Goal: Complete application form: Complete application form

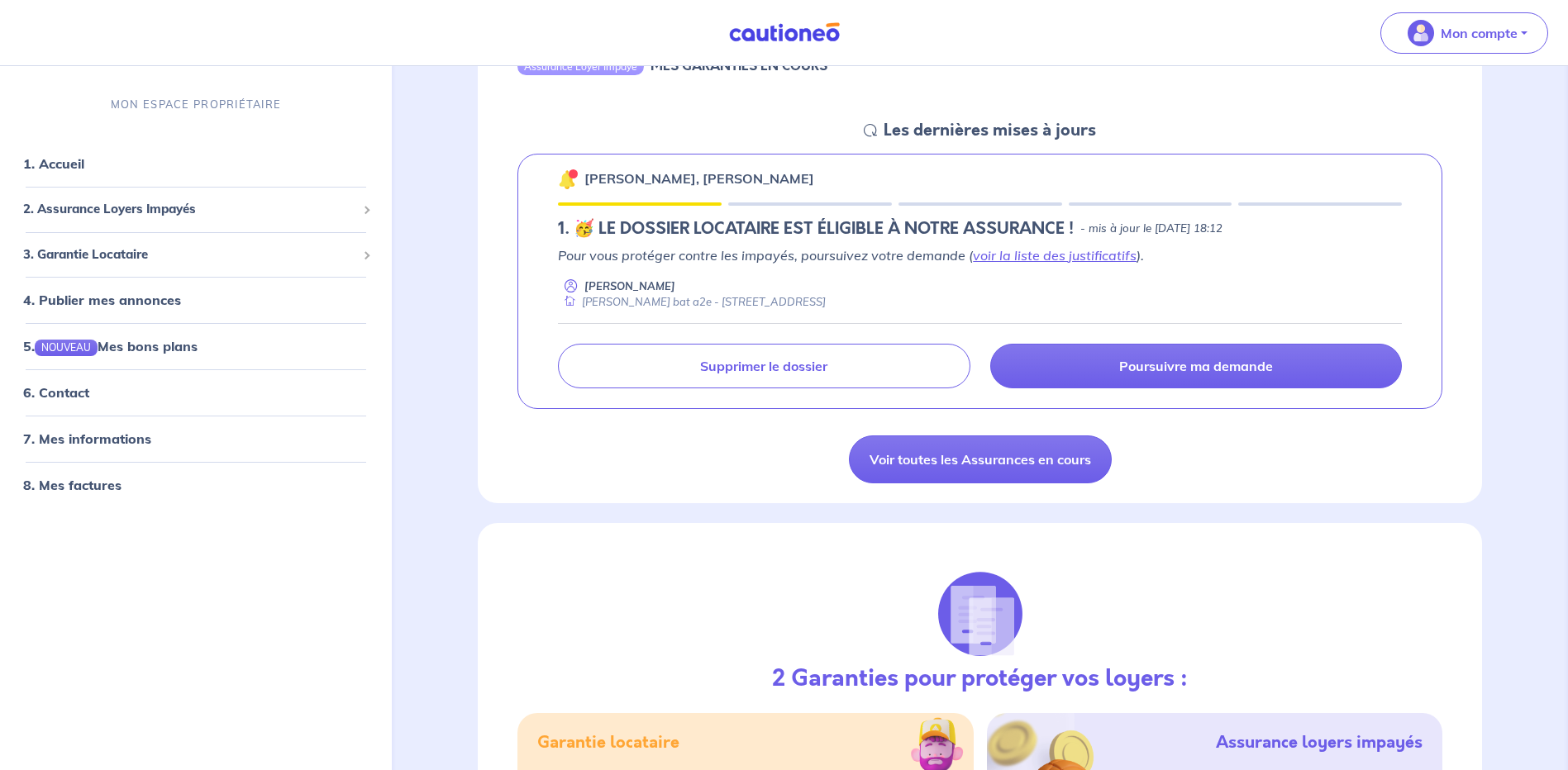
scroll to position [196, 0]
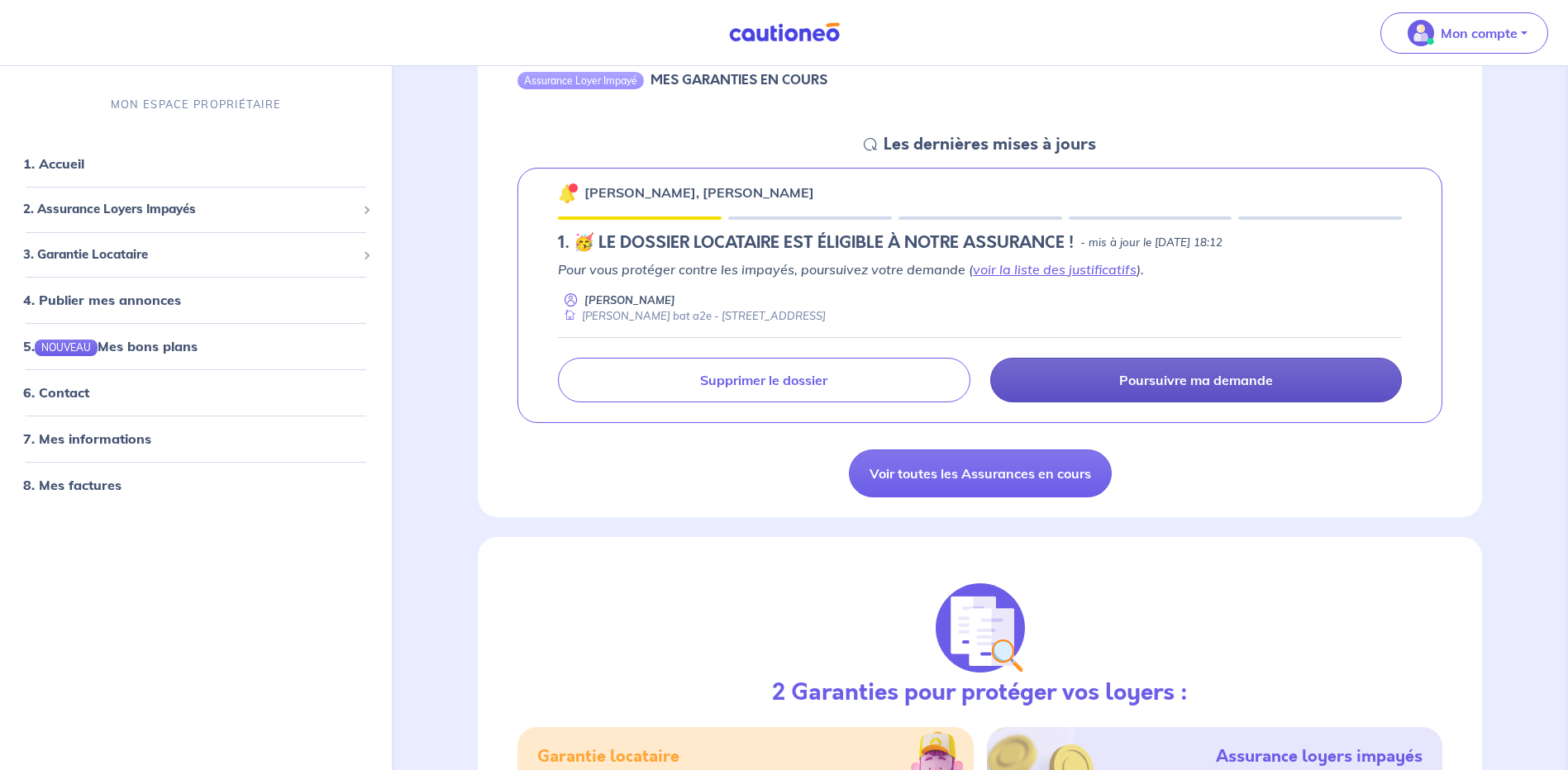
click at [1214, 381] on p "Poursuivre ma demande" at bounding box center [1196, 380] width 154 height 17
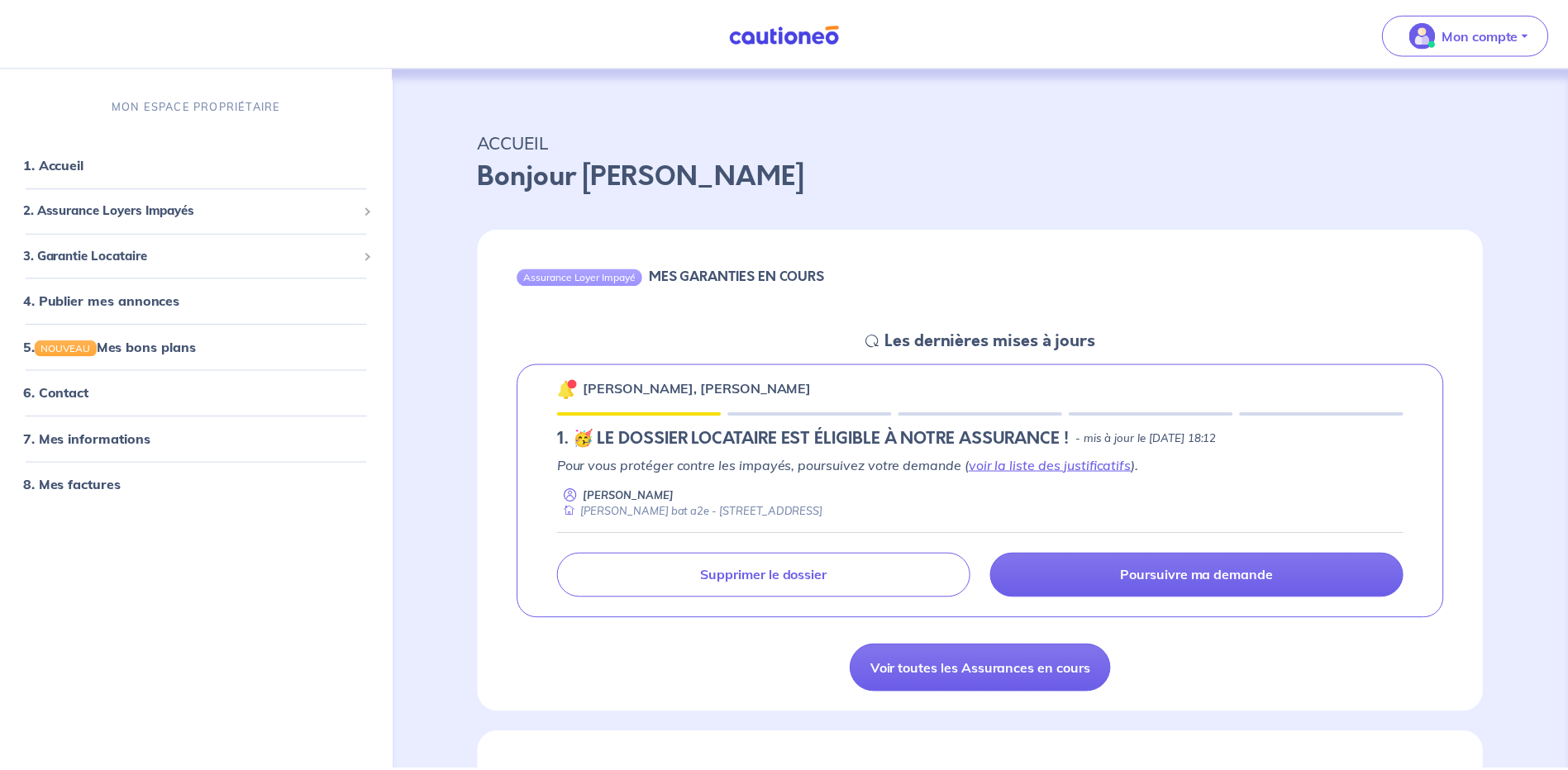
scroll to position [196, 0]
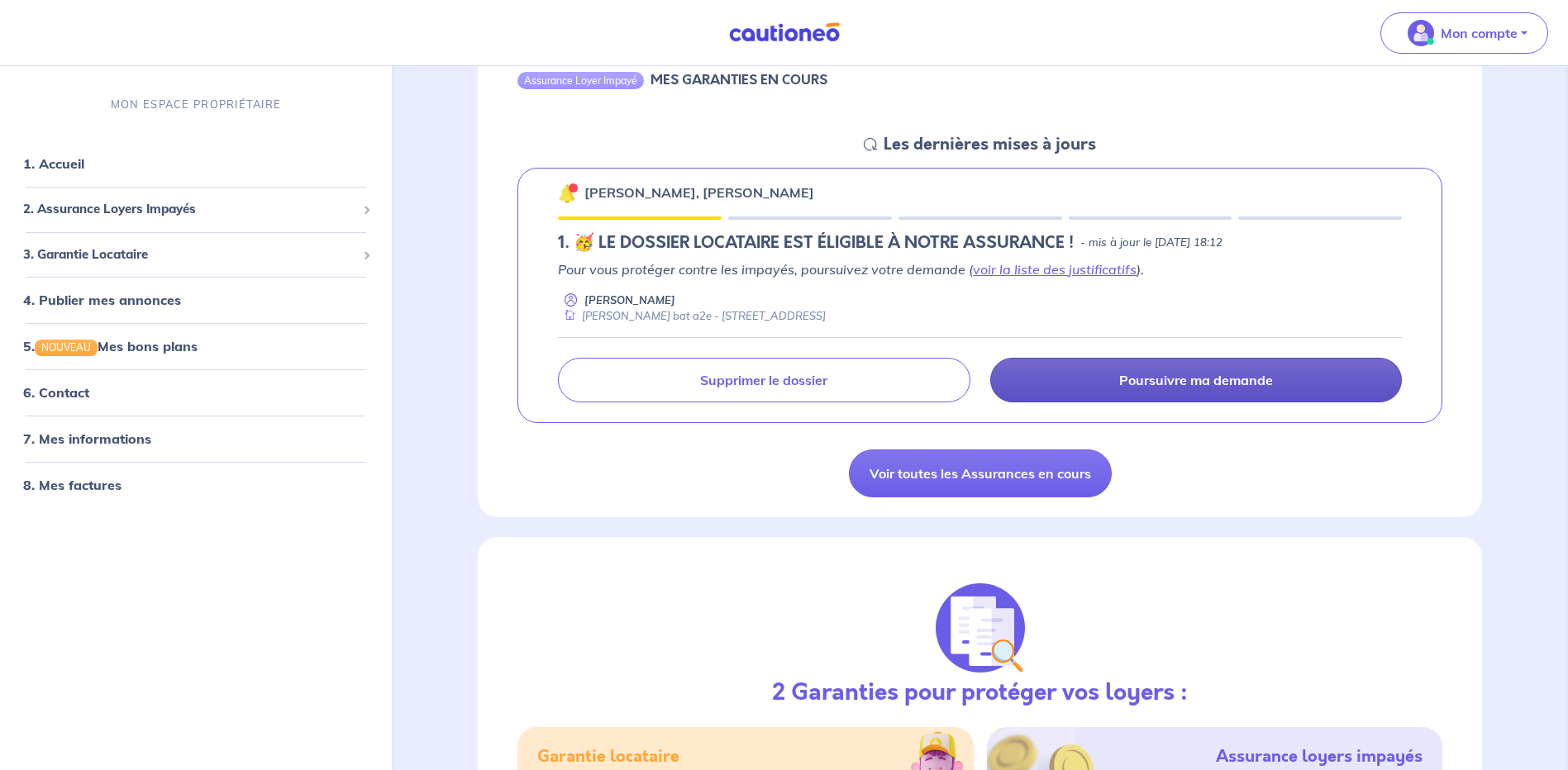
click at [1238, 377] on p "Poursuivre ma demande" at bounding box center [1196, 380] width 154 height 17
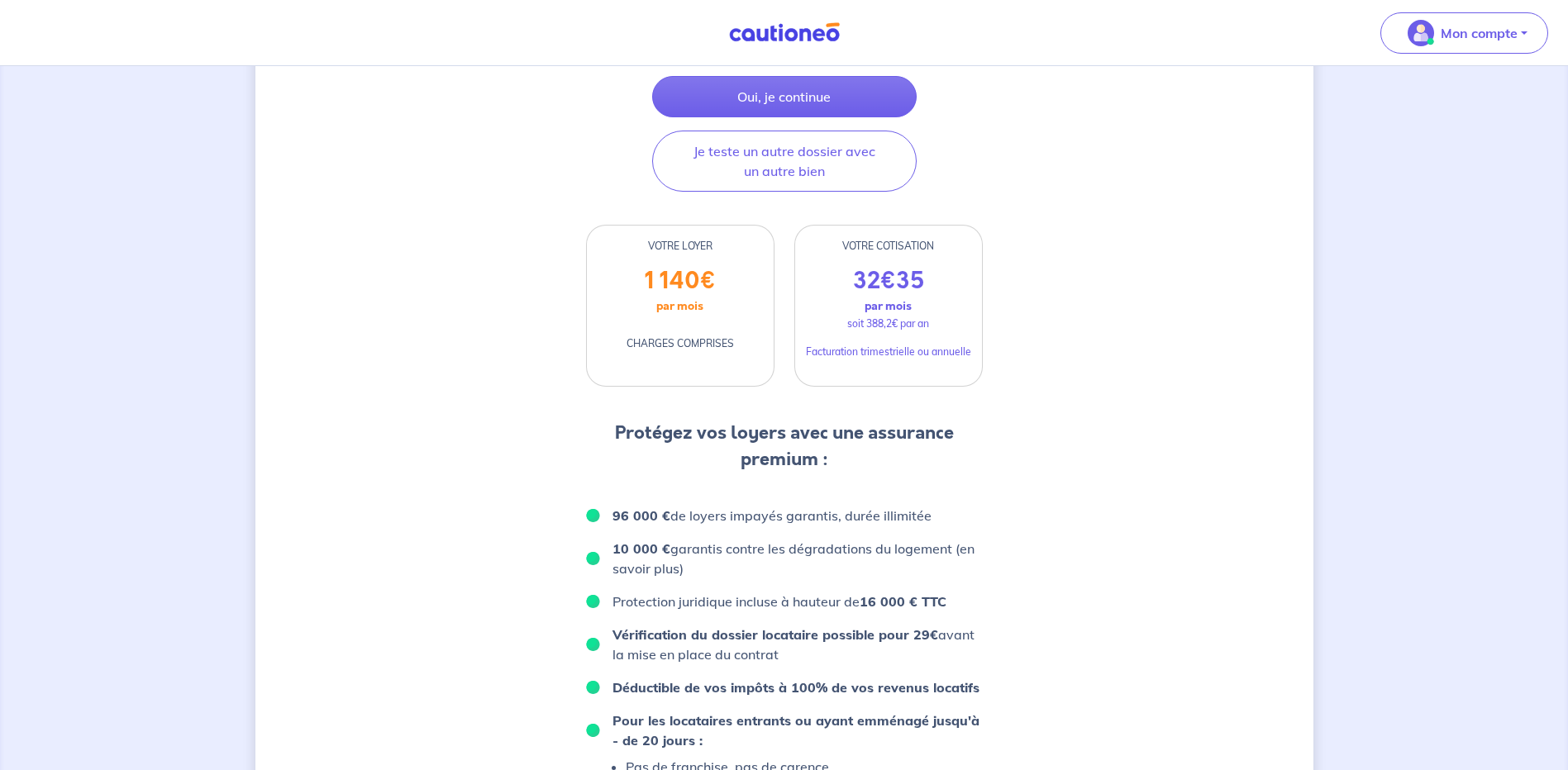
scroll to position [304, 0]
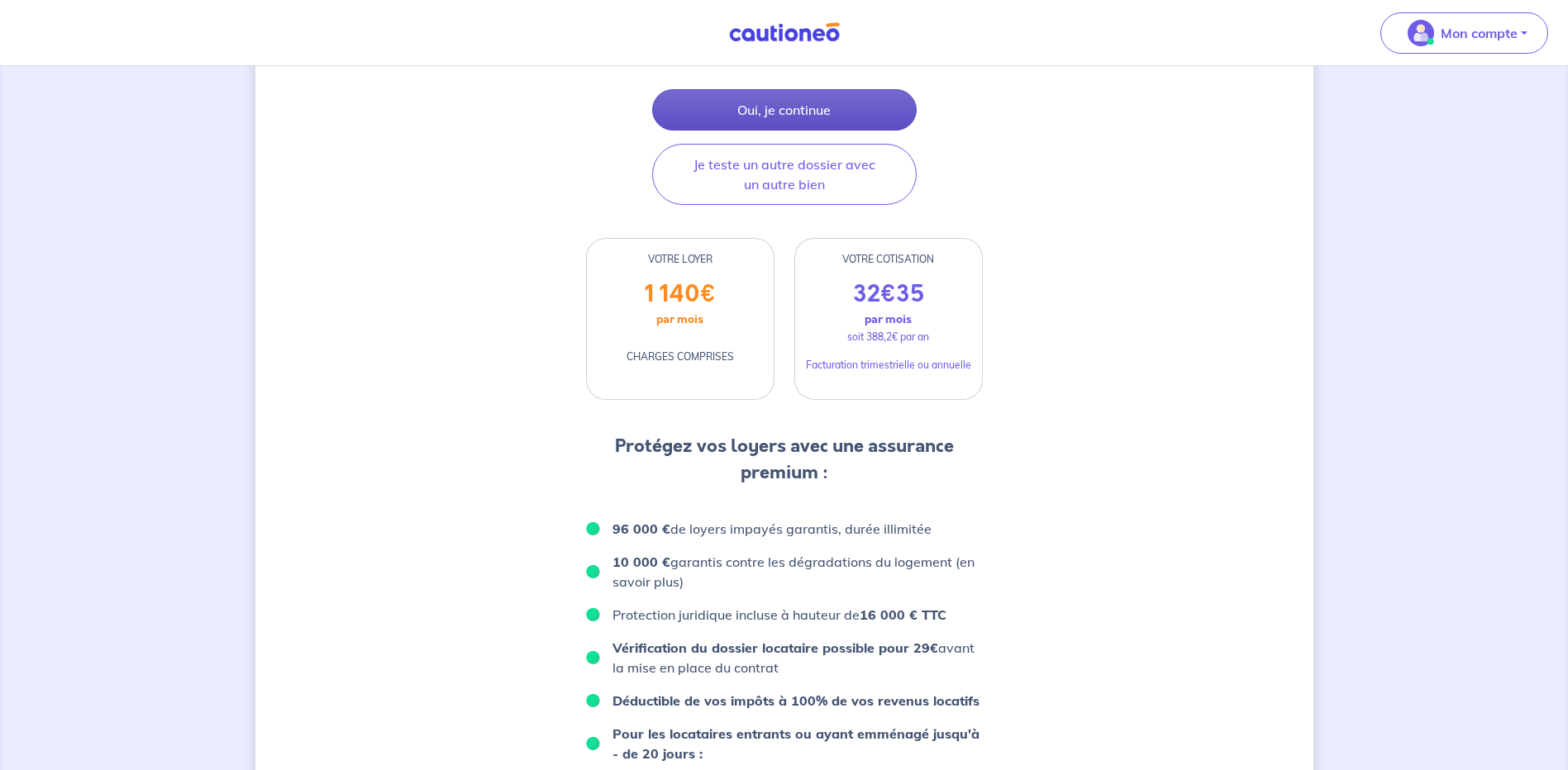
click at [787, 112] on button "Oui, je continue" at bounding box center [784, 110] width 265 height 42
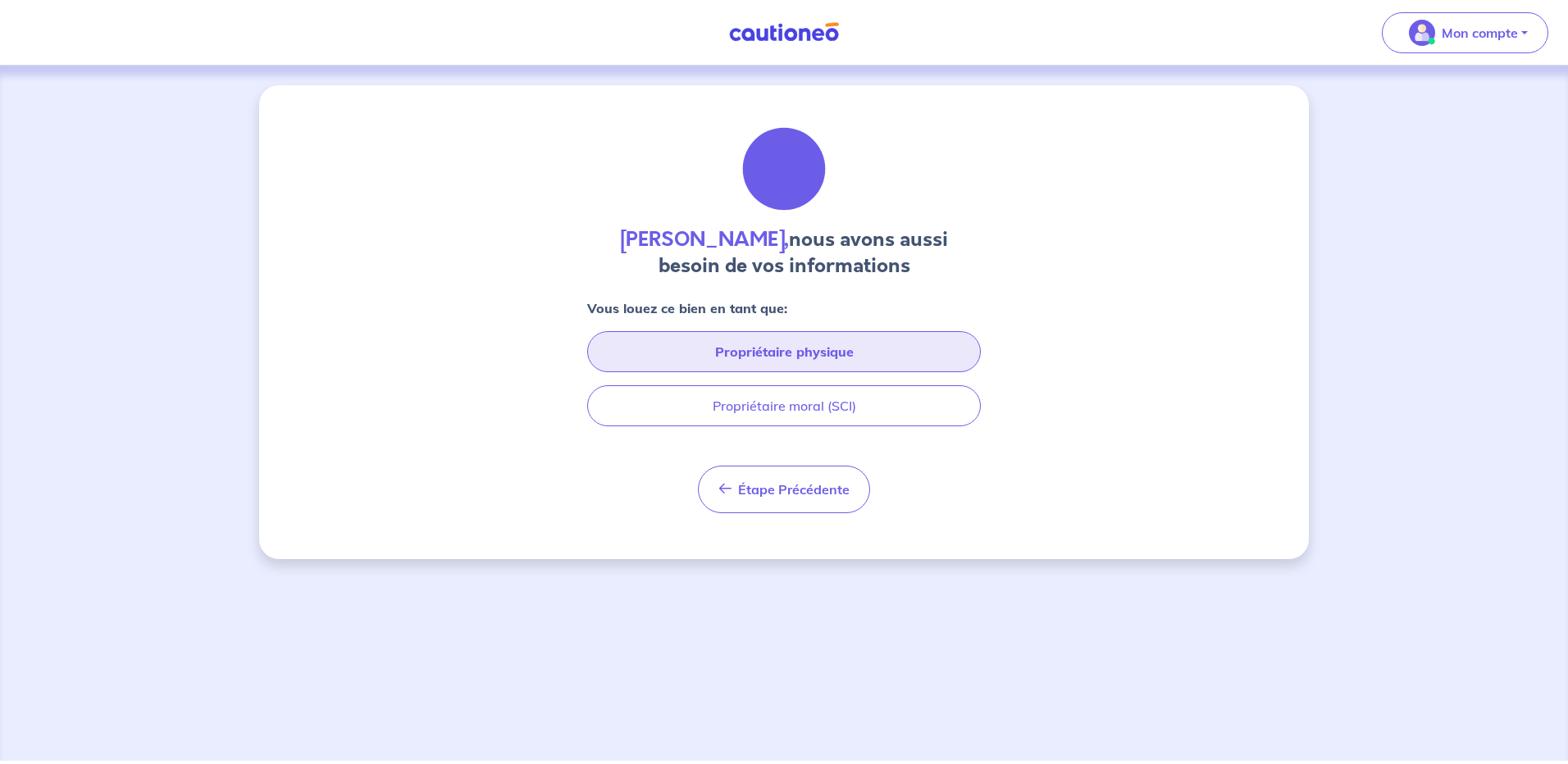
click at [770, 347] on button "Propriétaire physique" at bounding box center [784, 351] width 393 height 41
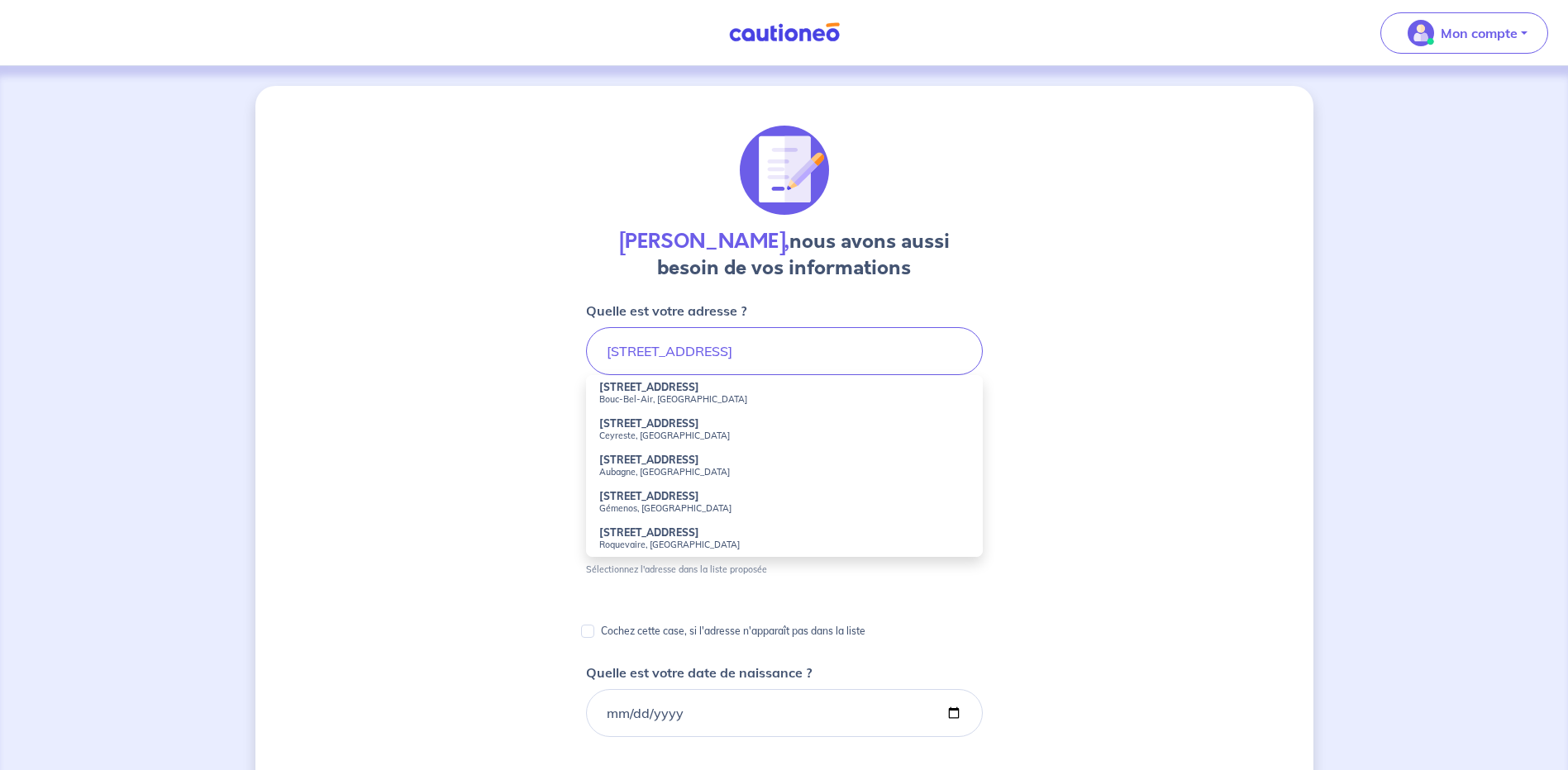
click at [625, 389] on strong "215 Chemin du Garlaban" at bounding box center [649, 388] width 100 height 12
type input "215 Chemin du Garlaban, Bouc-Bel-Air, France"
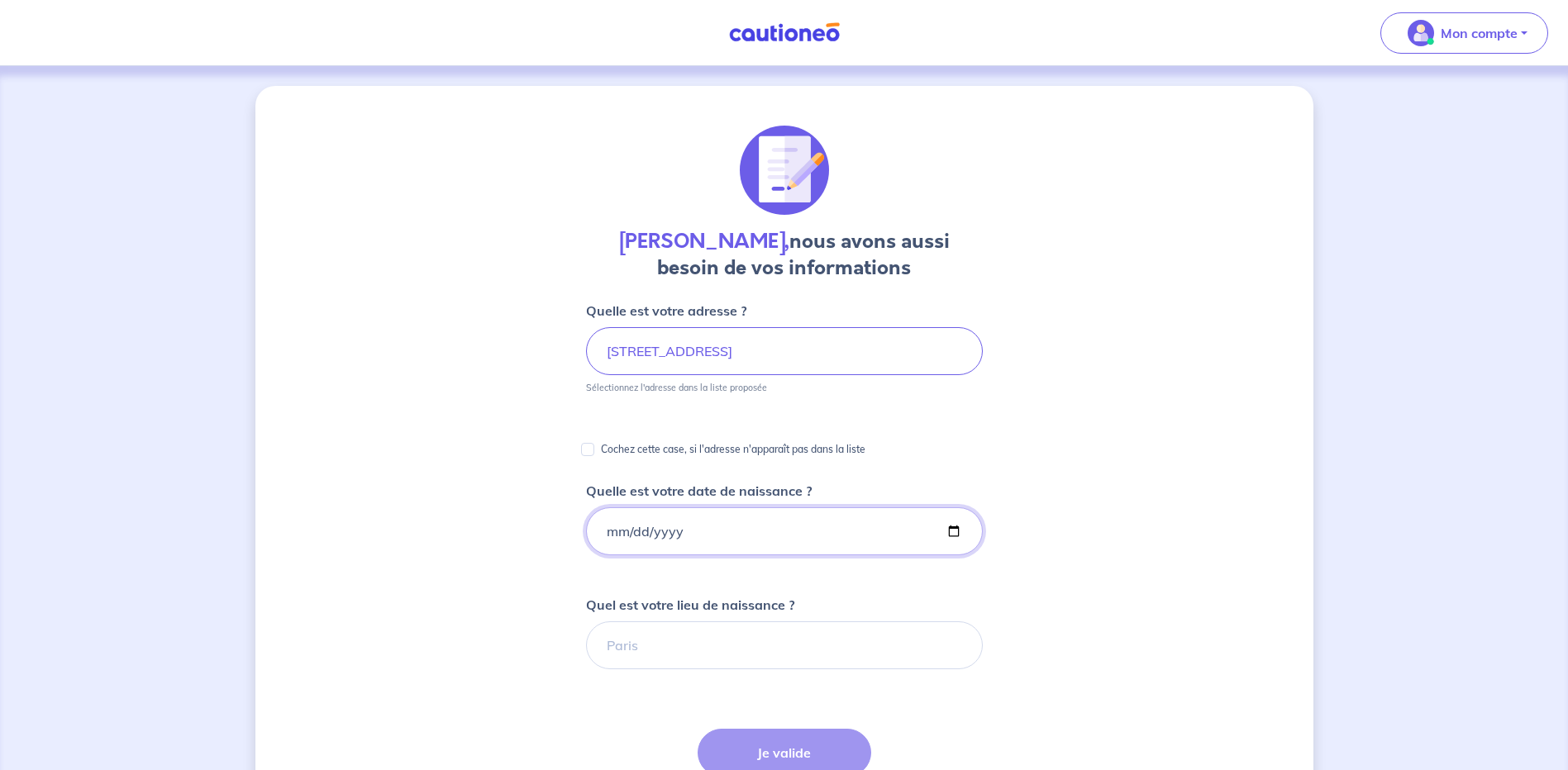
click at [611, 527] on input "Quelle est votre date de naissance ?" at bounding box center [784, 531] width 396 height 48
type input "1951-09-18"
click at [613, 642] on input "Quel est votre lieu de naissance ?" at bounding box center [784, 645] width 396 height 48
type input "dieppe"
click at [803, 744] on button "Je valide" at bounding box center [784, 753] width 173 height 48
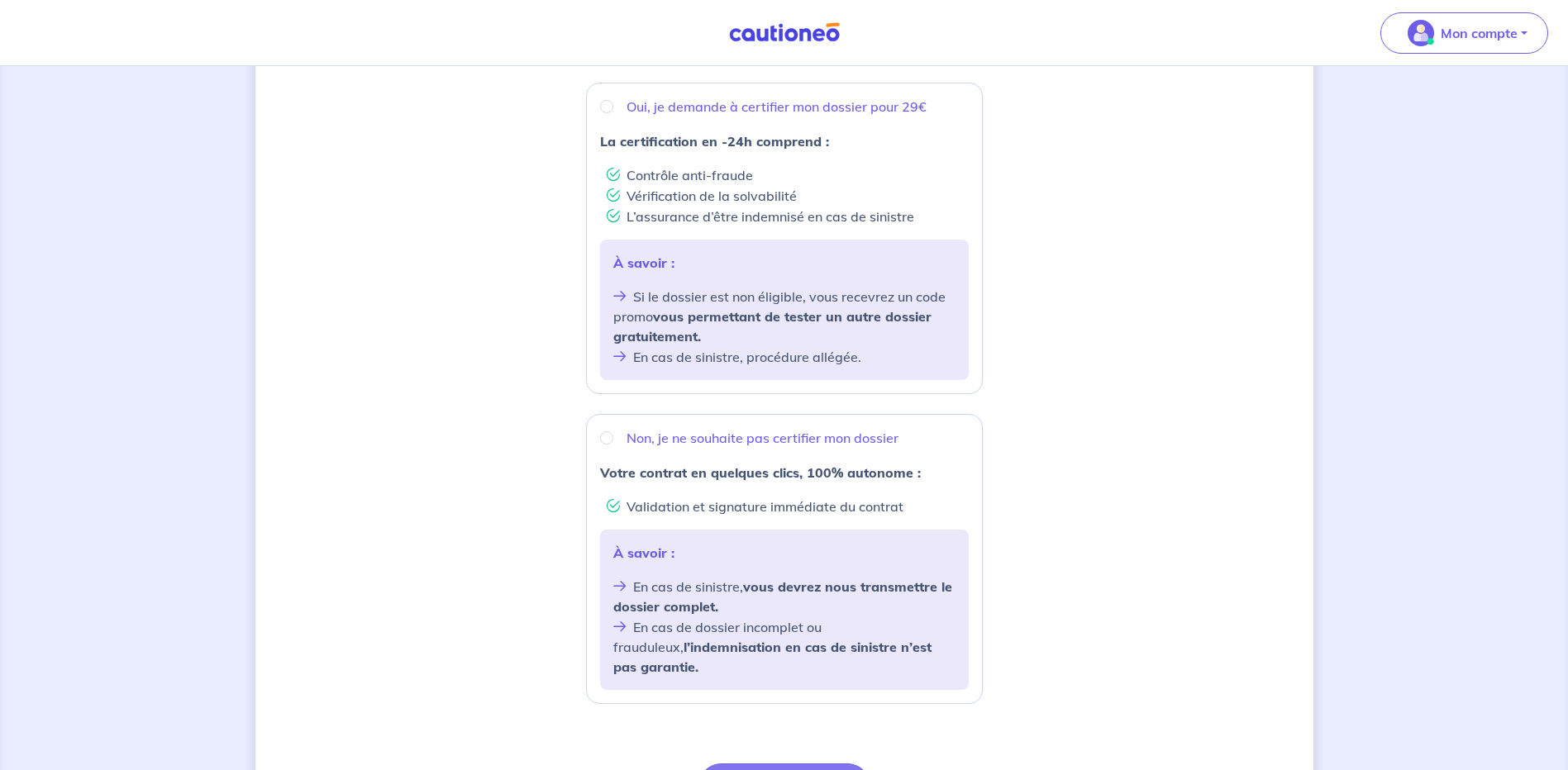
scroll to position [306, 0]
click at [606, 436] on input "Non, je ne souhaite pas certifier mon dossier" at bounding box center [606, 436] width 13 height 13
radio input "true"
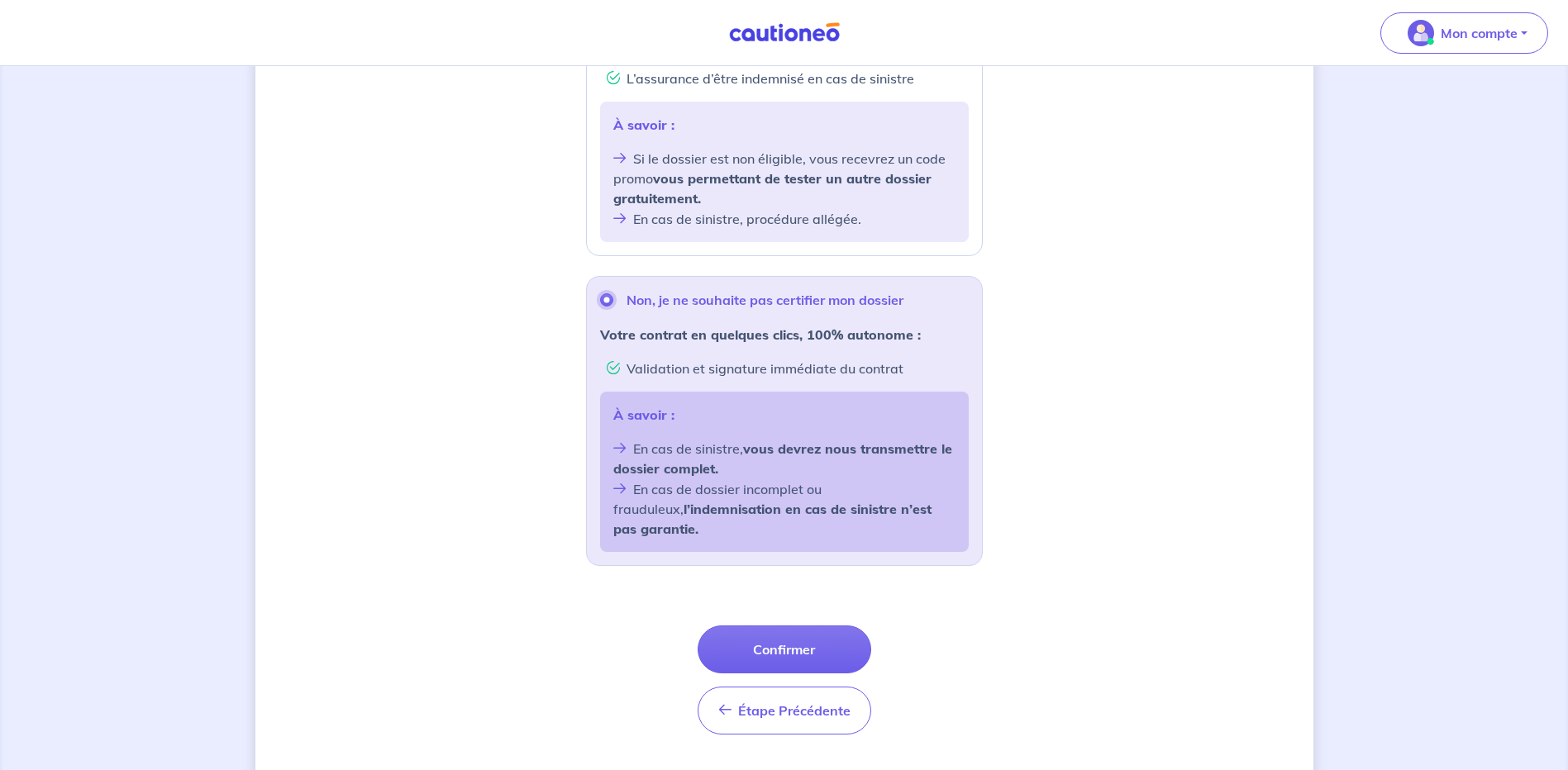
scroll to position [466, 0]
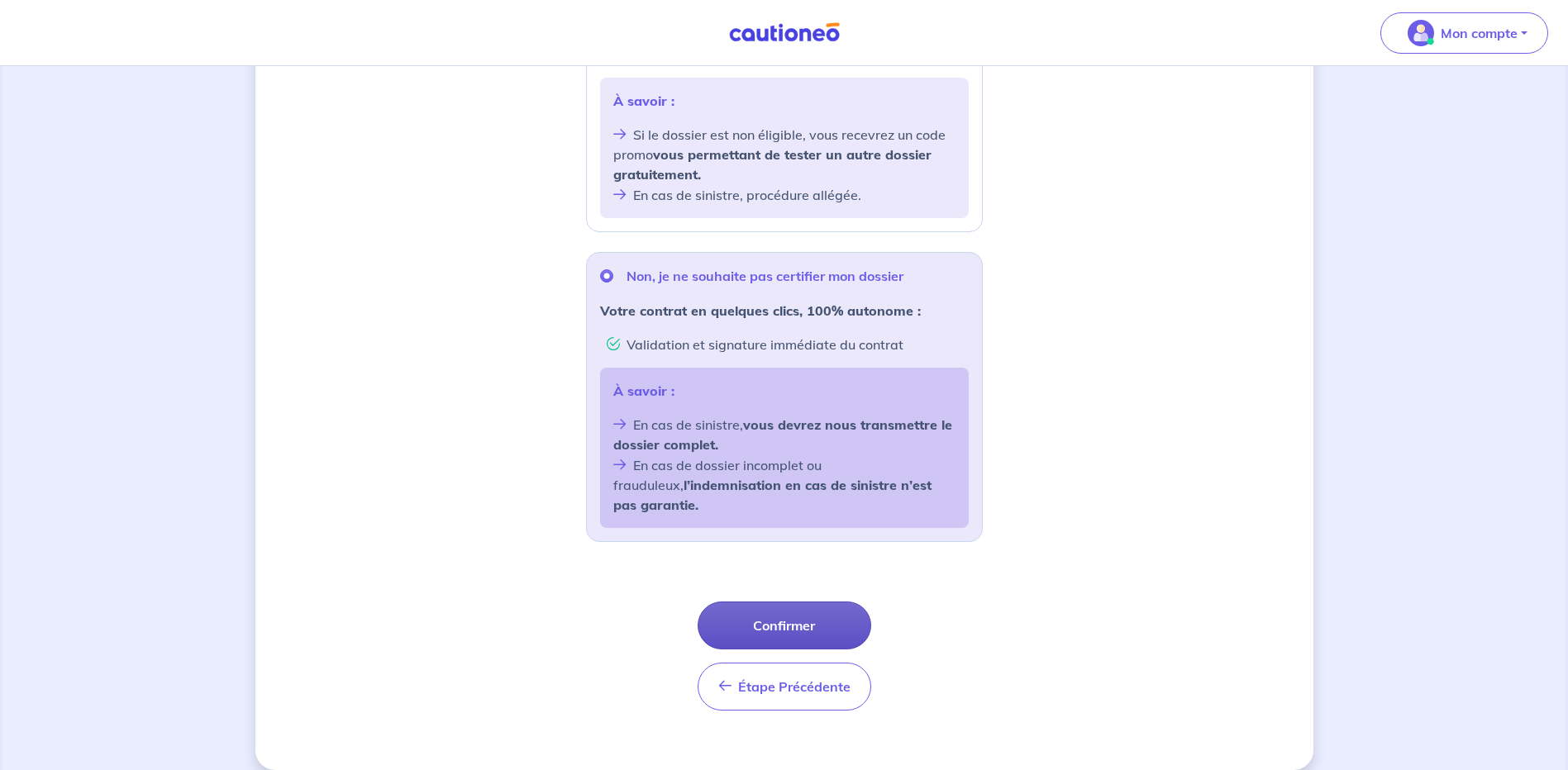
click at [792, 608] on button "Confirmer" at bounding box center [784, 626] width 173 height 48
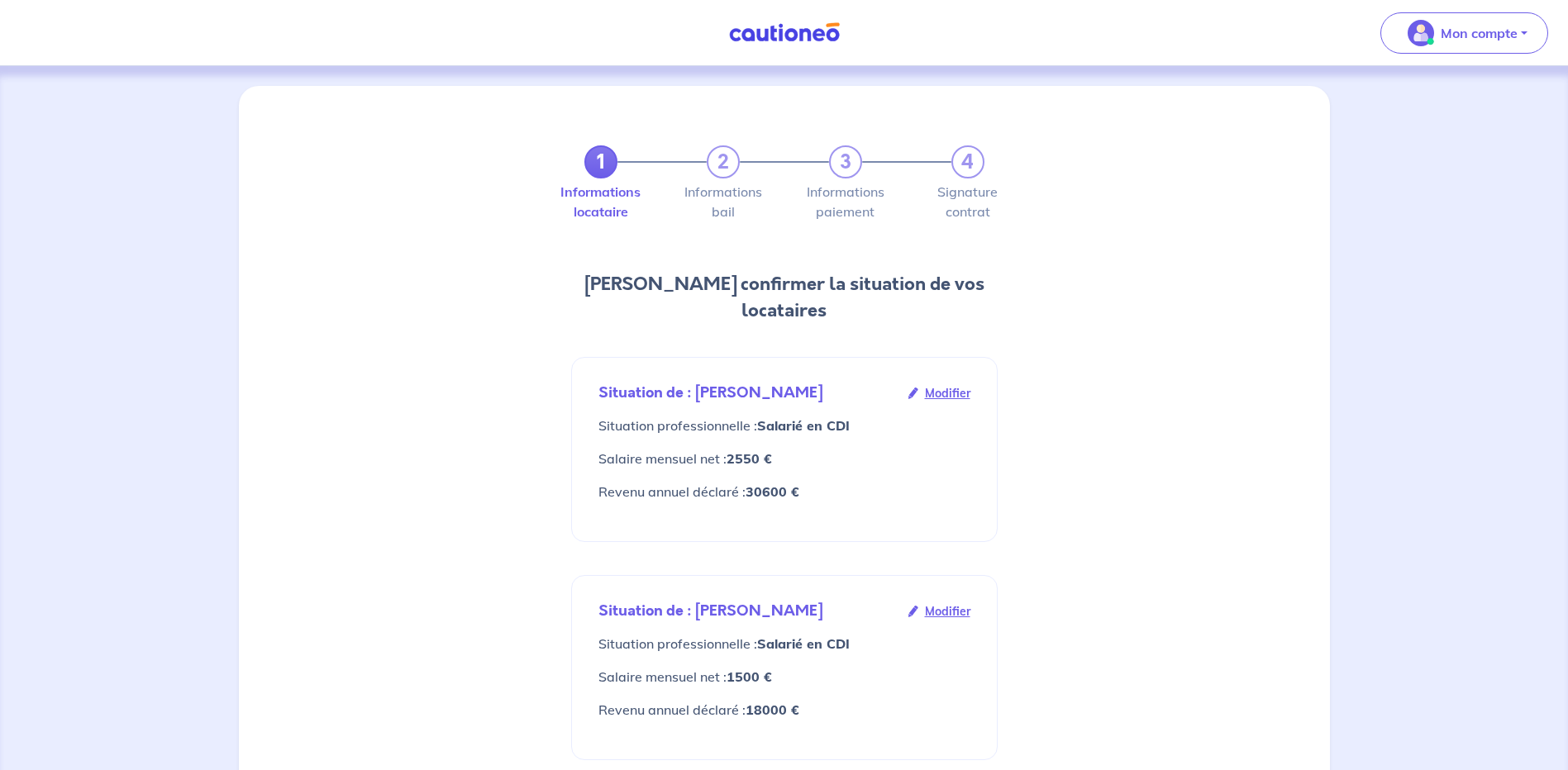
click at [946, 384] on span "Modifier" at bounding box center [947, 393] width 45 height 19
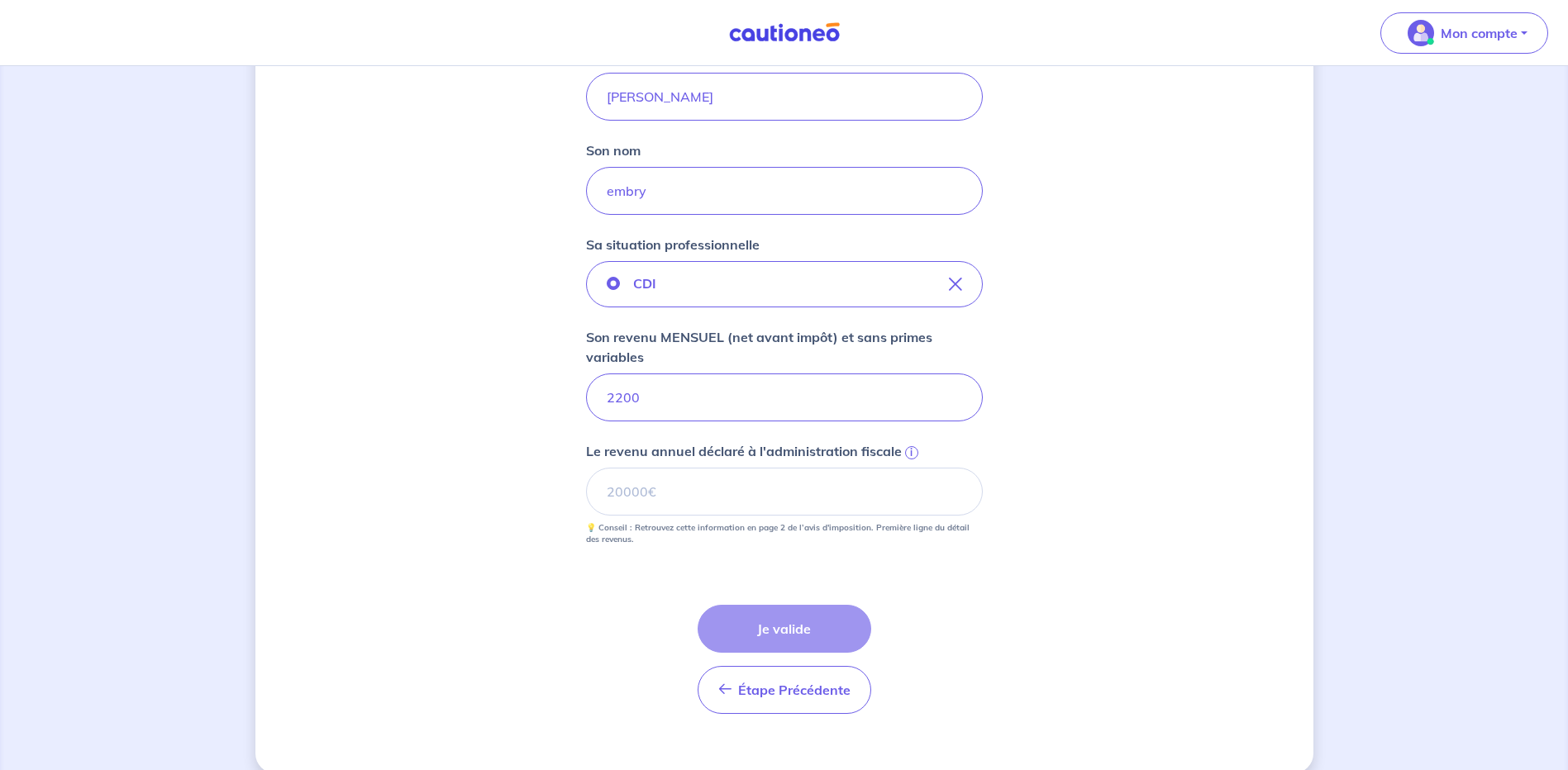
scroll to position [648, 0]
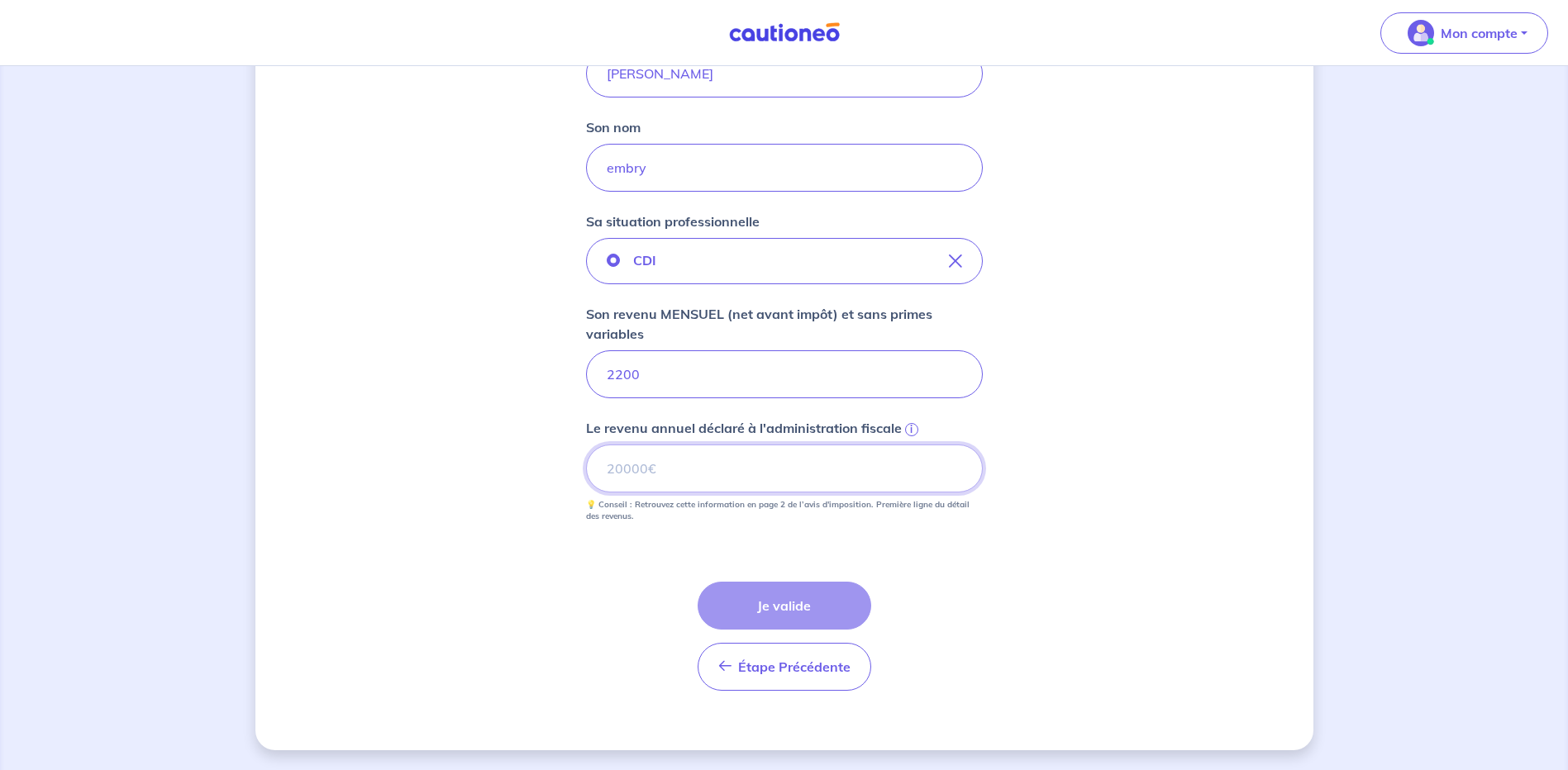
click at [609, 464] on input "Le revenu annuel déclaré à l'administration fiscale i" at bounding box center [784, 468] width 396 height 48
type input "26400"
click at [771, 601] on button "Je valide" at bounding box center [784, 605] width 173 height 48
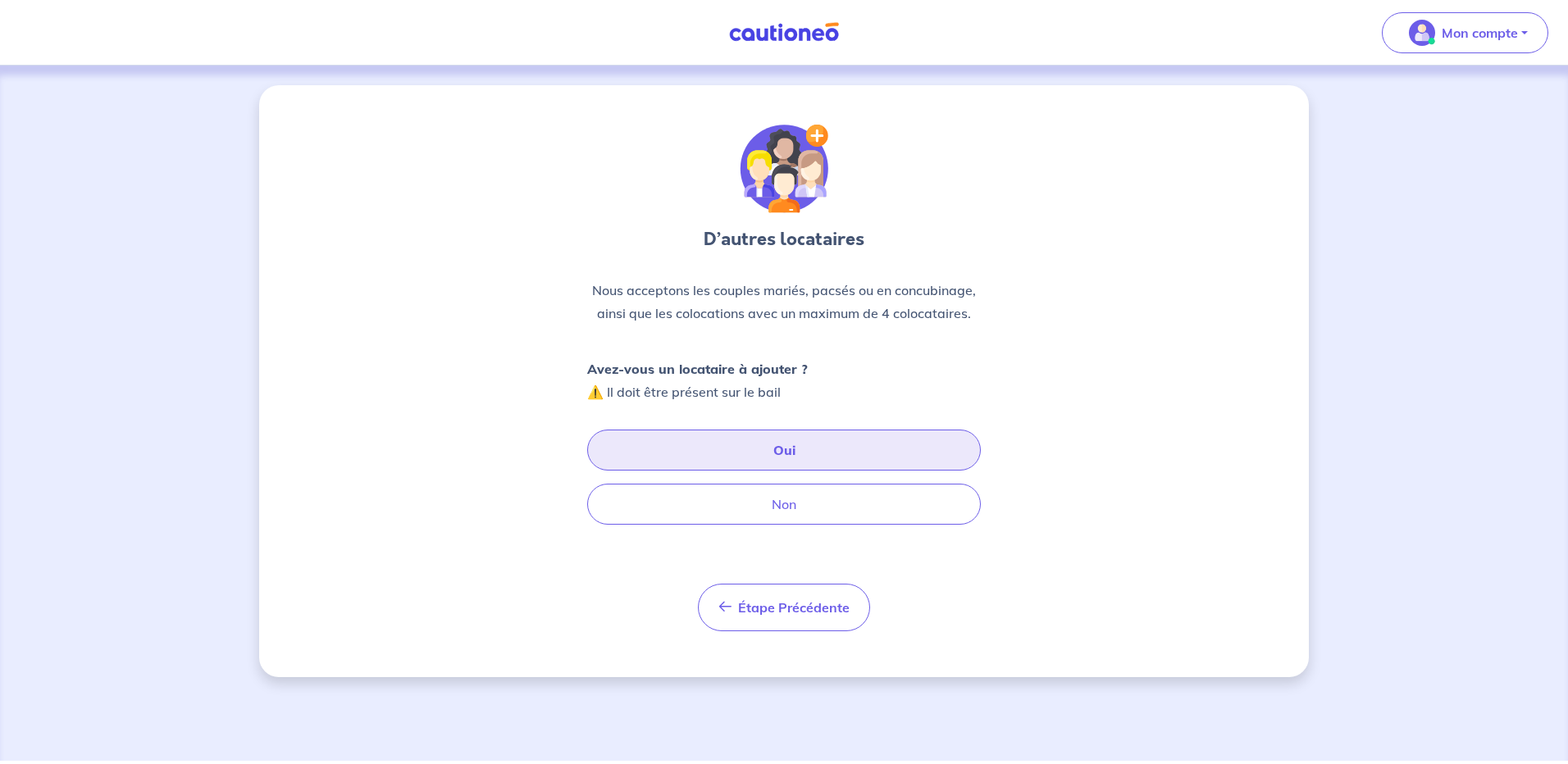
click at [792, 451] on button "Oui" at bounding box center [784, 450] width 393 height 41
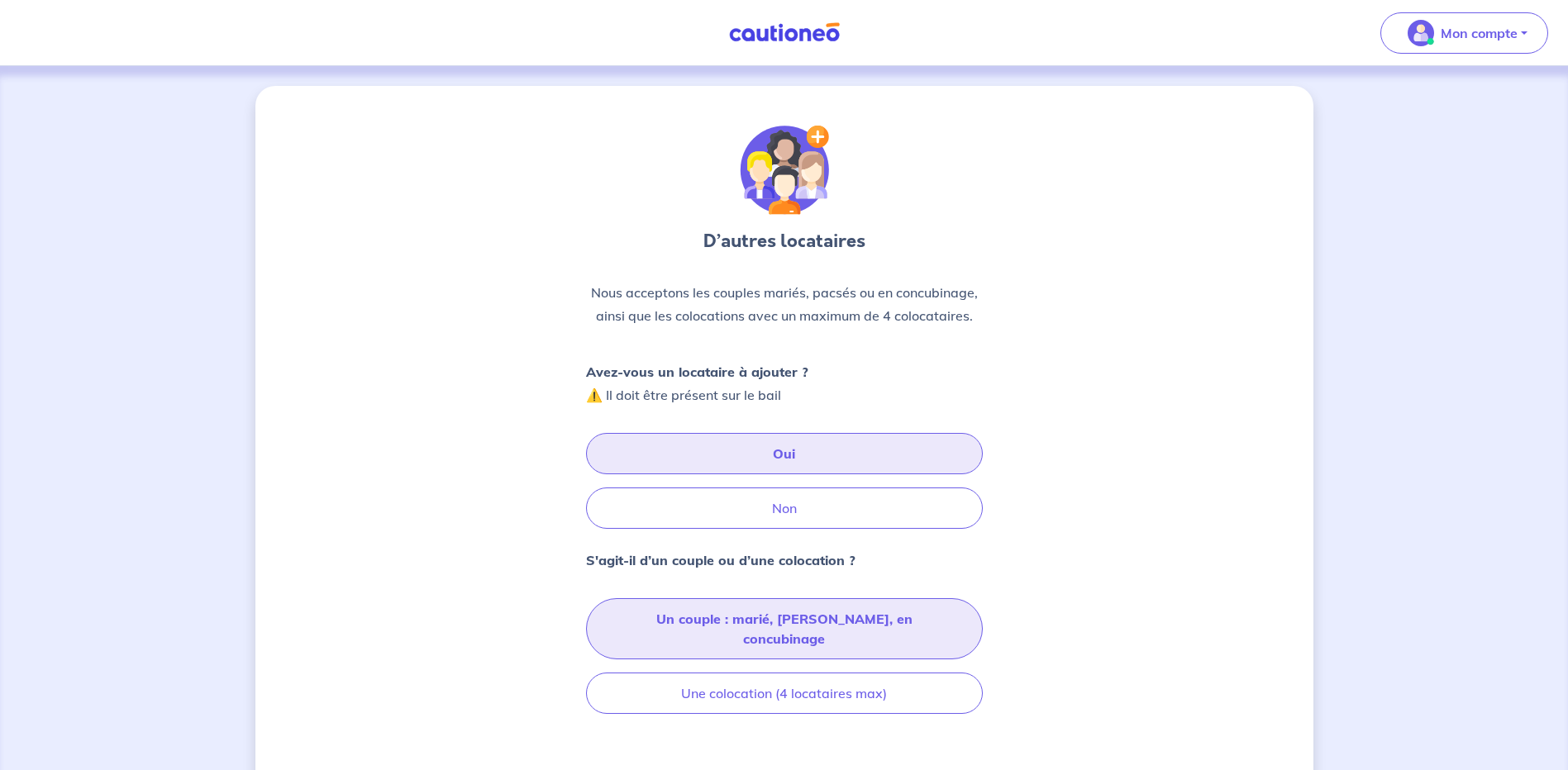
click at [649, 620] on button "Un couple : marié, pacsé, en concubinage" at bounding box center [784, 628] width 396 height 61
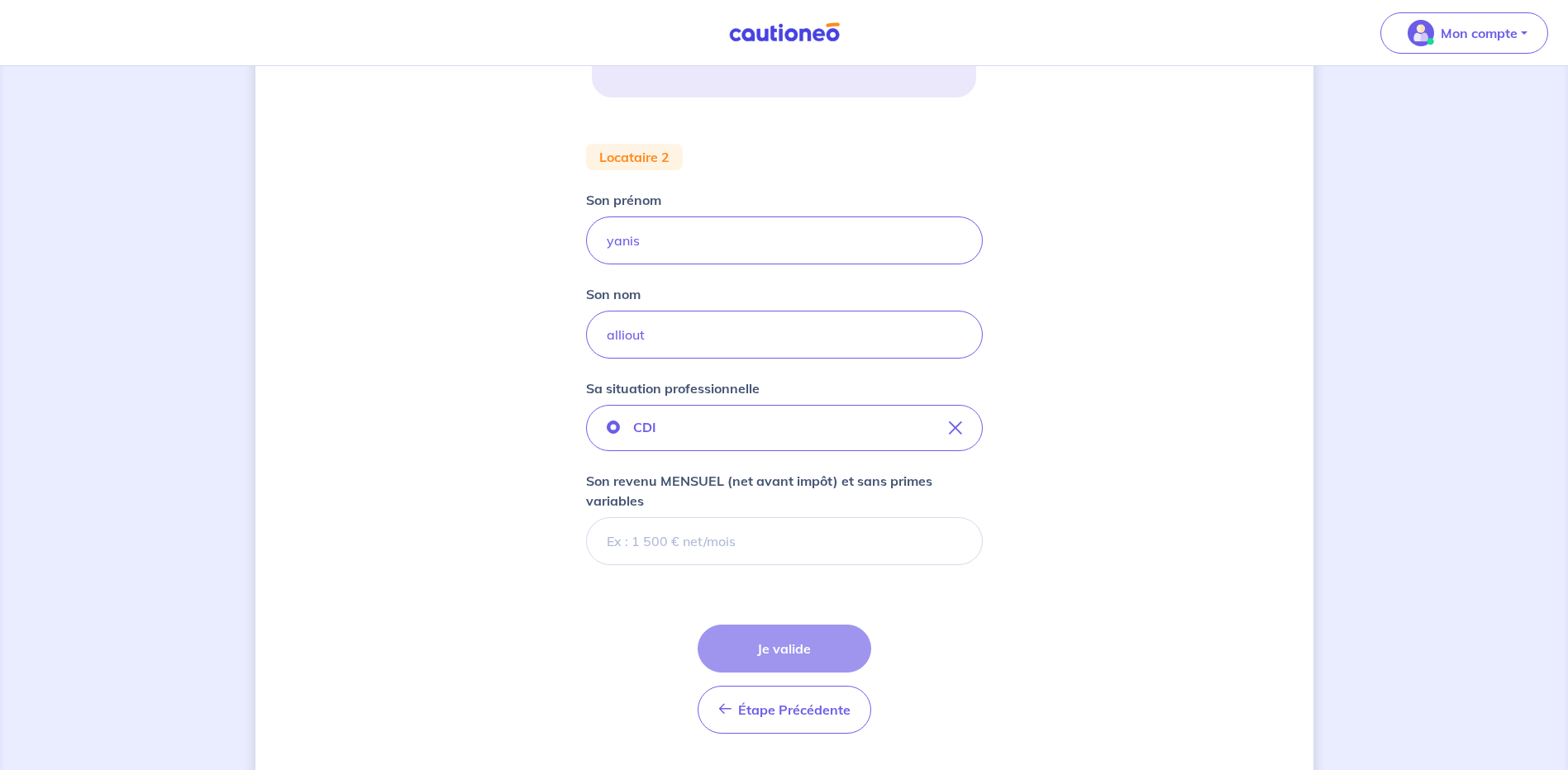
scroll to position [395, 0]
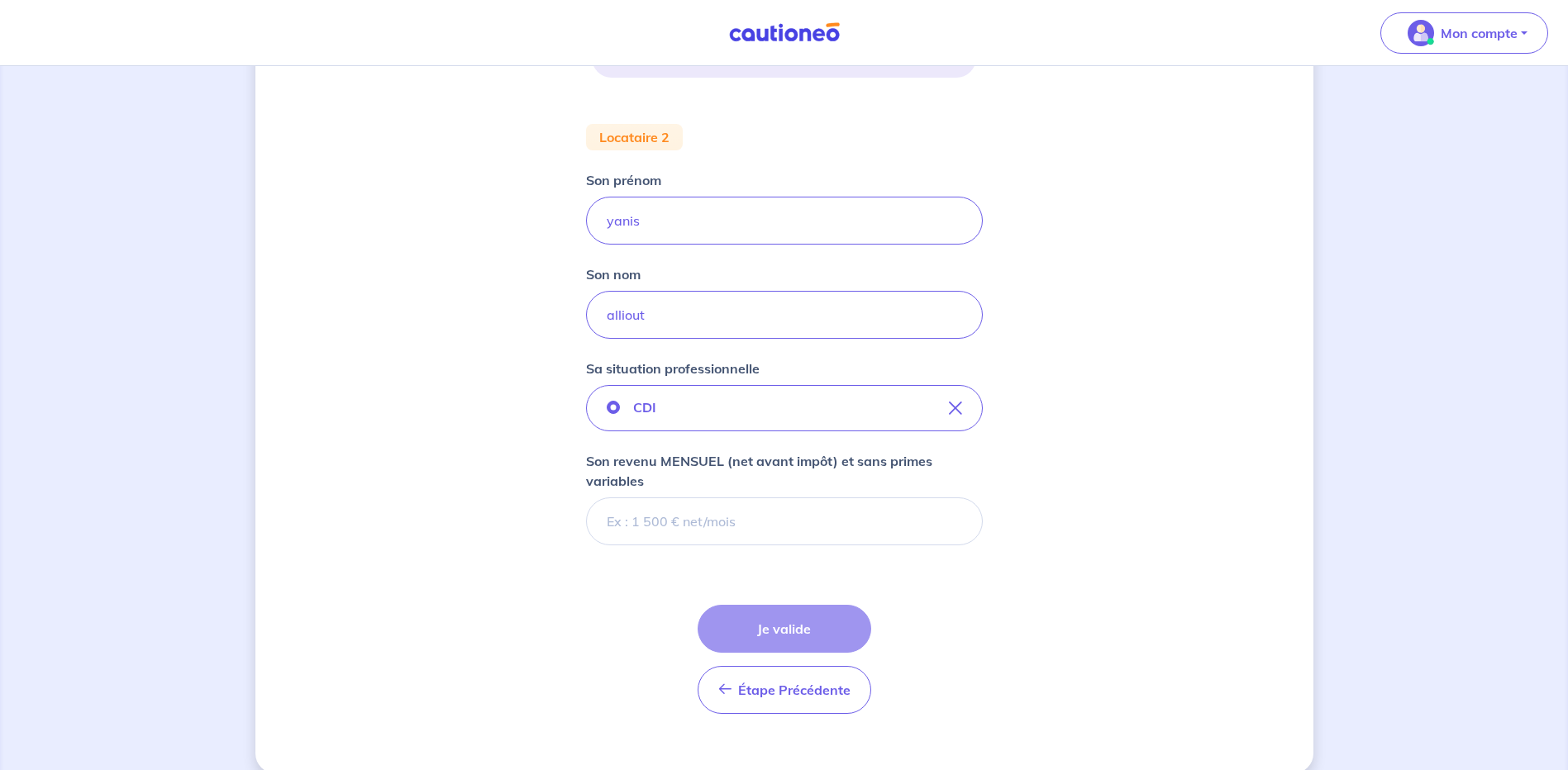
drag, startPoint x: 627, startPoint y: 514, endPoint x: 648, endPoint y: 502, distance: 24.2
click at [629, 514] on input "Son revenu MENSUEL (net avant impôt) et sans primes variables" at bounding box center [784, 521] width 396 height 48
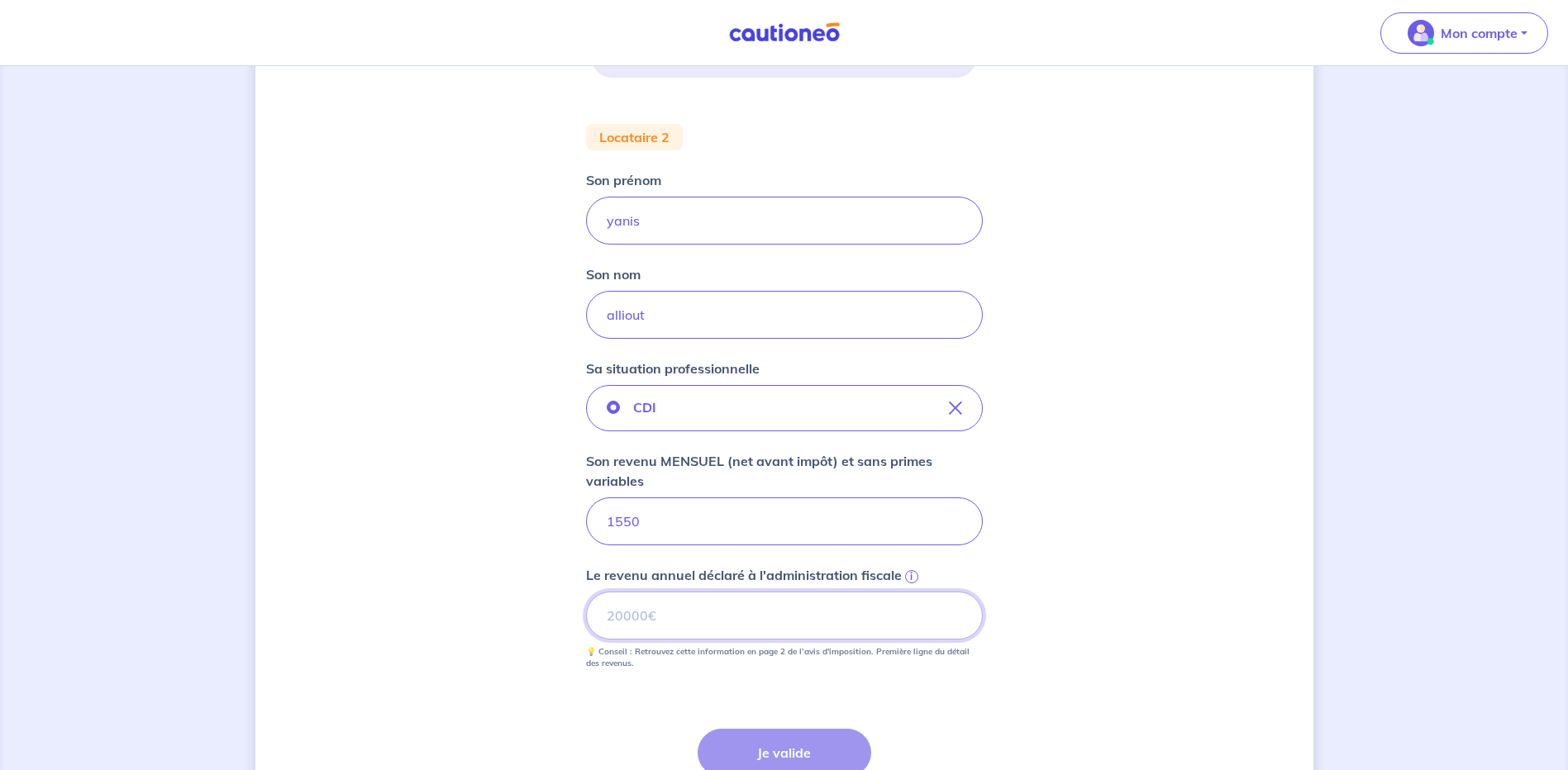
click at [606, 604] on input "Le revenu annuel déclaré à l'administration fiscale i" at bounding box center [784, 616] width 396 height 48
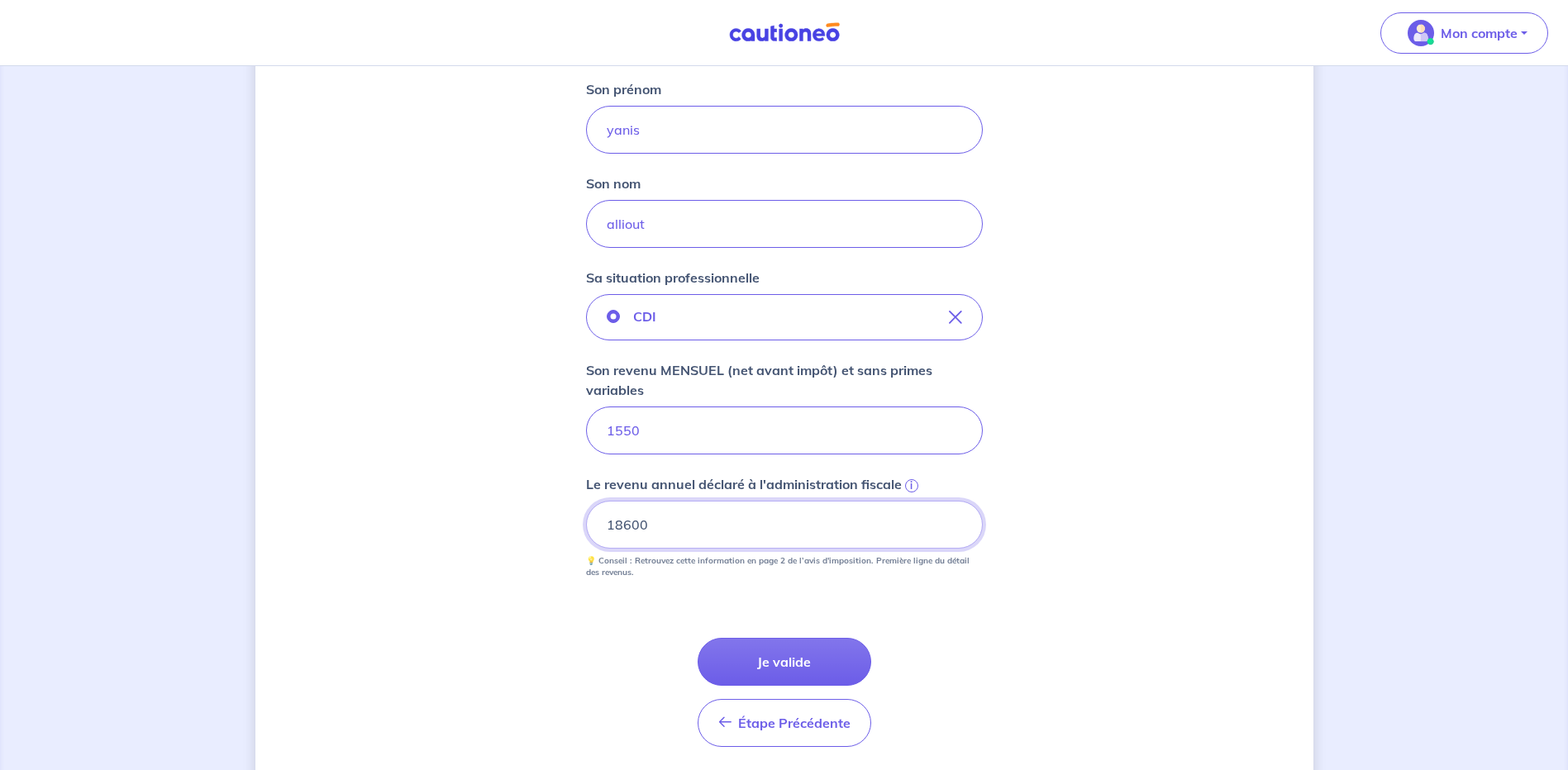
scroll to position [499, 0]
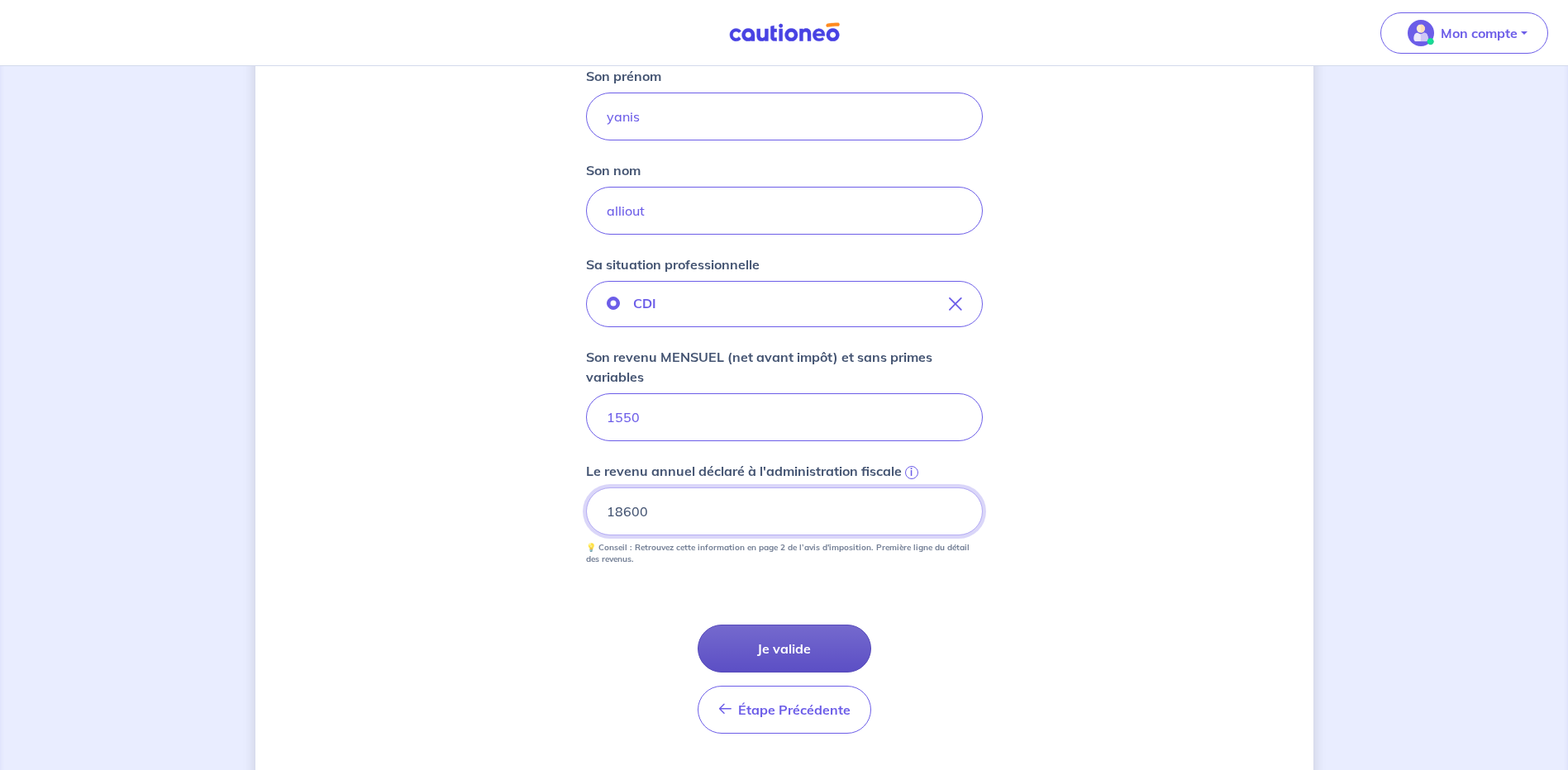
type input "18600"
click at [799, 647] on button "Je valide" at bounding box center [784, 649] width 173 height 48
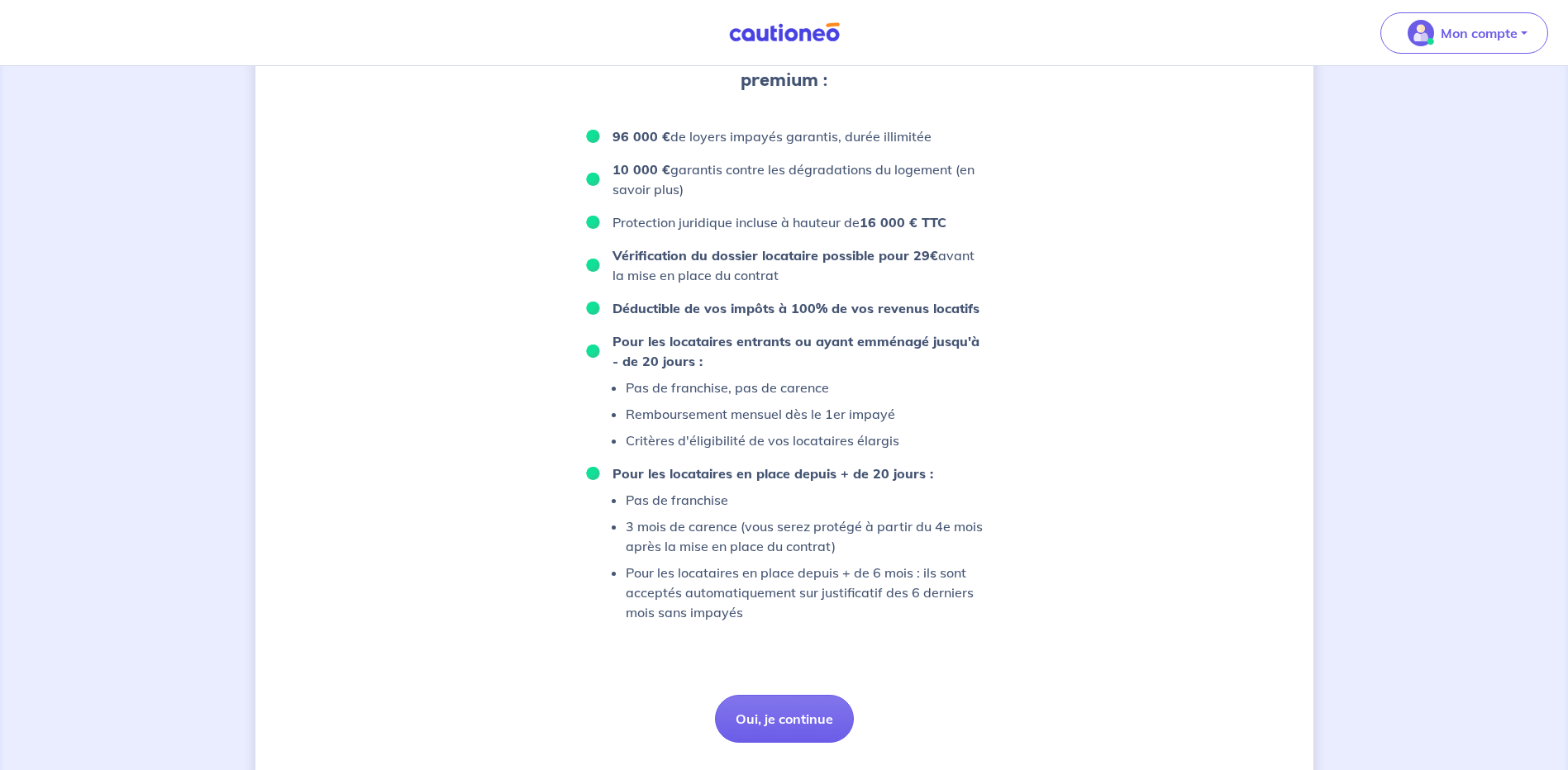
scroll to position [735, 0]
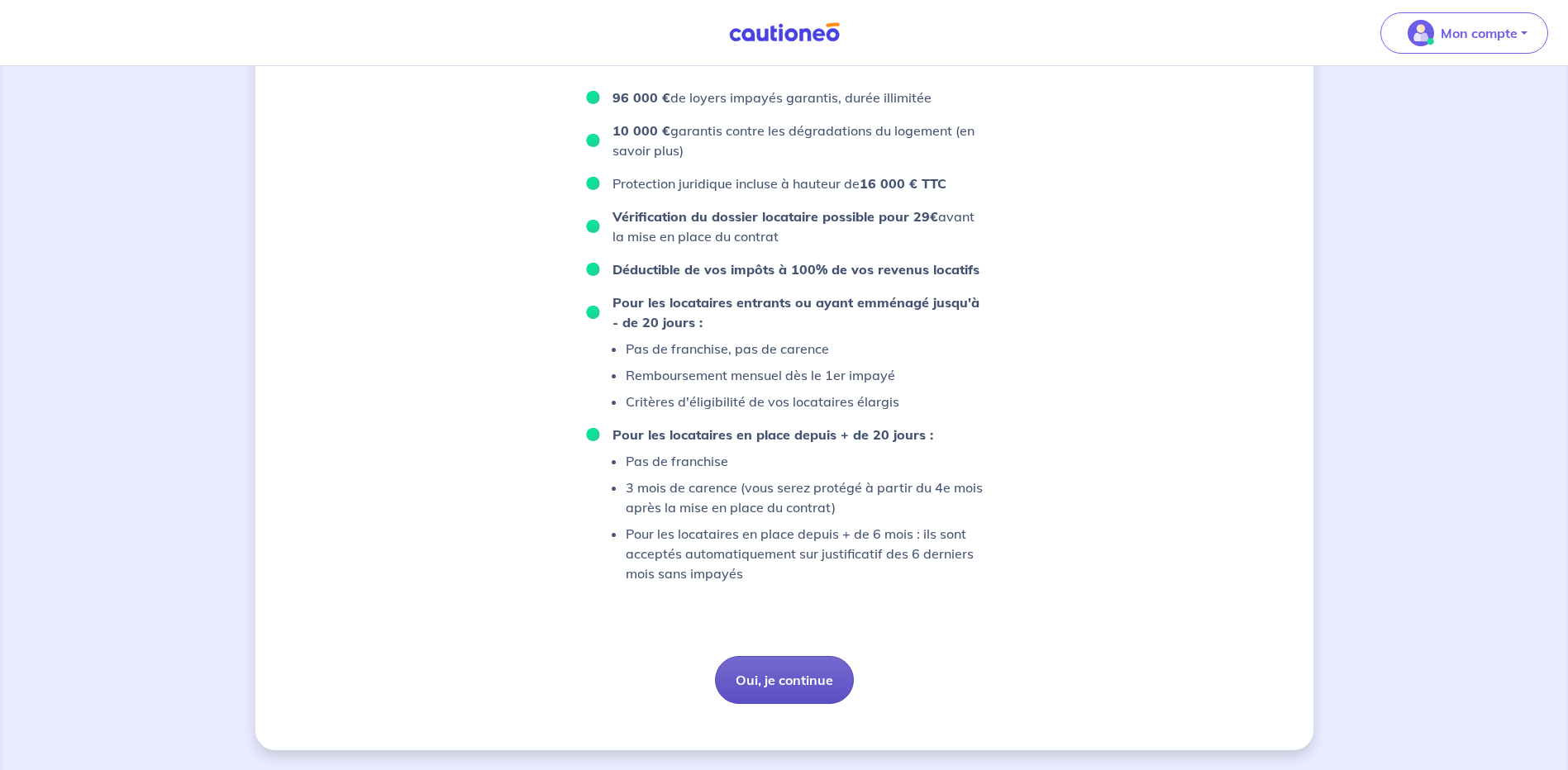
click at [759, 675] on button "Oui, je continue" at bounding box center [784, 681] width 139 height 48
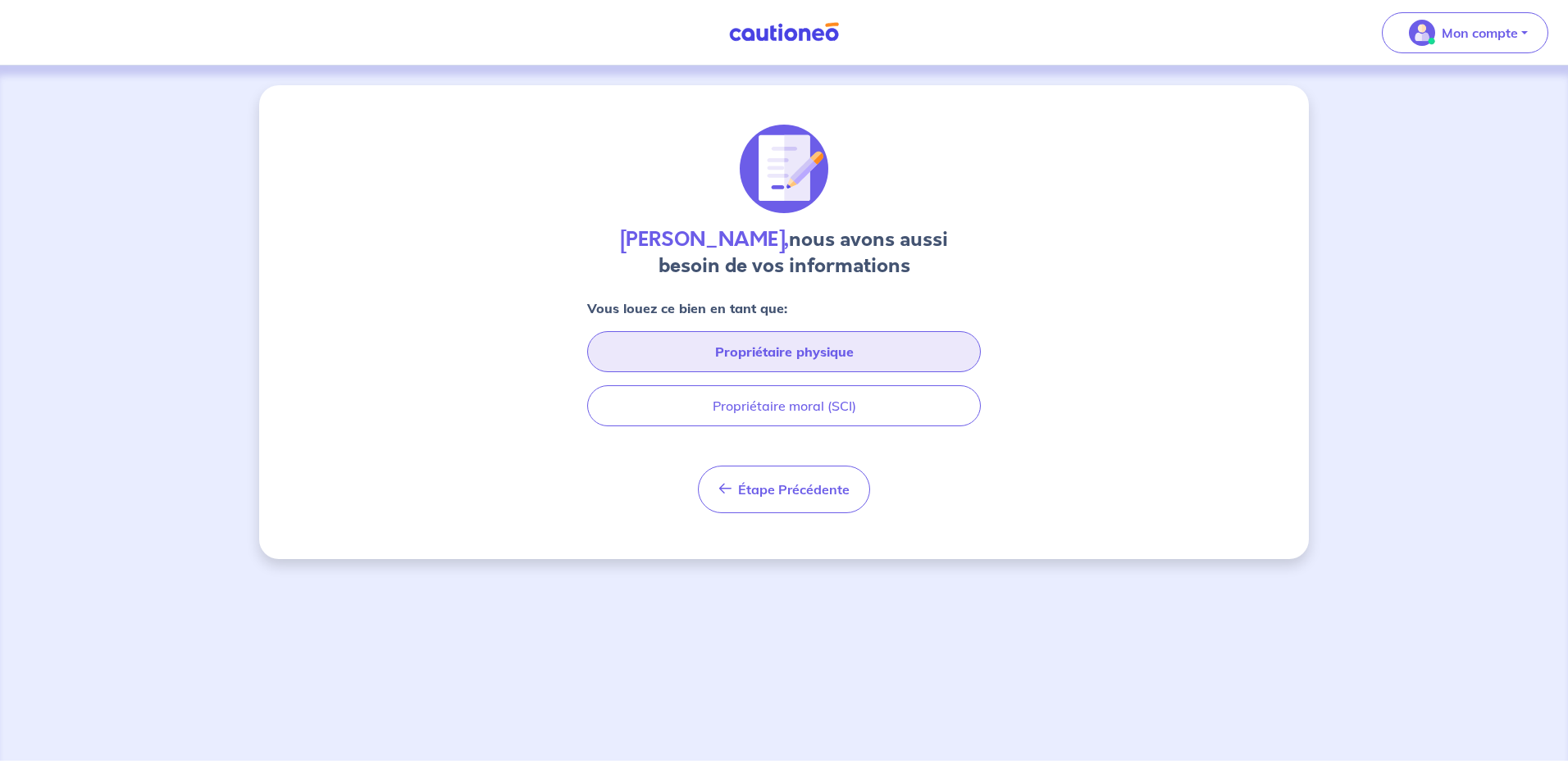
click at [783, 352] on button "Propriétaire physique" at bounding box center [784, 351] width 393 height 41
select select "FR"
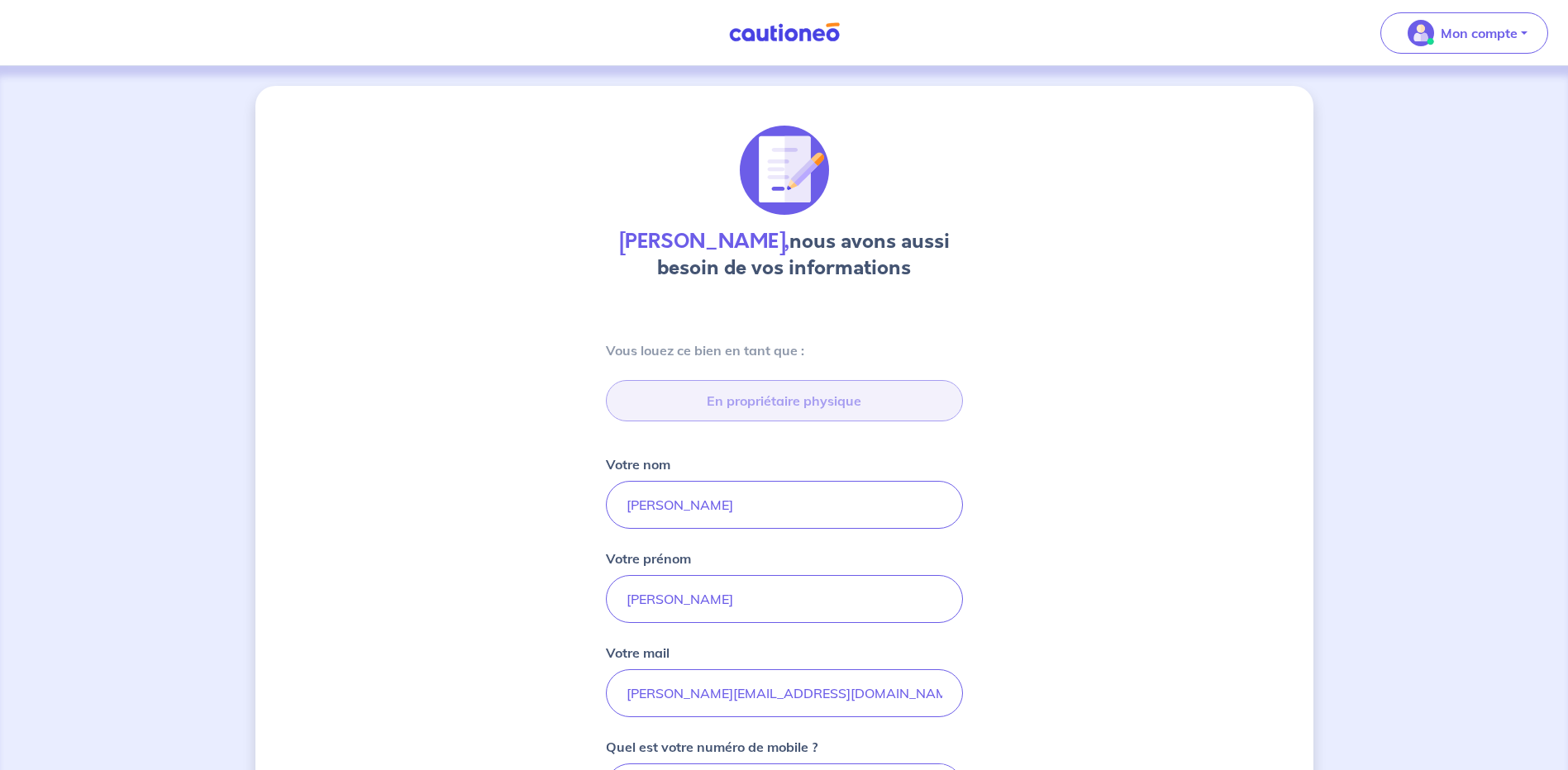
type input "215 Chemin du Garlaban, 13320 Bouc-Bel-Air"
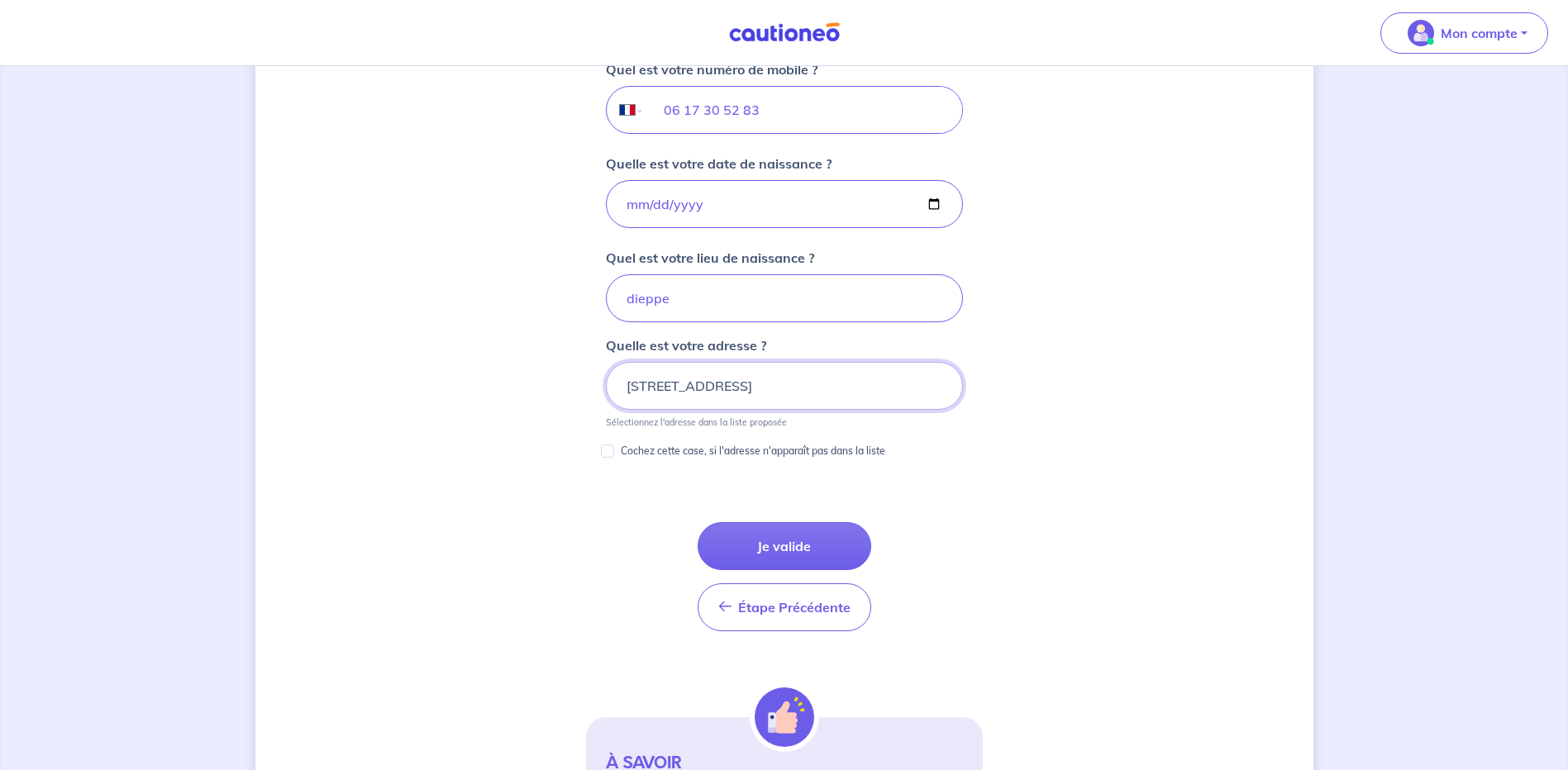
scroll to position [679, 0]
click at [781, 542] on button "Je valide" at bounding box center [784, 545] width 173 height 48
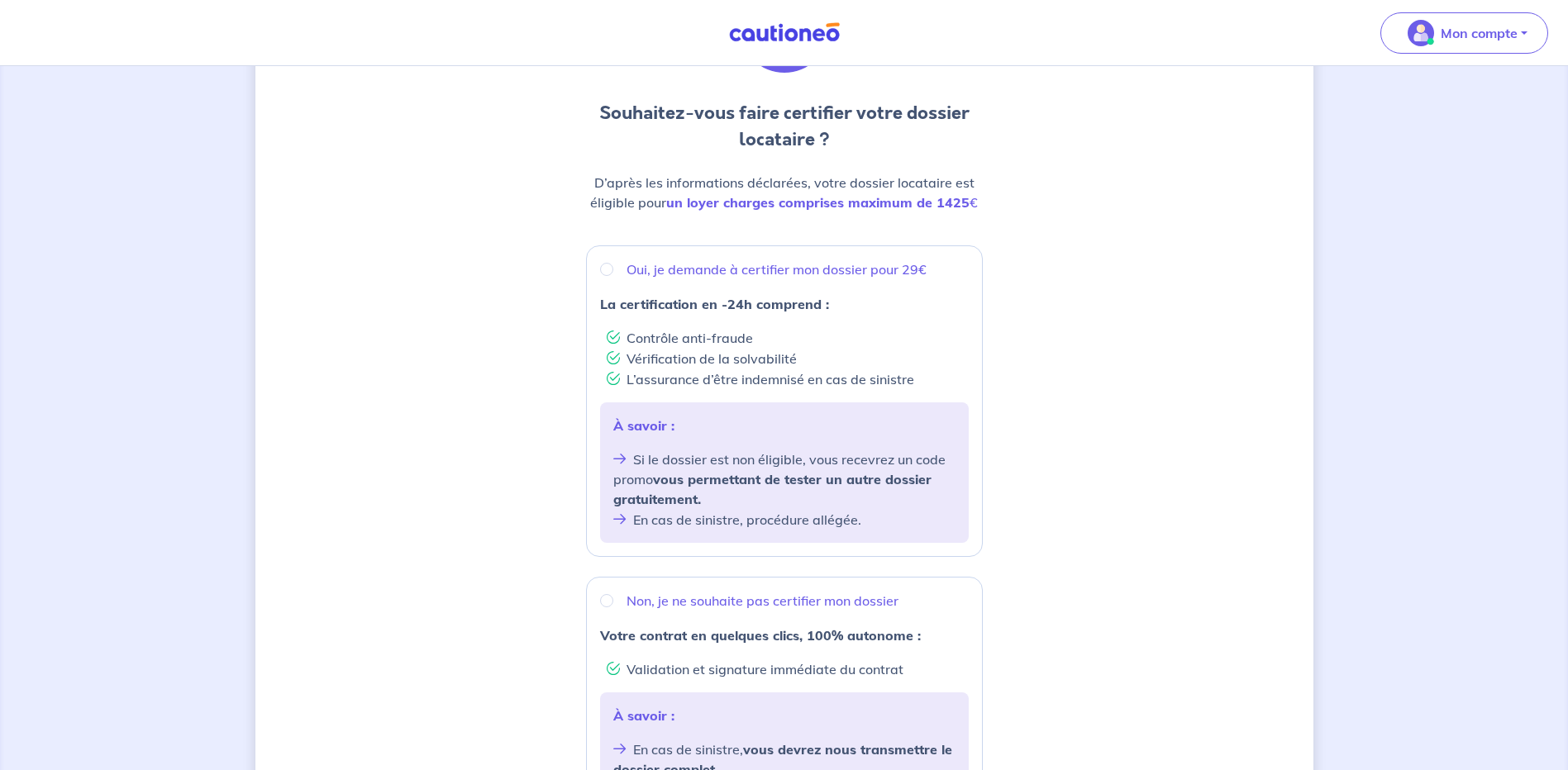
scroll to position [162, 0]
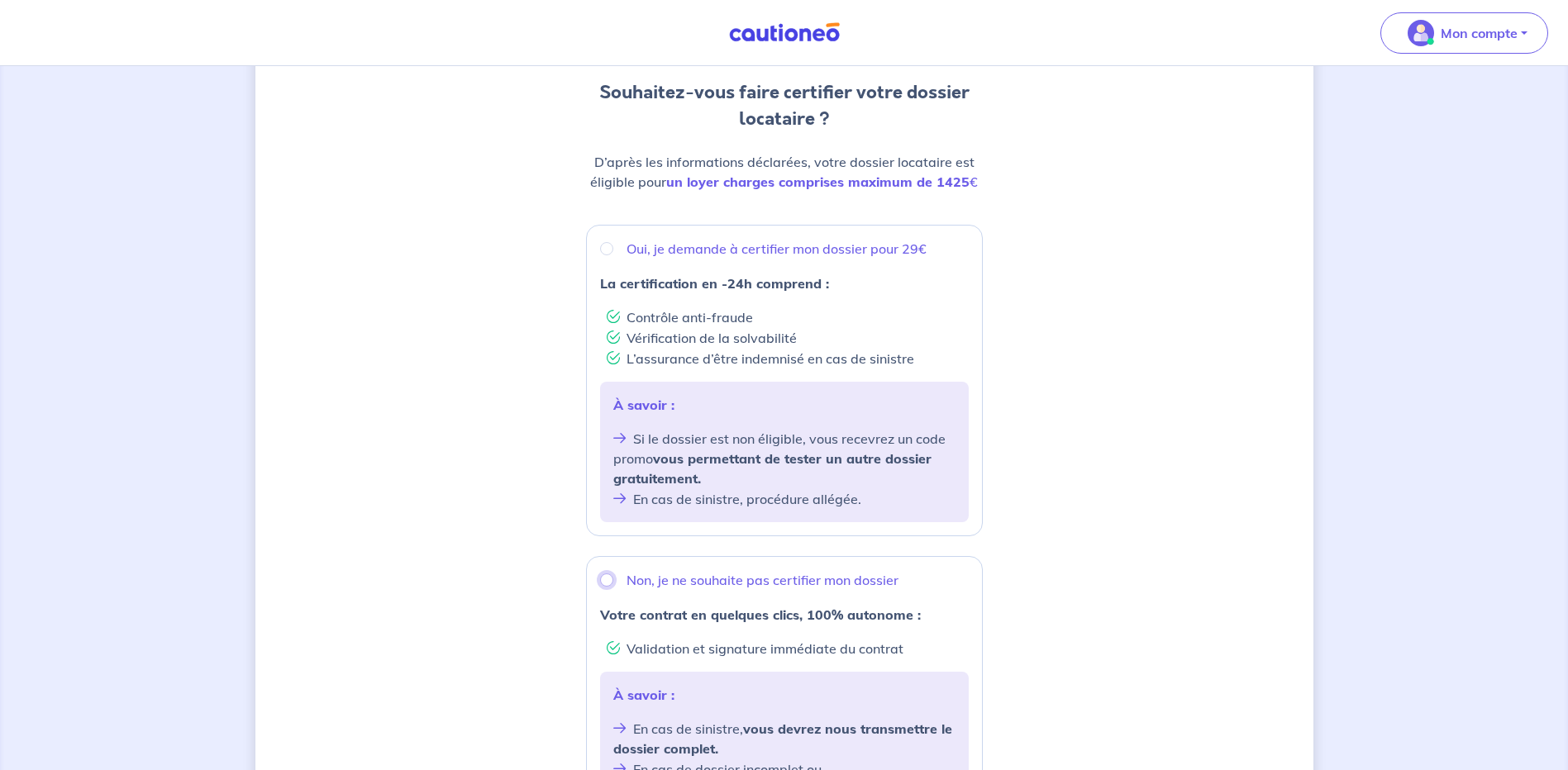
click at [608, 581] on input "Non, je ne souhaite pas certifier mon dossier" at bounding box center [606, 580] width 13 height 13
radio input "true"
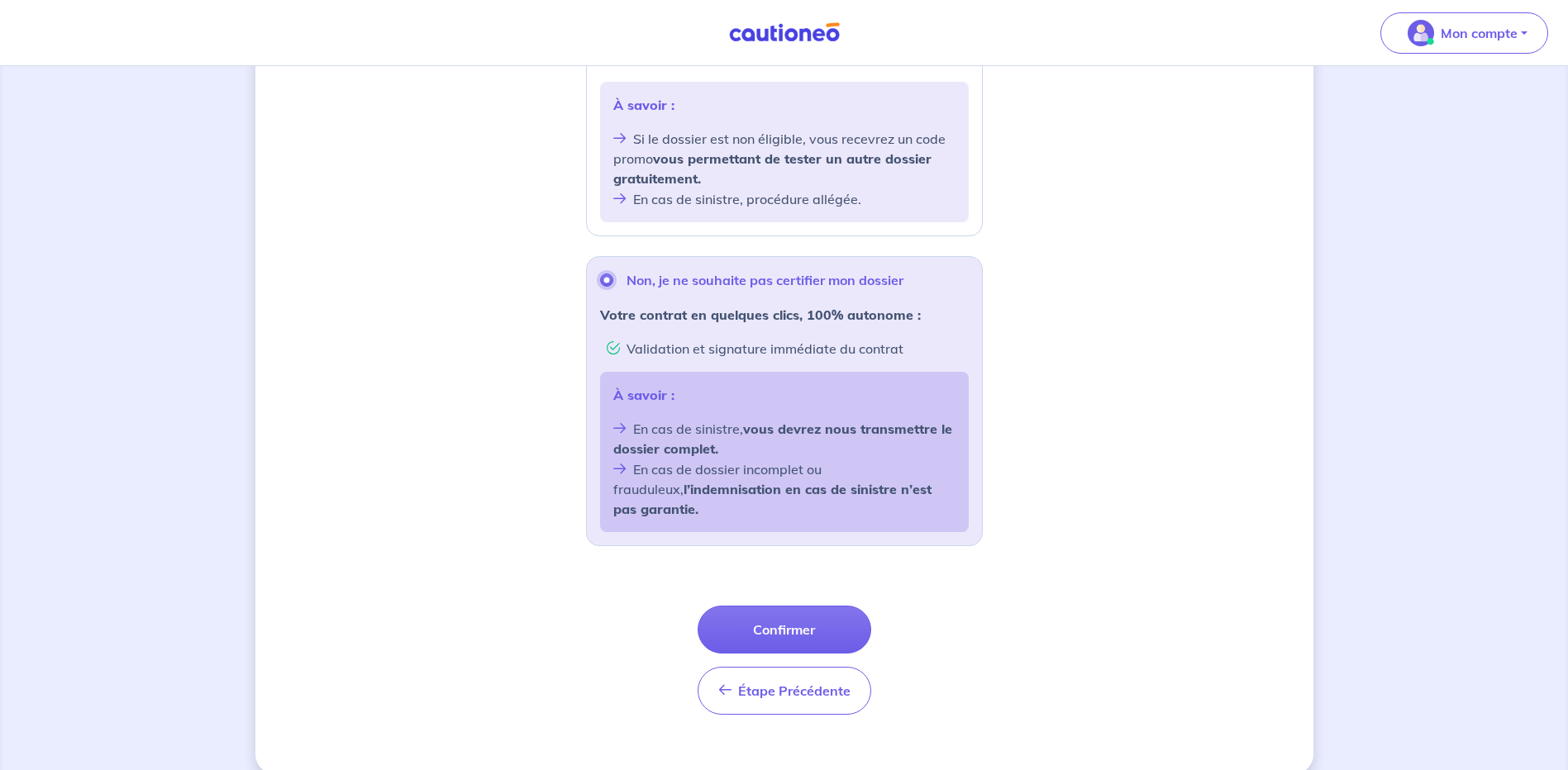
scroll to position [466, 0]
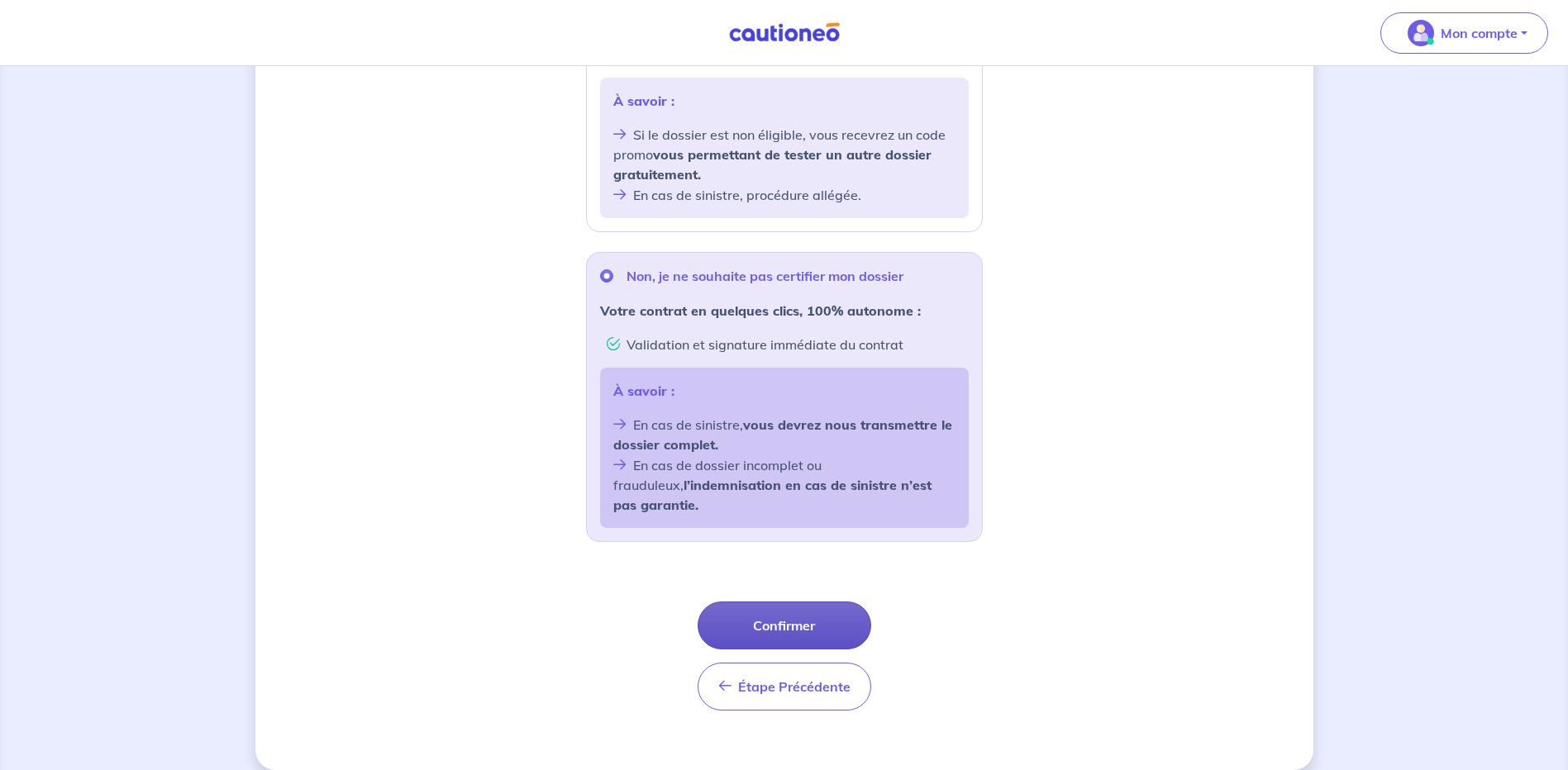
click at [777, 606] on button "Confirmer" at bounding box center [784, 626] width 173 height 48
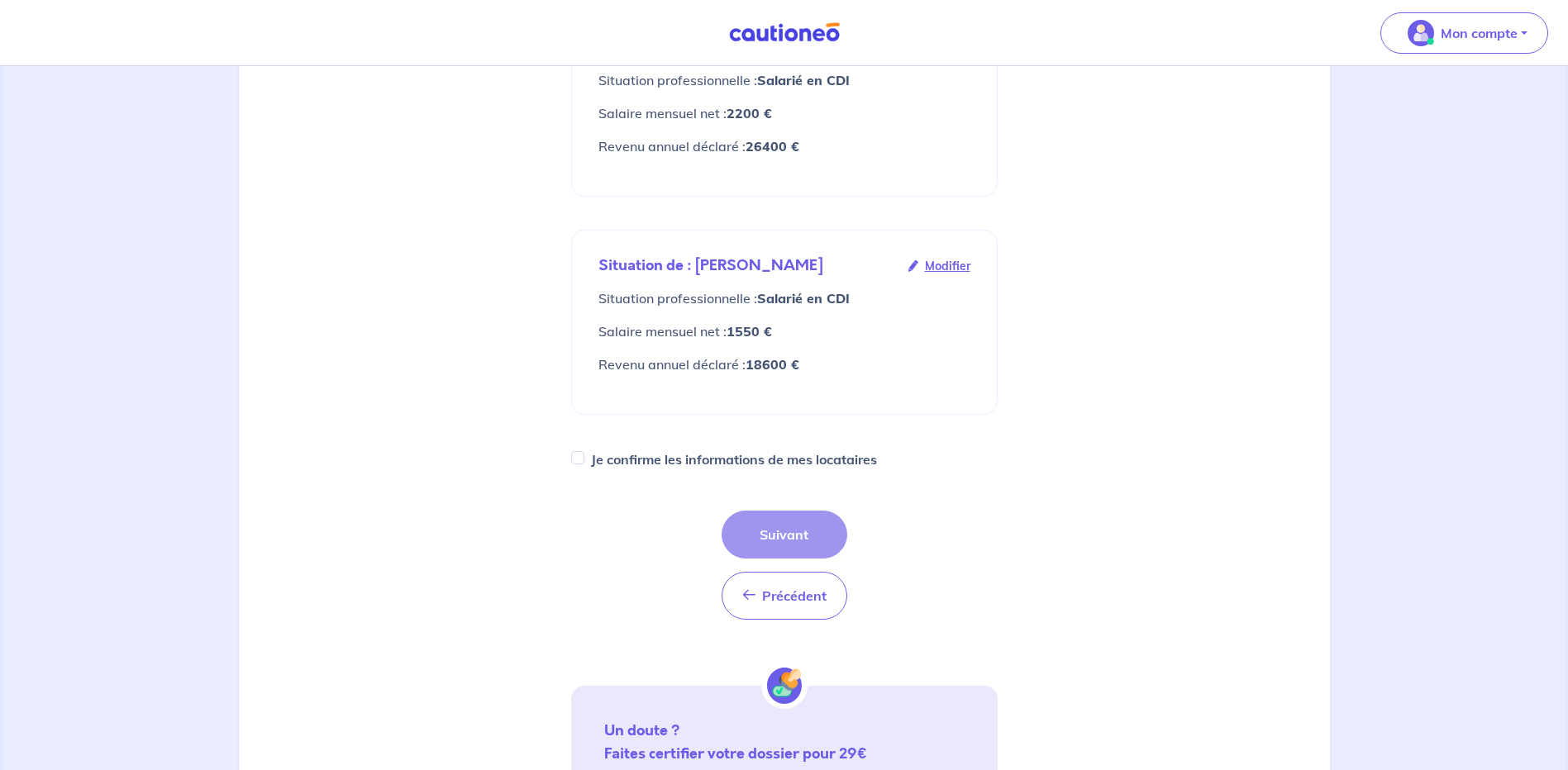
scroll to position [348, 0]
drag, startPoint x: 573, startPoint y: 425, endPoint x: 651, endPoint y: 454, distance: 83.2
click at [574, 449] on input "Je confirme les informations de mes locataires" at bounding box center [577, 455] width 13 height 13
checkbox input "true"
click at [781, 508] on button "Suivant" at bounding box center [784, 532] width 126 height 48
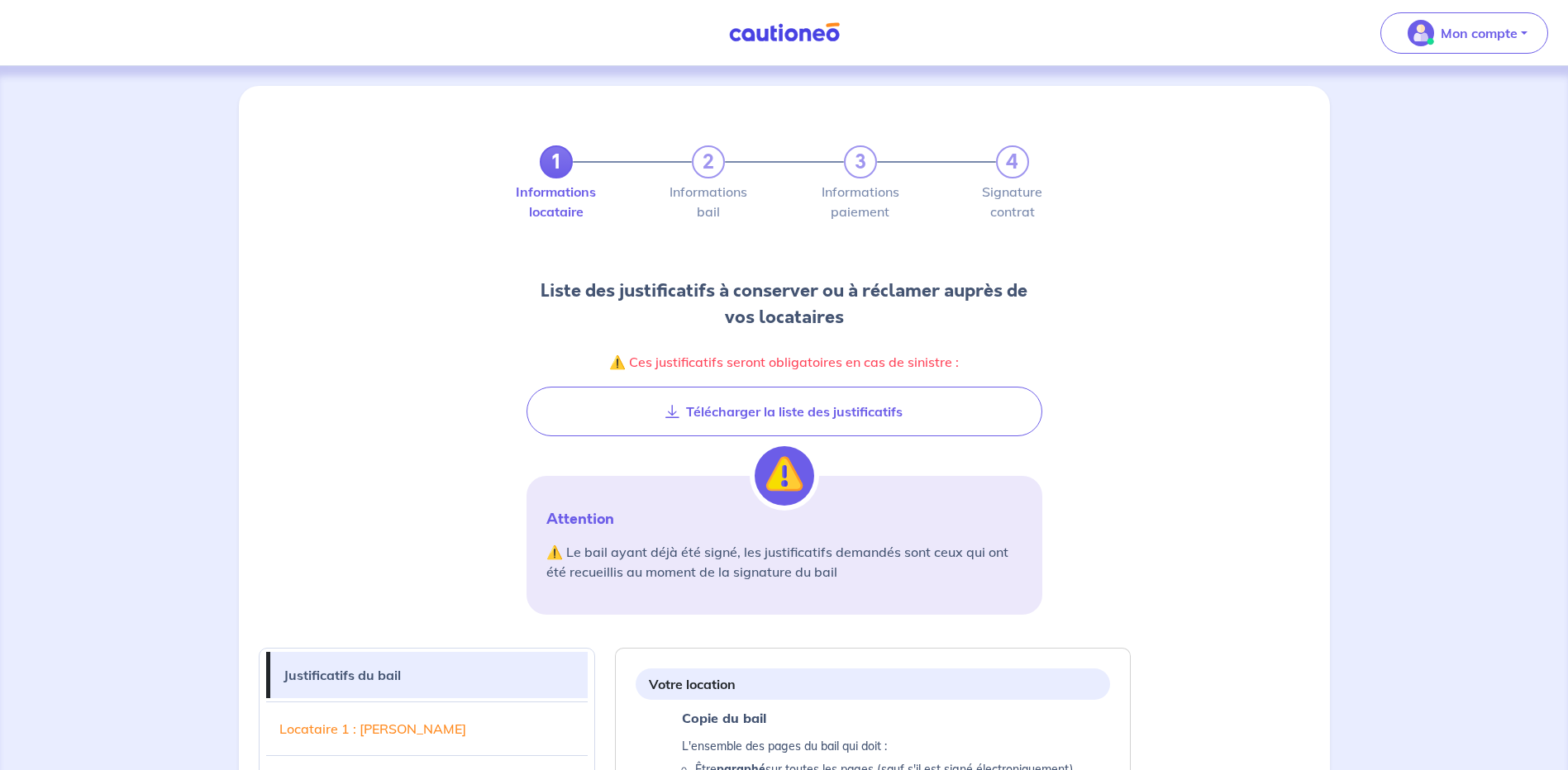
drag, startPoint x: 766, startPoint y: 409, endPoint x: 234, endPoint y: 678, distance: 596.1
click at [767, 409] on button "Télécharger la liste des justificatifs" at bounding box center [784, 412] width 516 height 50
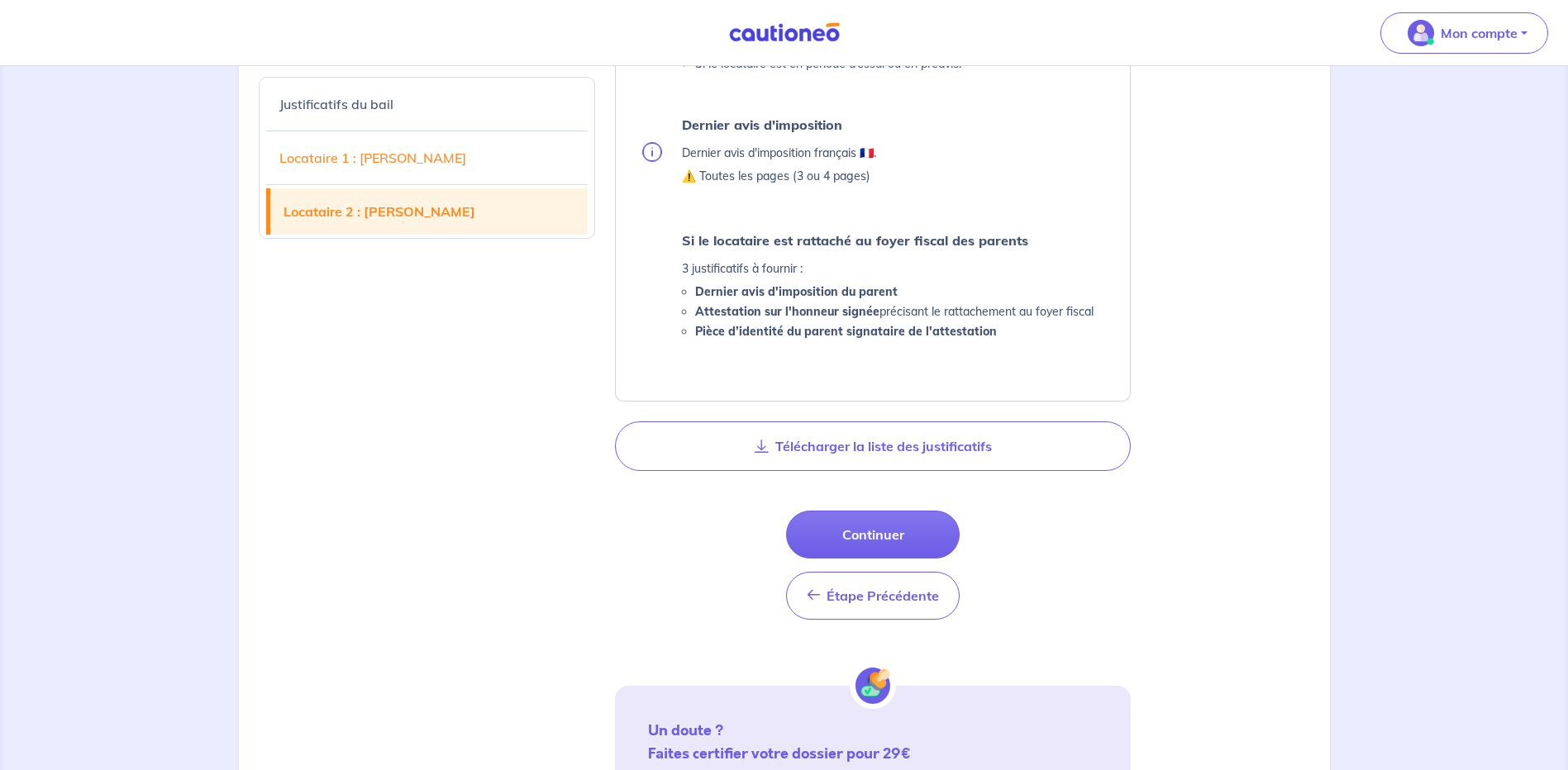
scroll to position [2391, 0]
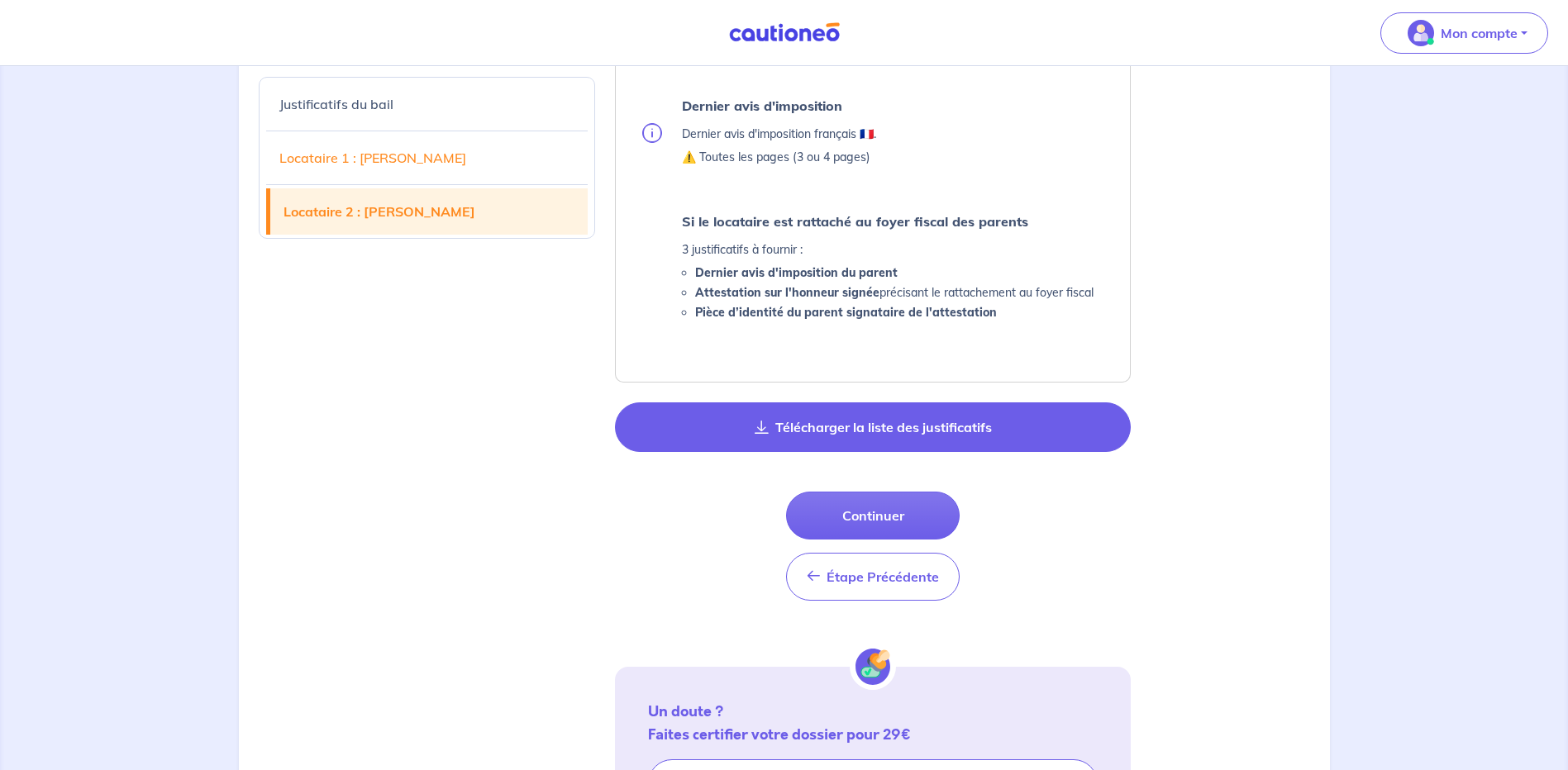
click at [843, 434] on button "Télécharger la liste des justificatifs" at bounding box center [872, 427] width 516 height 50
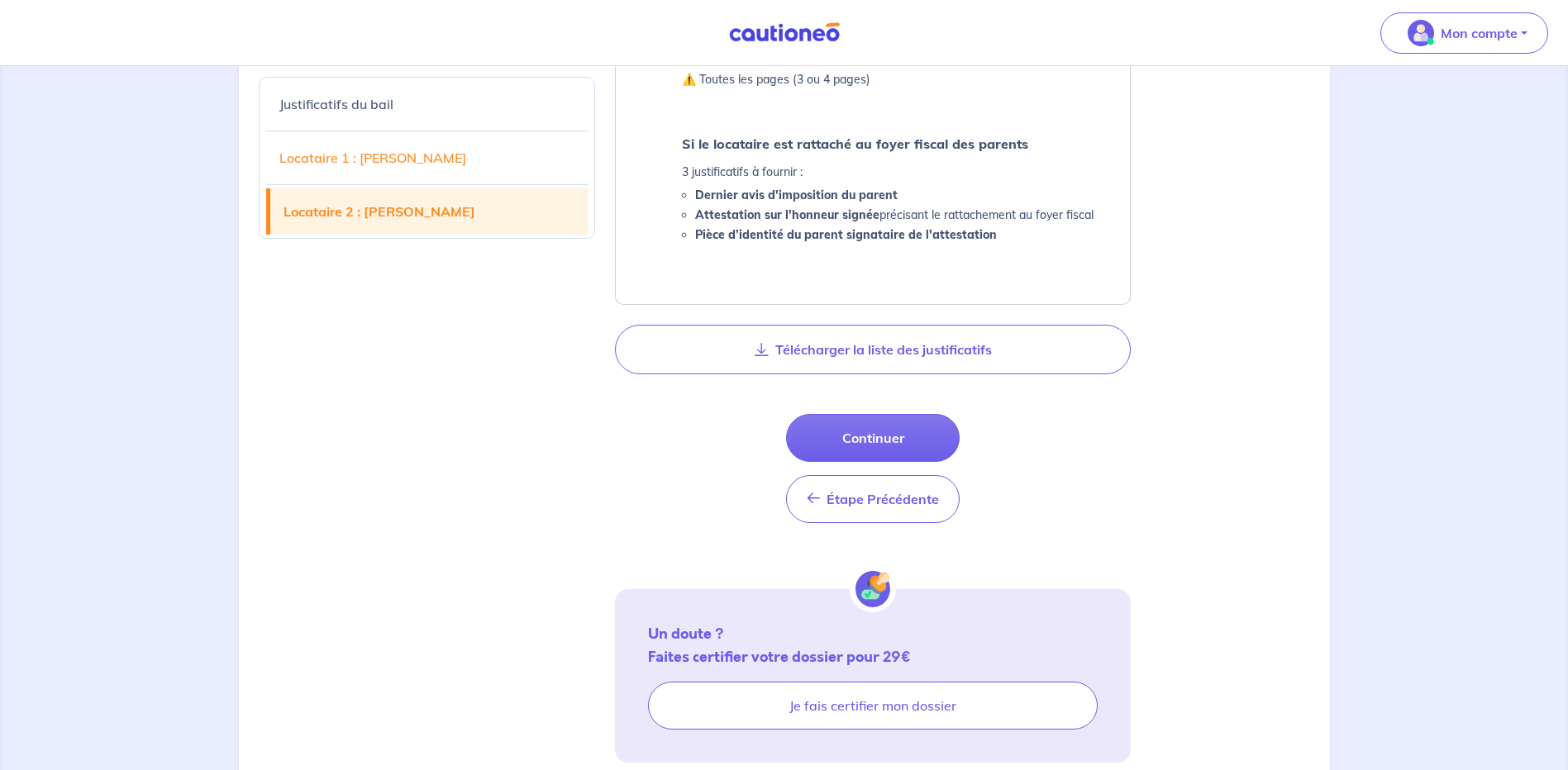
scroll to position [2521, 0]
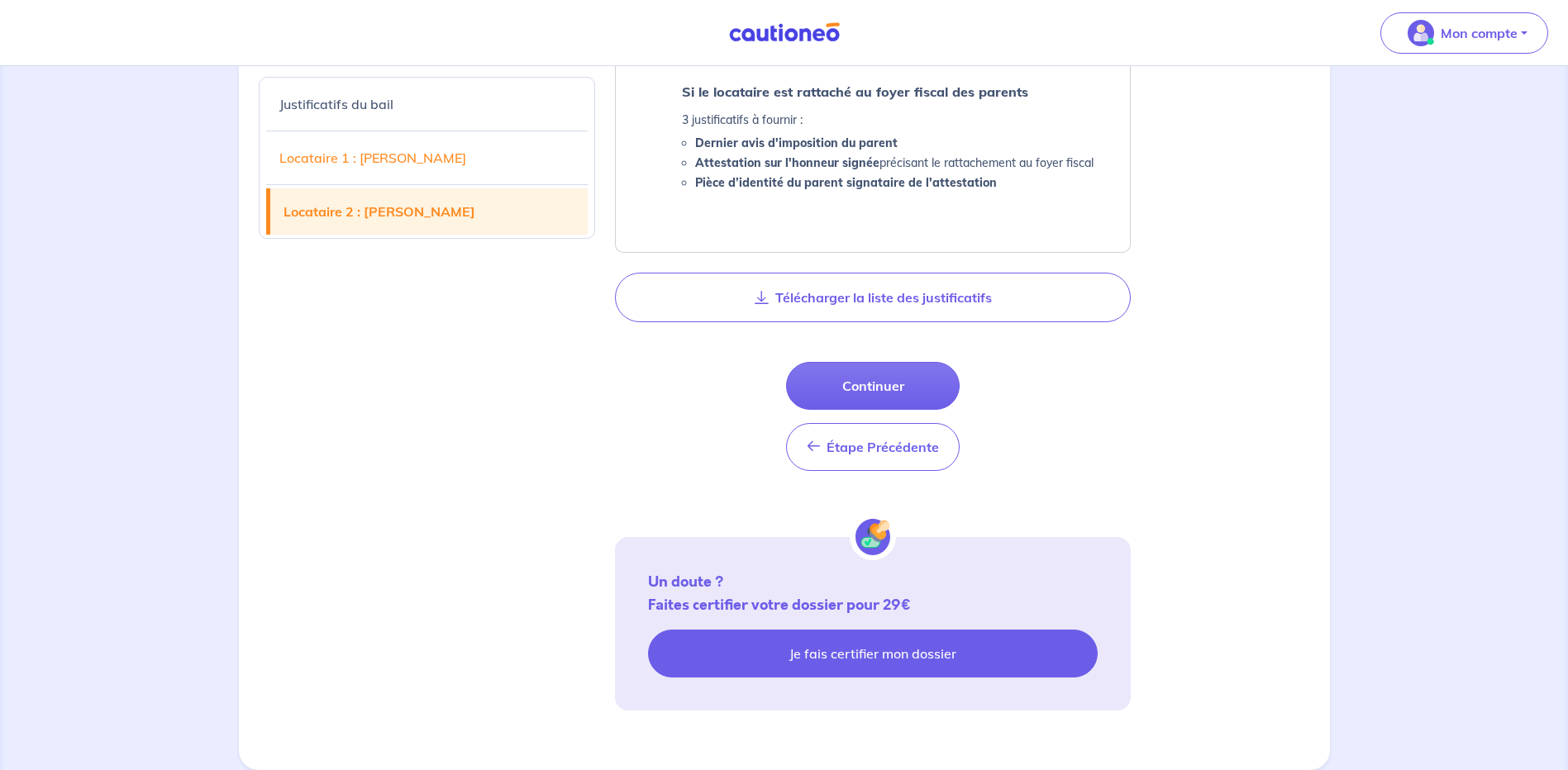
click at [856, 655] on link "Je fais certifier mon dossier" at bounding box center [872, 654] width 450 height 48
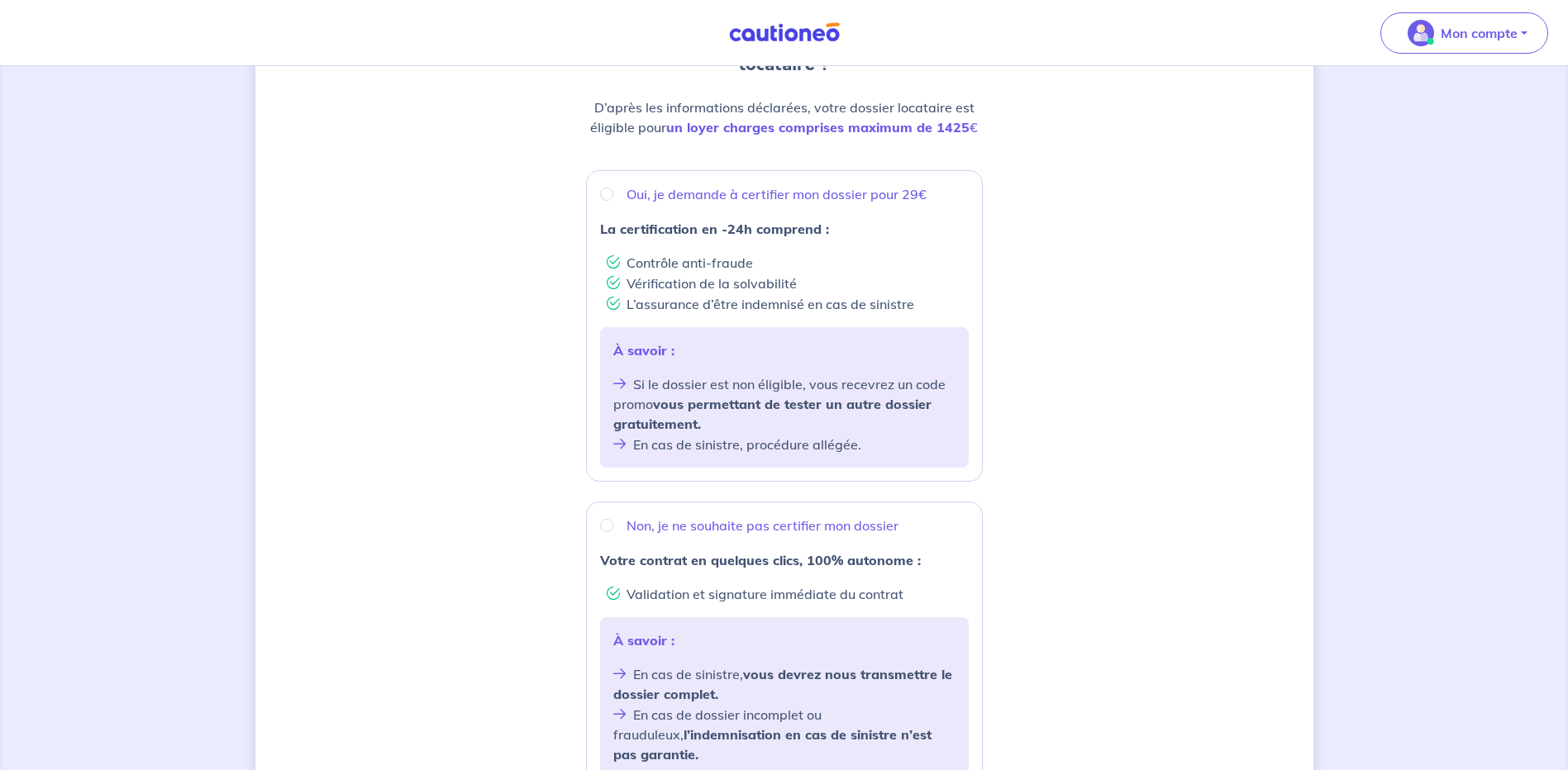
scroll to position [466, 0]
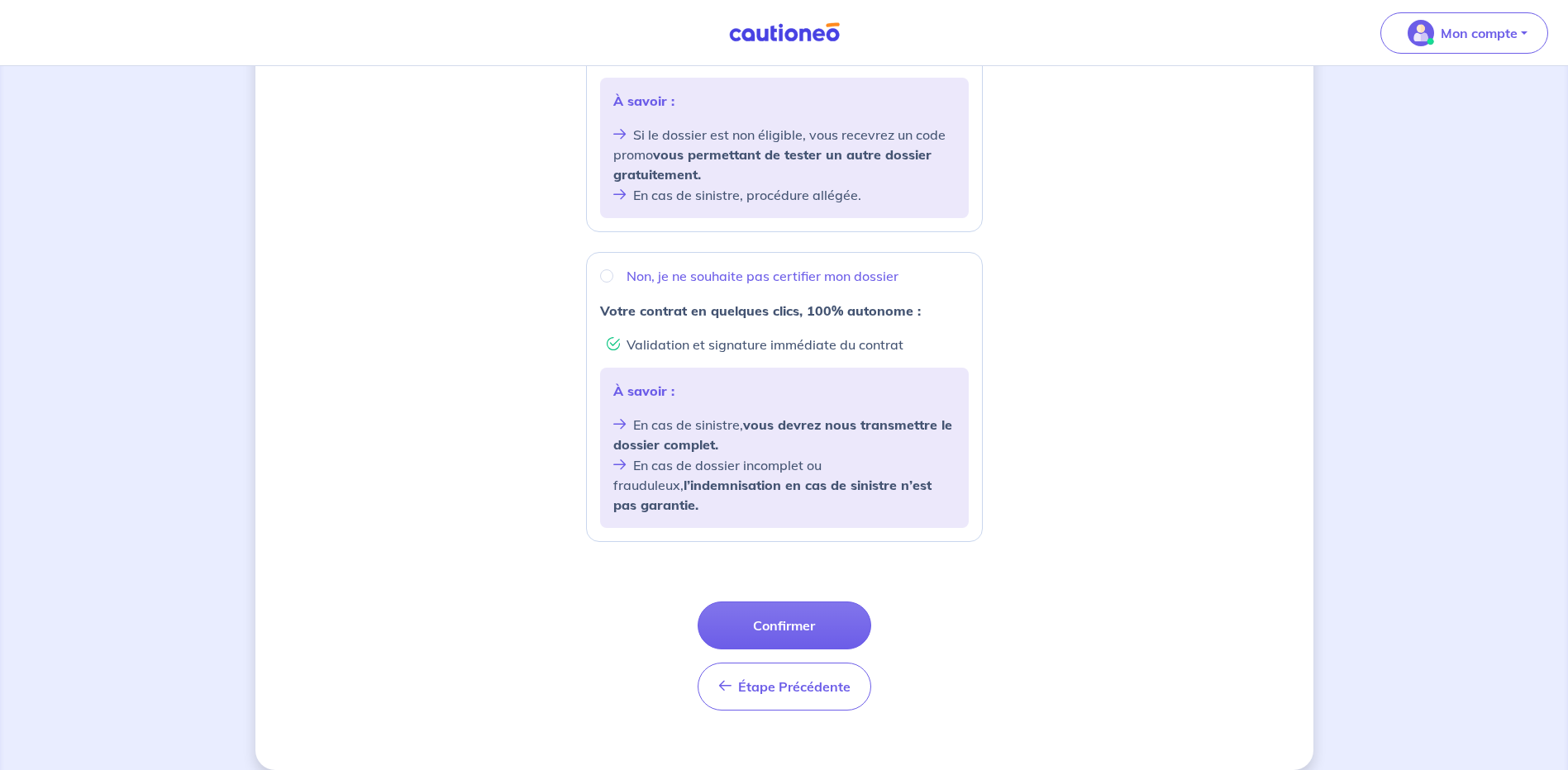
click at [615, 343] on li "Validation et signature immédiate du contrat" at bounding box center [787, 343] width 362 height 20
radio input "true"
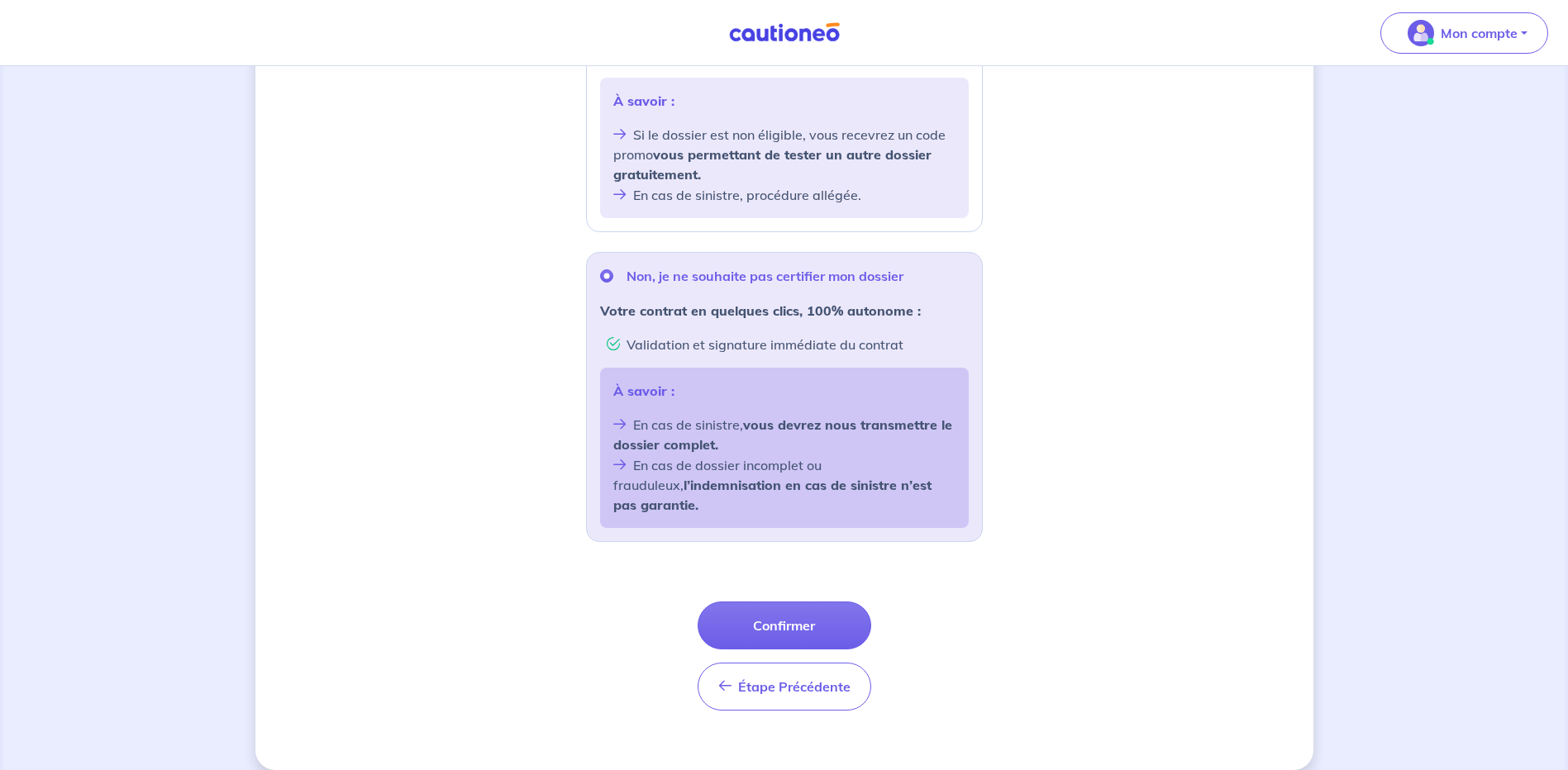
click at [615, 345] on li "Validation et signature immédiate du contrat" at bounding box center [787, 343] width 362 height 20
click at [615, 344] on li "Validation et signature immédiate du contrat" at bounding box center [787, 343] width 362 height 20
click at [772, 606] on button "Confirmer" at bounding box center [784, 626] width 173 height 48
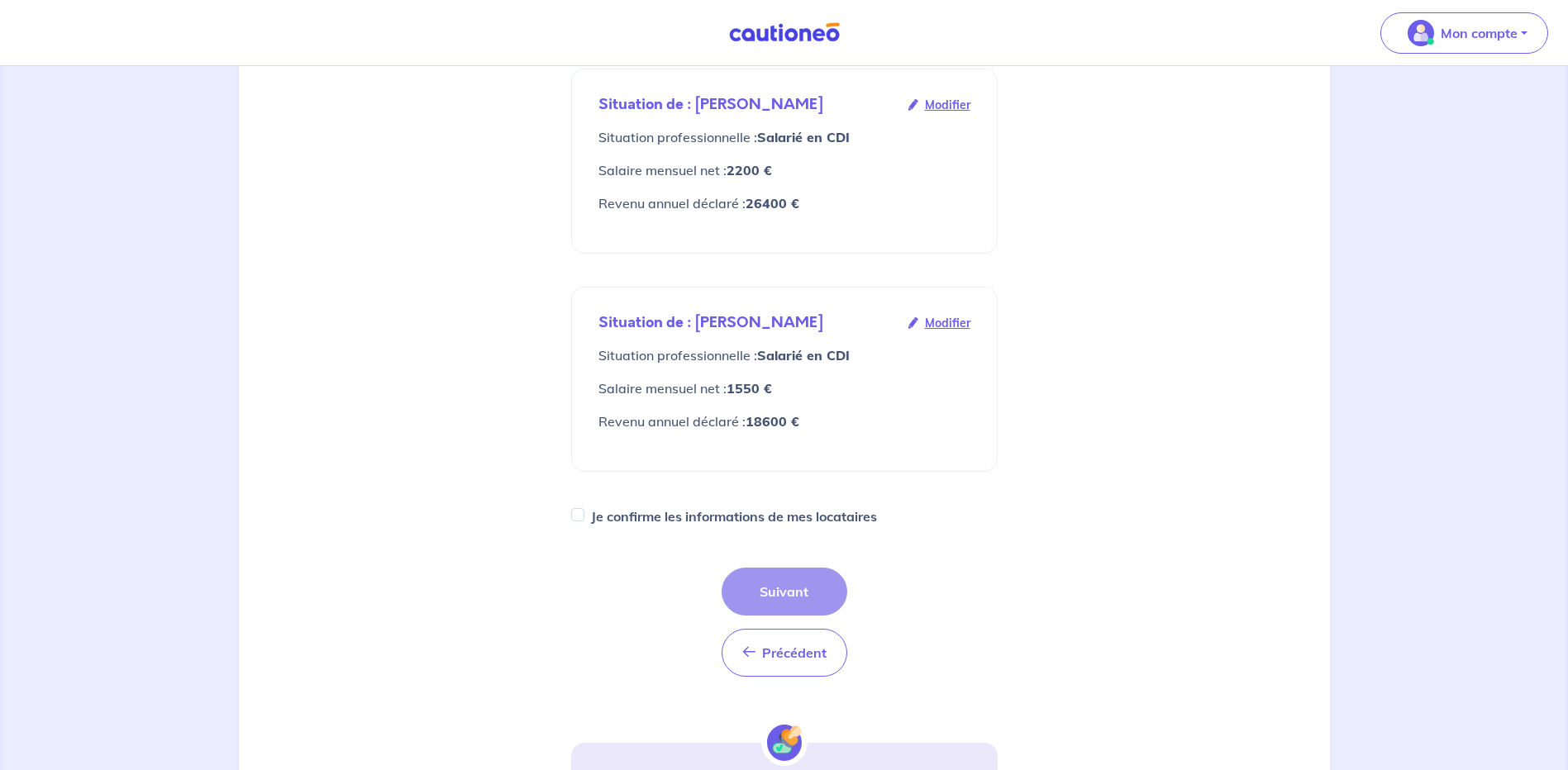
scroll to position [488, 0]
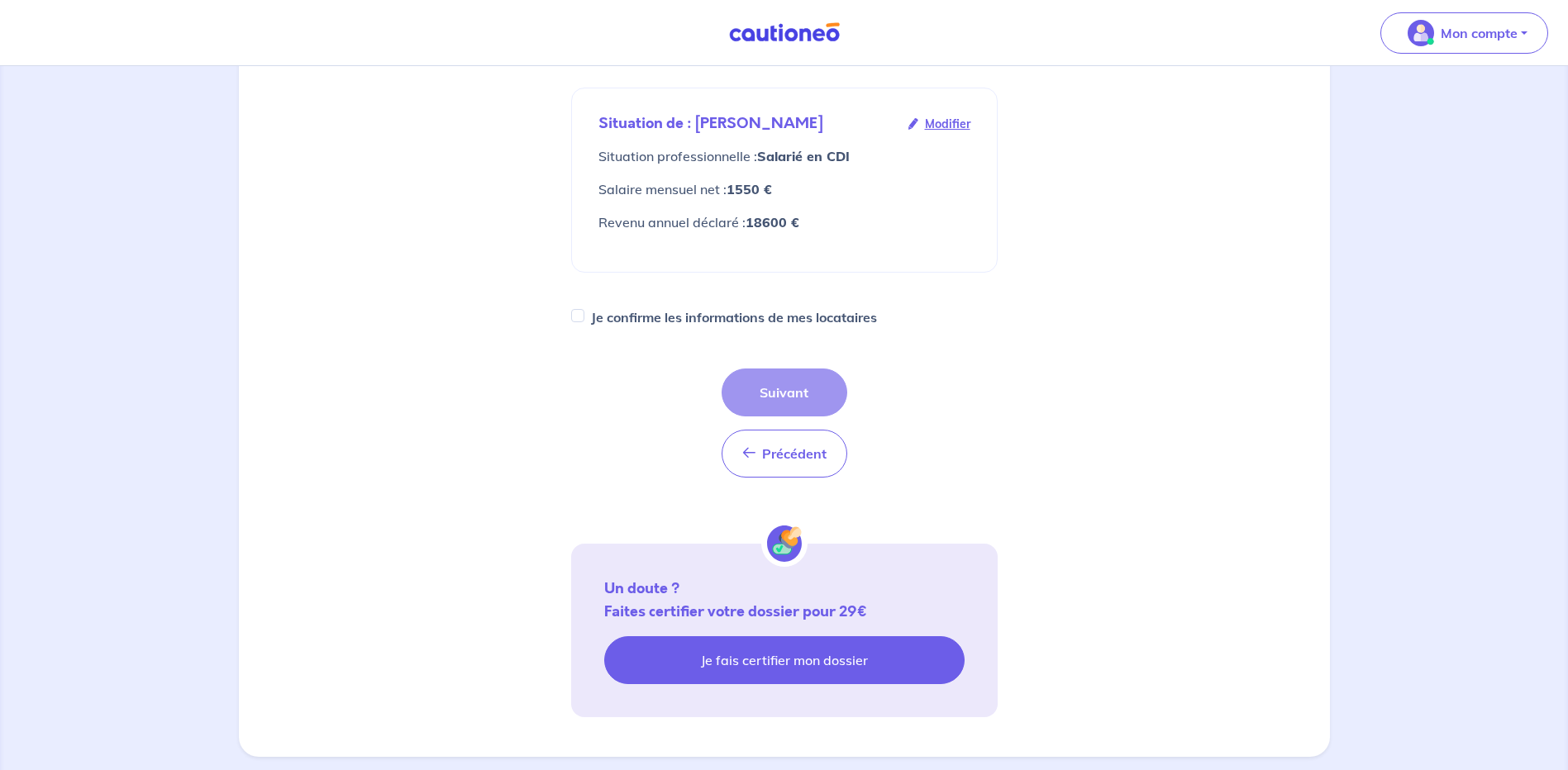
click at [752, 636] on link "Je fais certifier mon dossier" at bounding box center [784, 660] width 360 height 48
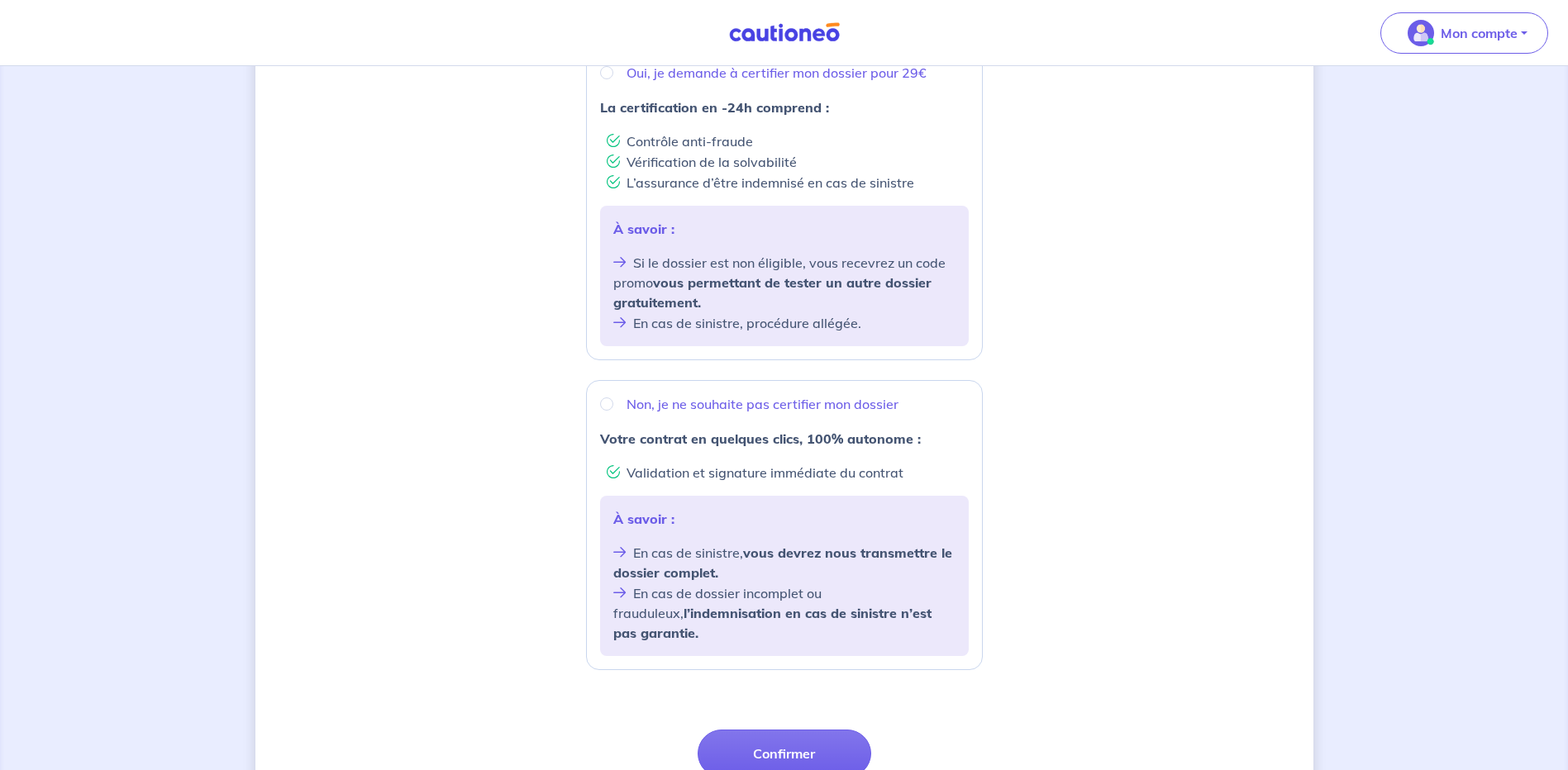
scroll to position [466, 0]
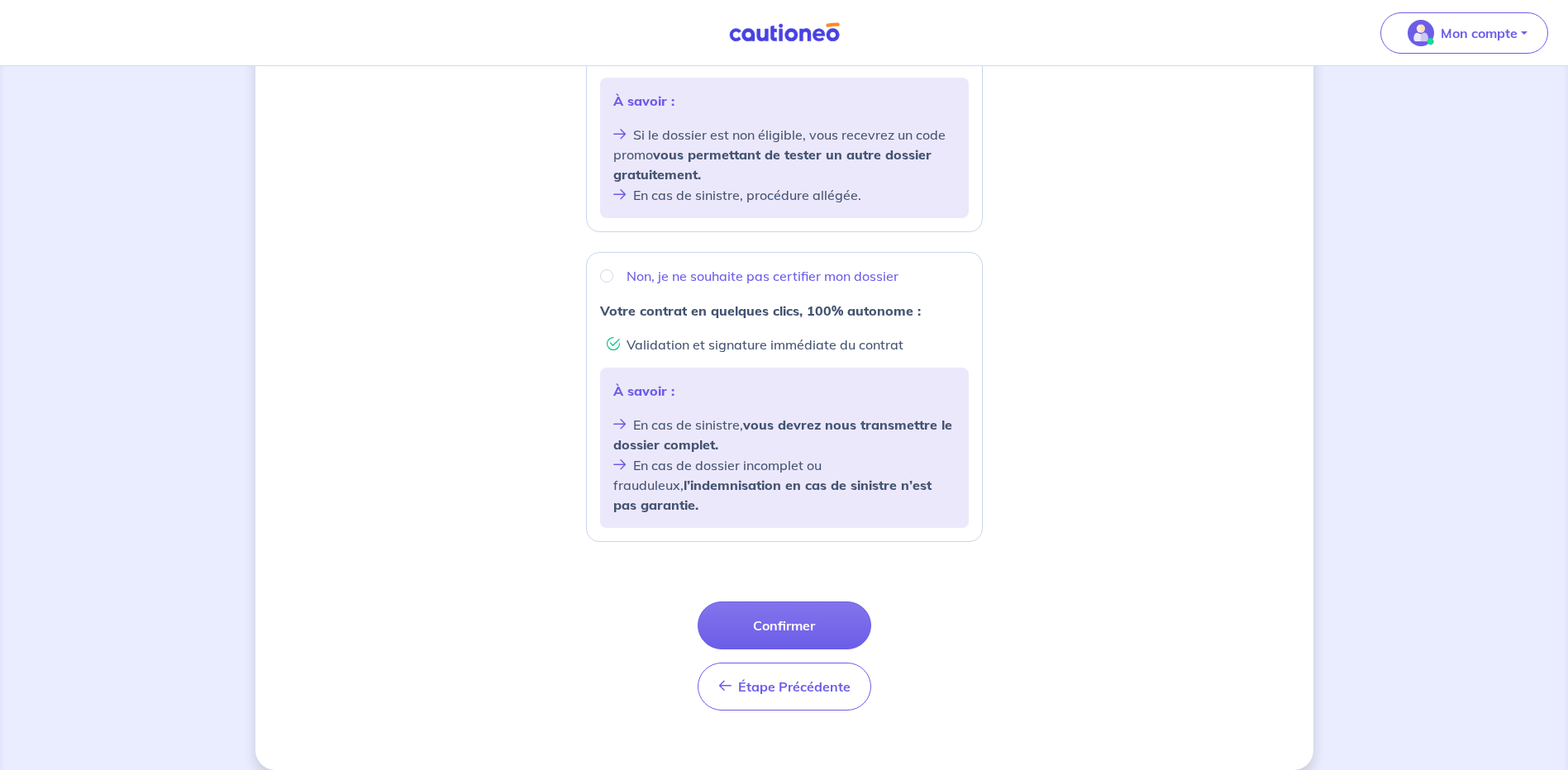
click at [780, 606] on button "Confirmer" at bounding box center [784, 626] width 173 height 48
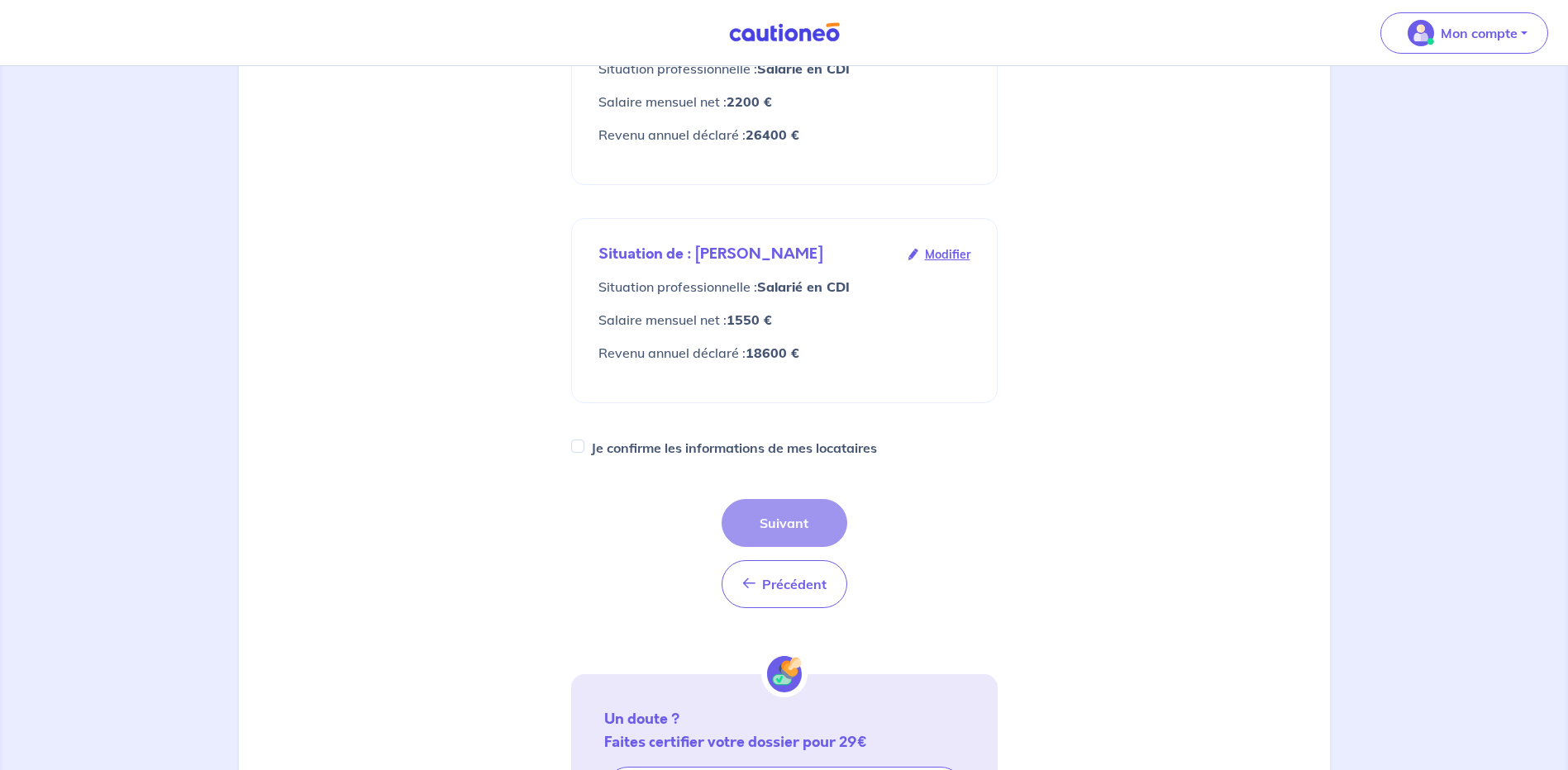
scroll to position [488, 0]
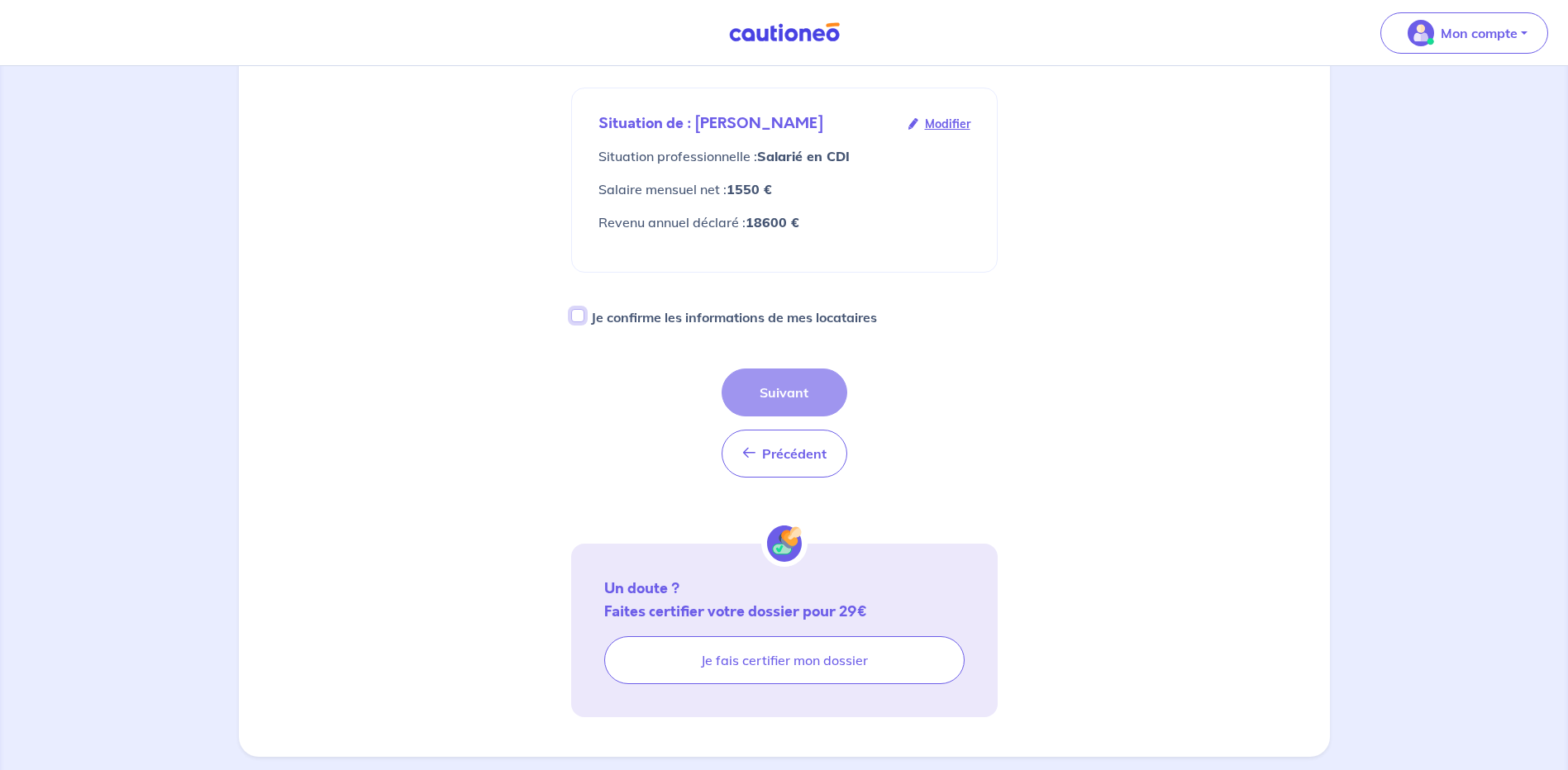
click at [579, 309] on input "Je confirme les informations de mes locataires" at bounding box center [577, 315] width 13 height 13
checkbox input "true"
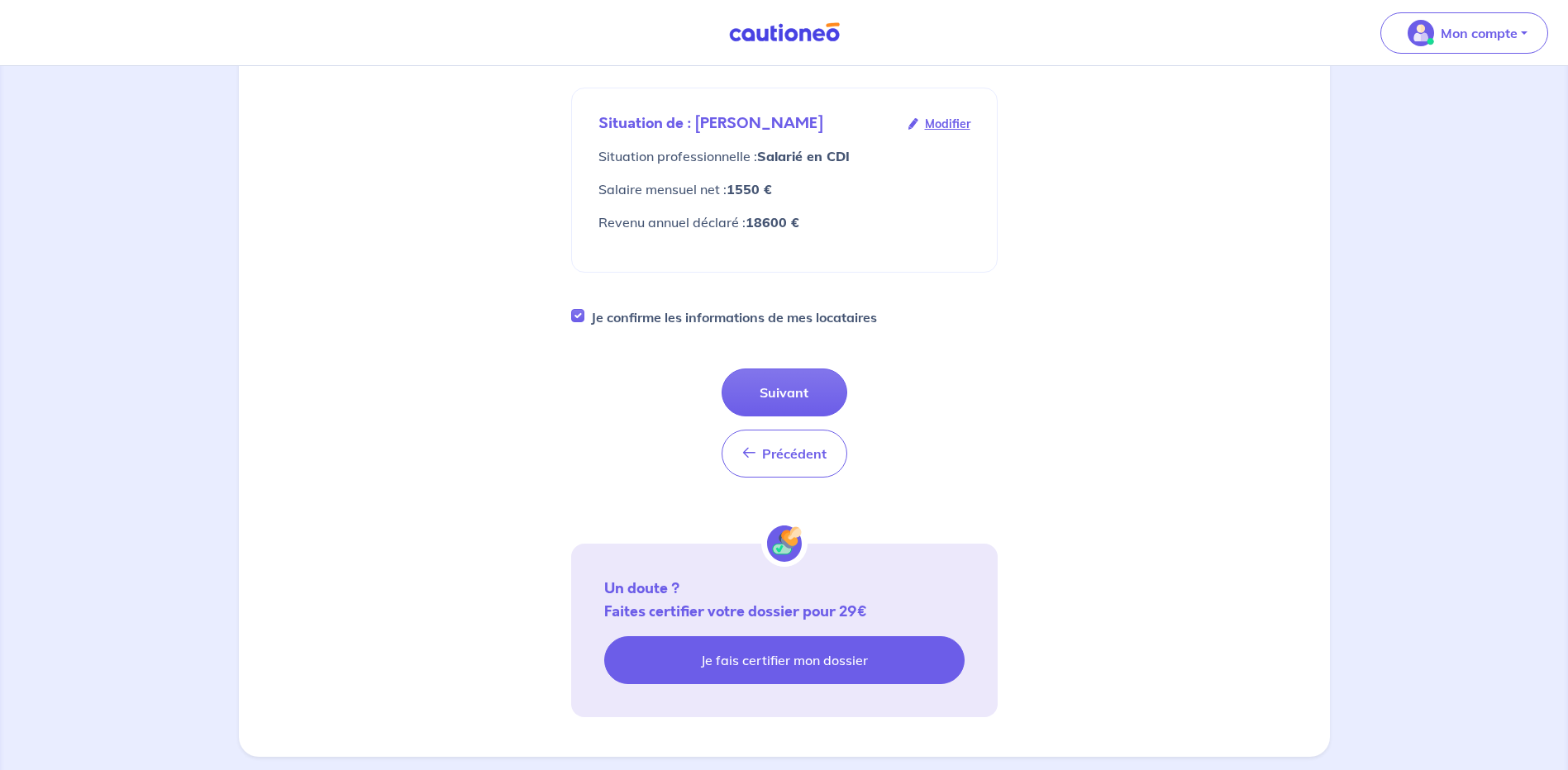
click at [779, 637] on link "Je fais certifier mon dossier" at bounding box center [784, 660] width 360 height 48
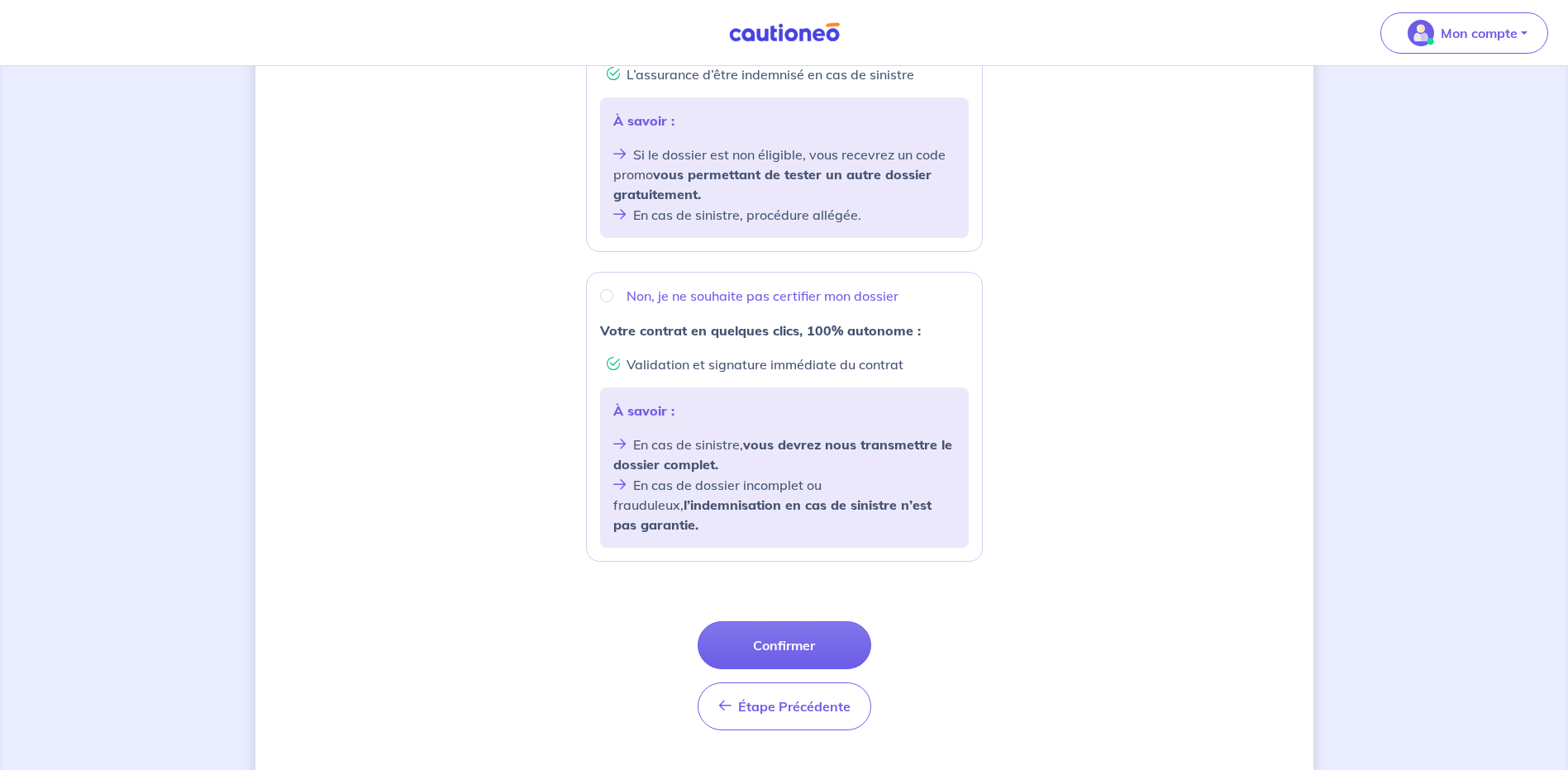
scroll to position [466, 0]
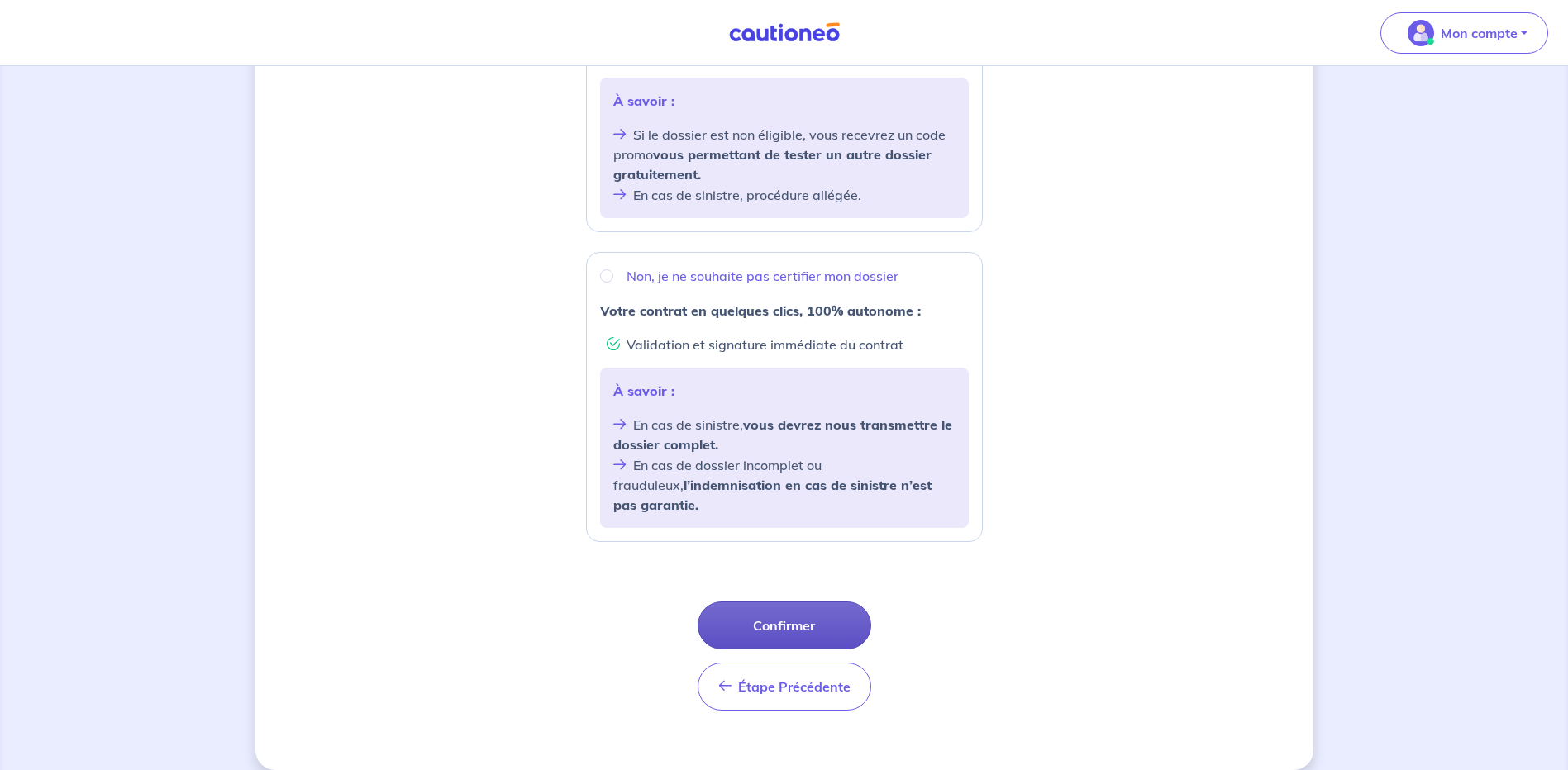
click at [782, 606] on button "Confirmer" at bounding box center [784, 626] width 173 height 48
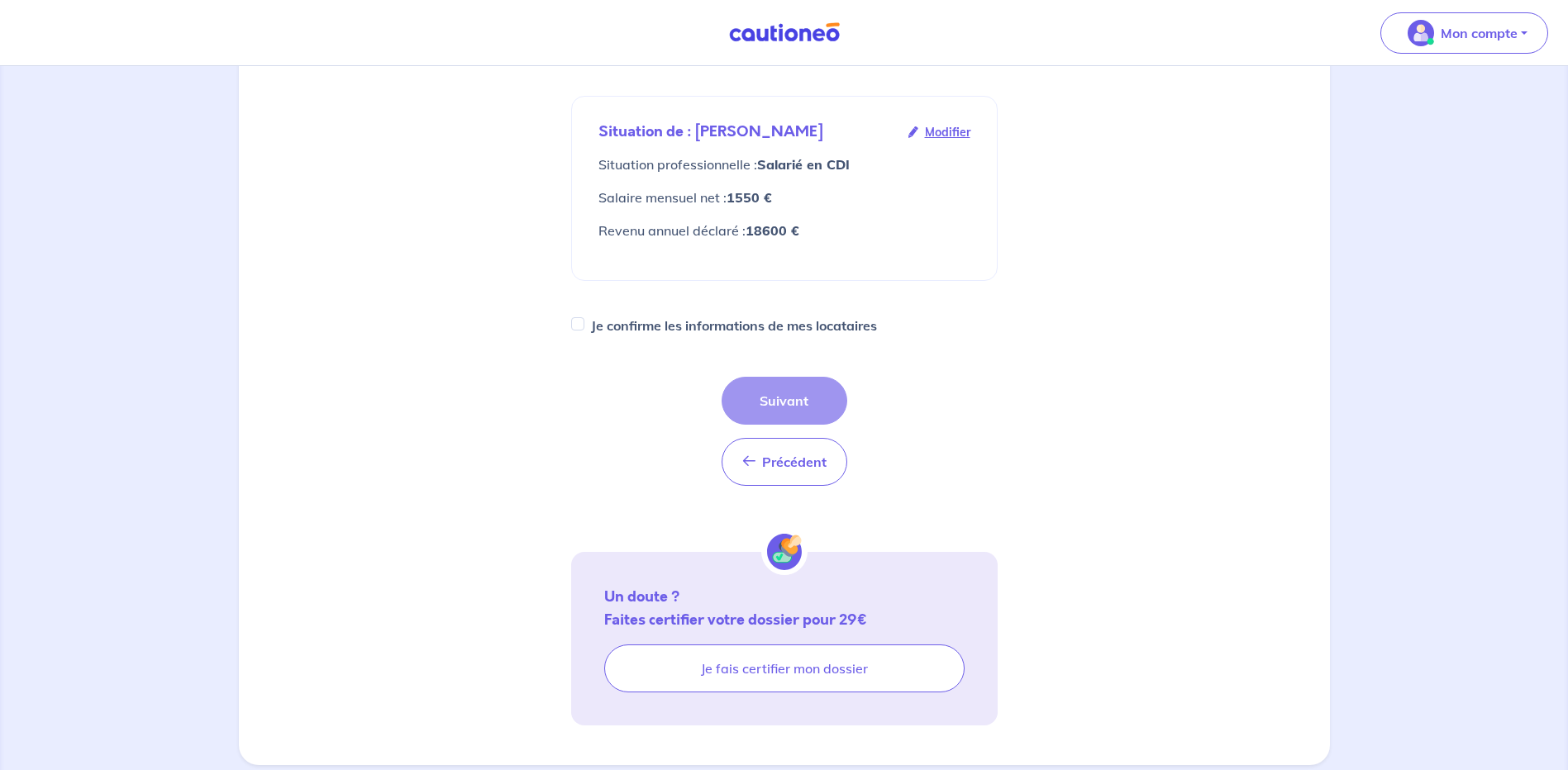
scroll to position [488, 0]
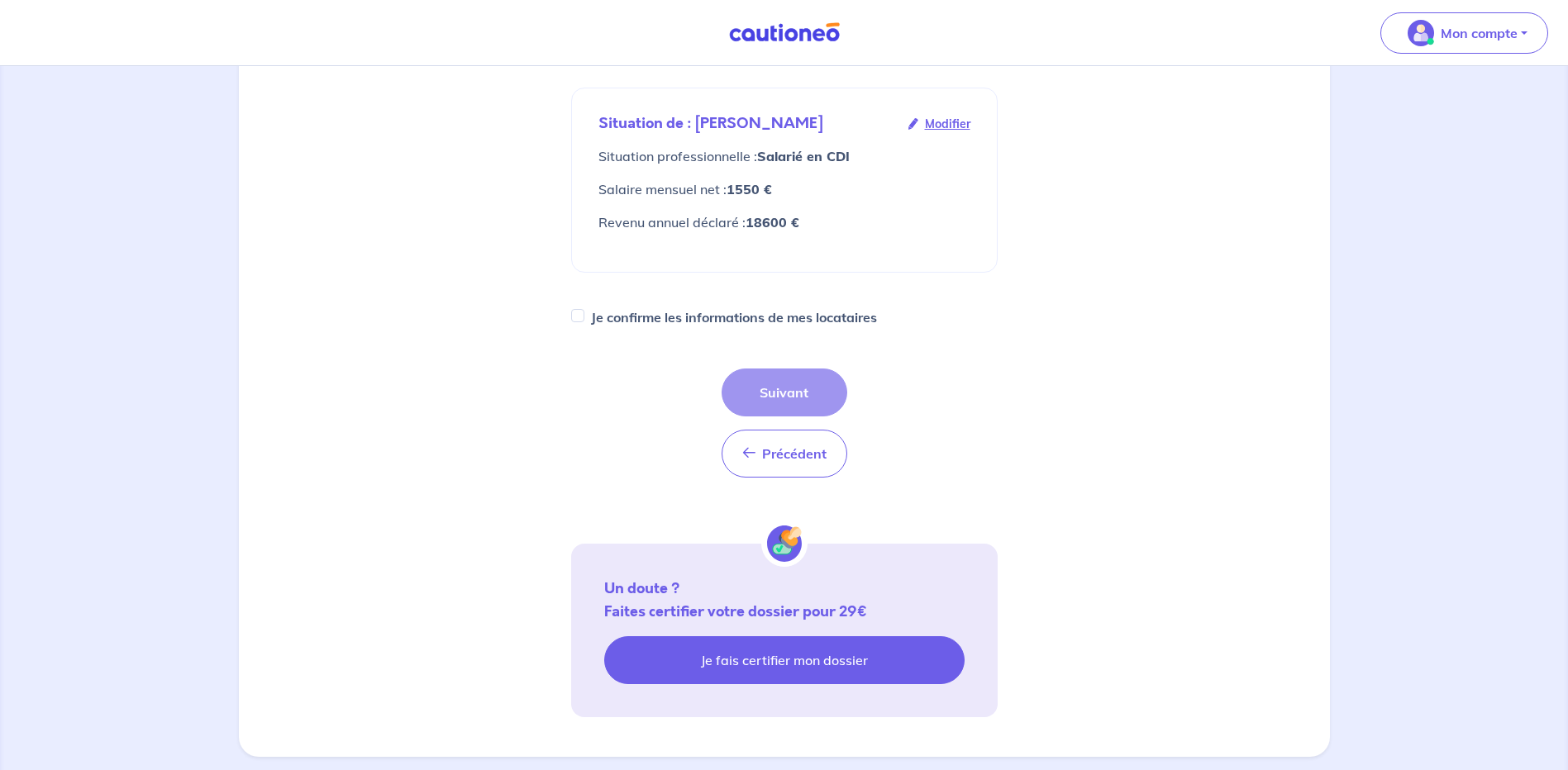
click at [744, 637] on link "Je fais certifier mon dossier" at bounding box center [784, 660] width 360 height 48
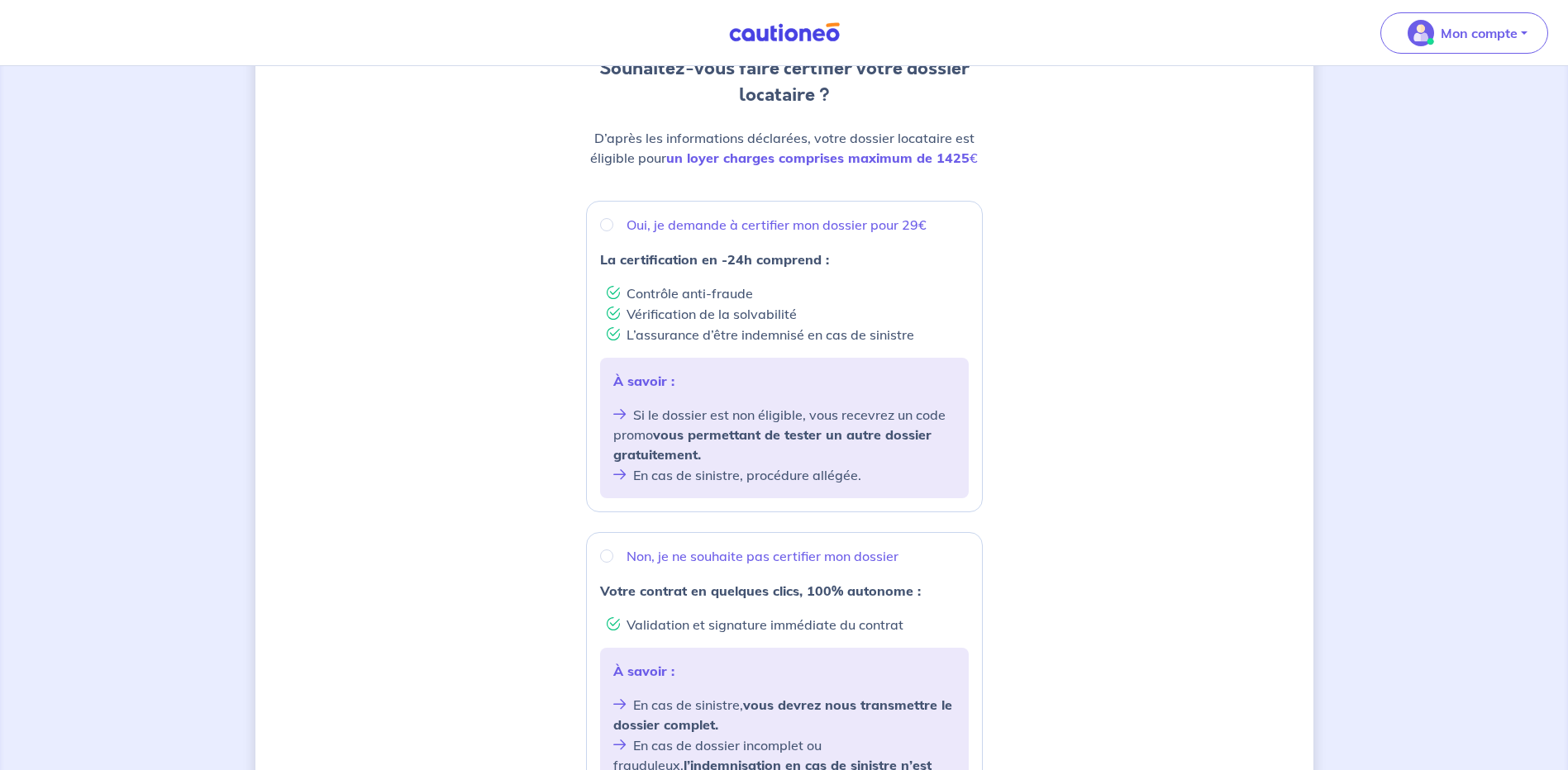
scroll to position [189, 0]
click at [605, 220] on input "Oui, je demande à certifier mon dossier pour 29€" at bounding box center [606, 222] width 13 height 13
radio input "true"
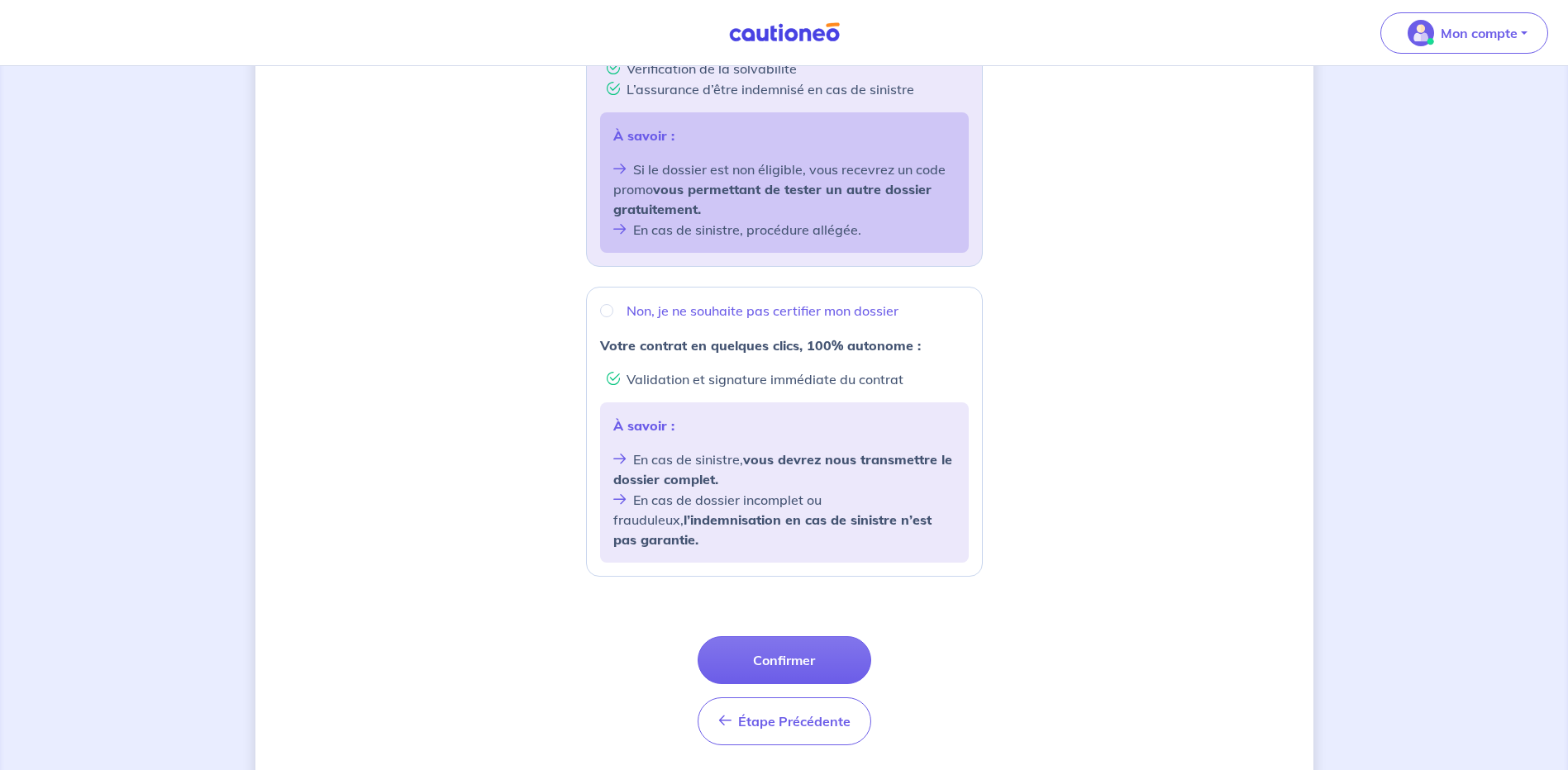
scroll to position [444, 0]
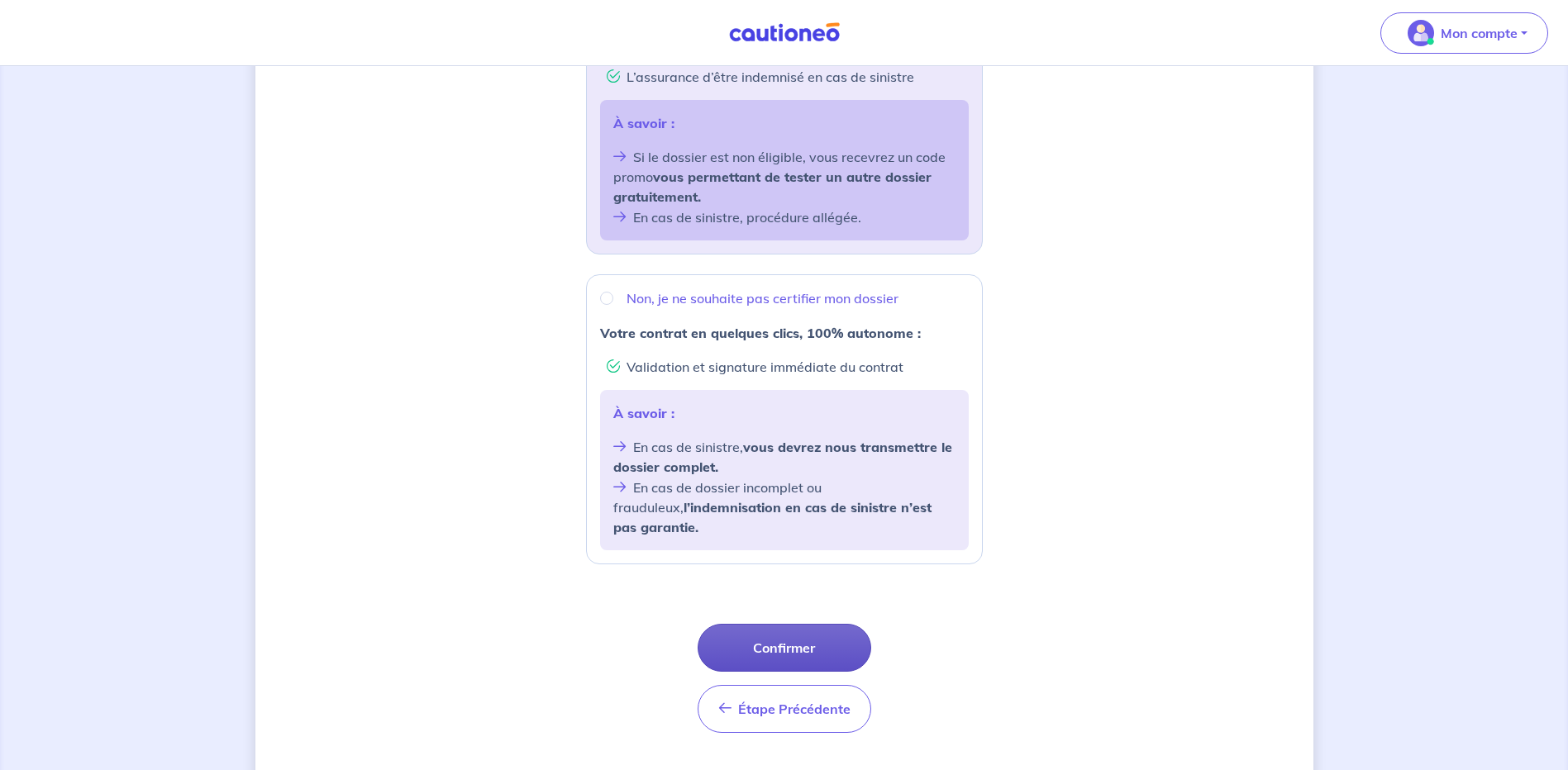
click at [787, 624] on button "Confirmer" at bounding box center [784, 648] width 173 height 48
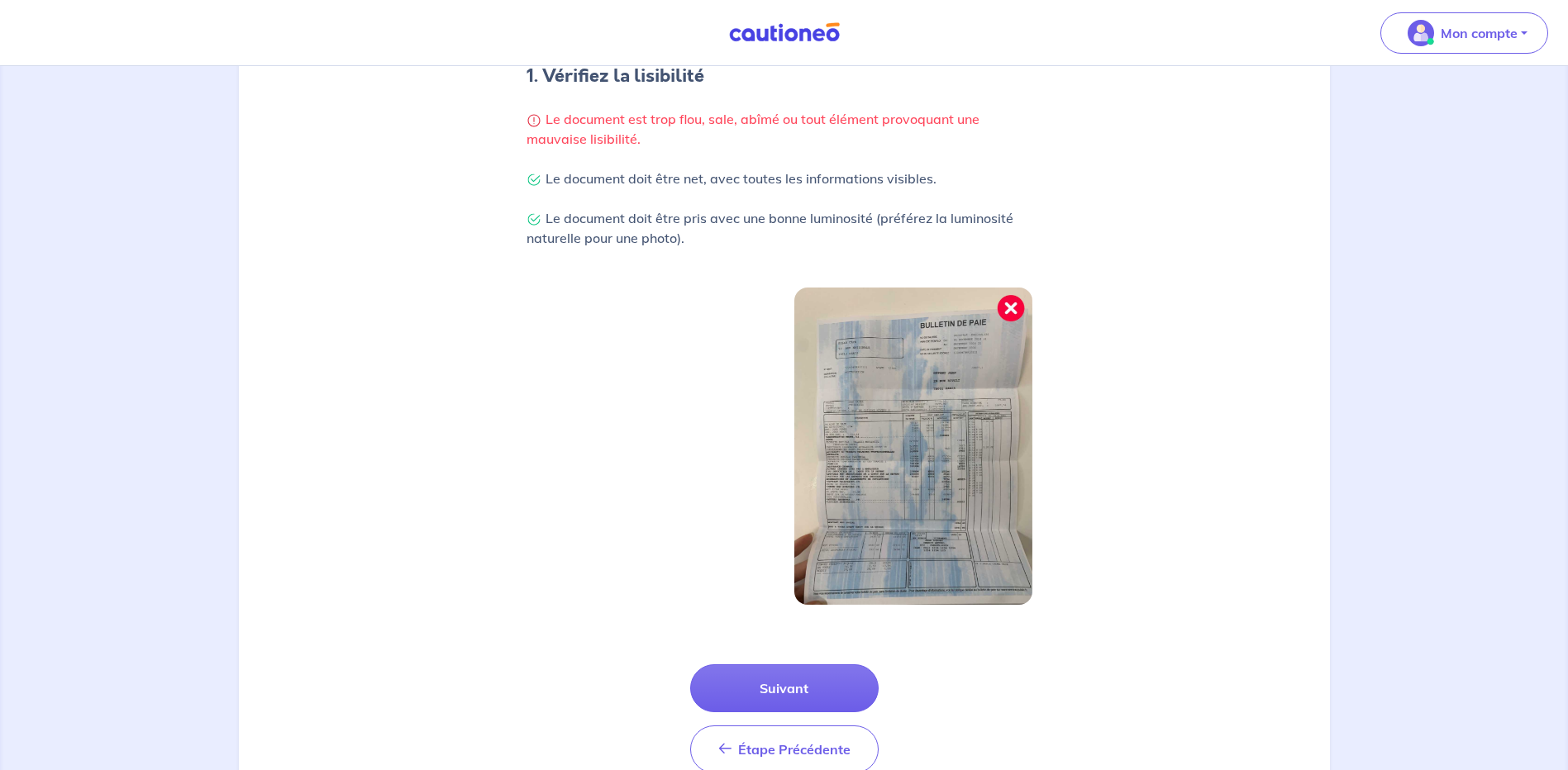
scroll to position [353, 0]
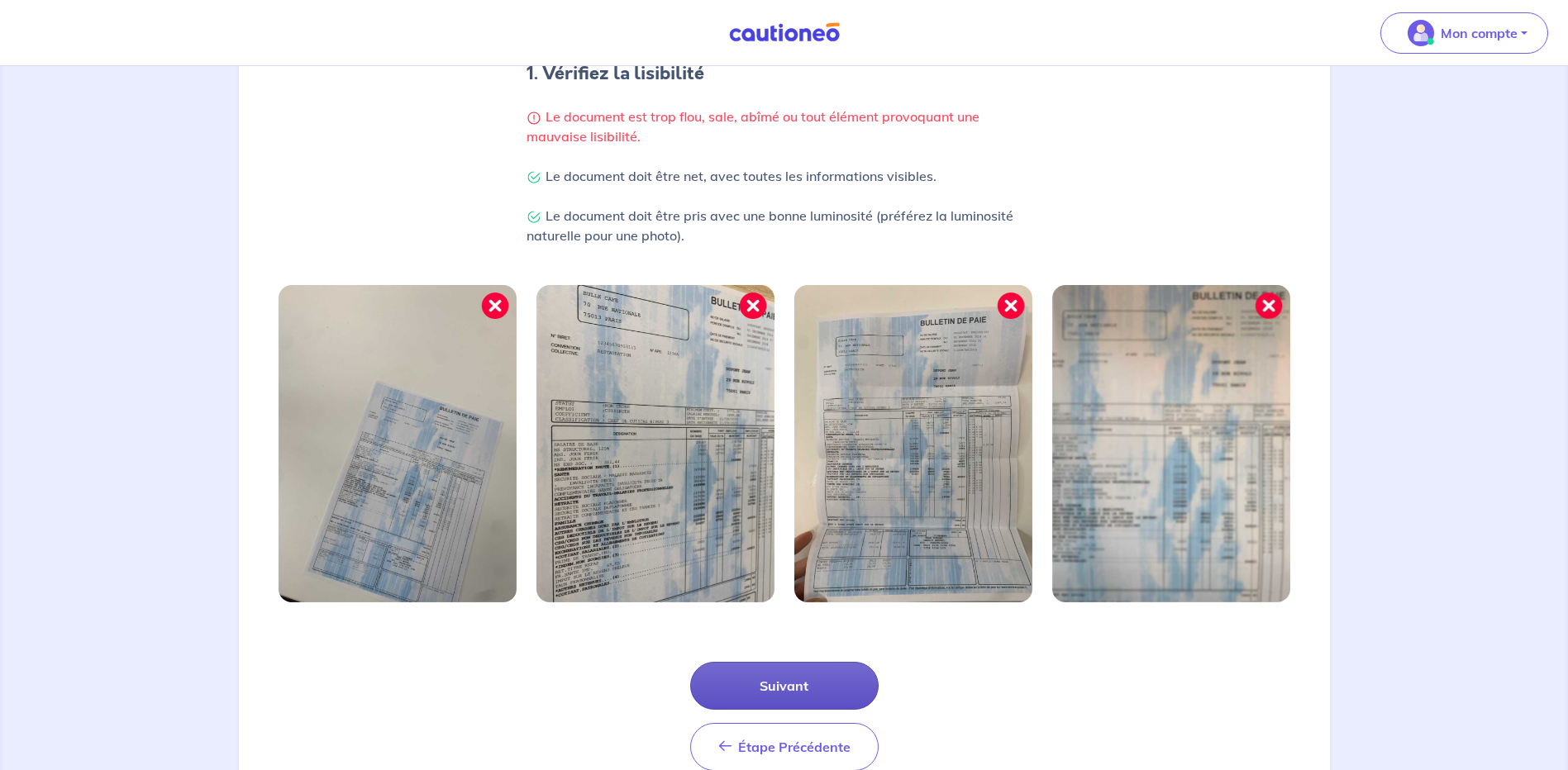
click at [795, 681] on button "Suivant" at bounding box center [784, 686] width 188 height 48
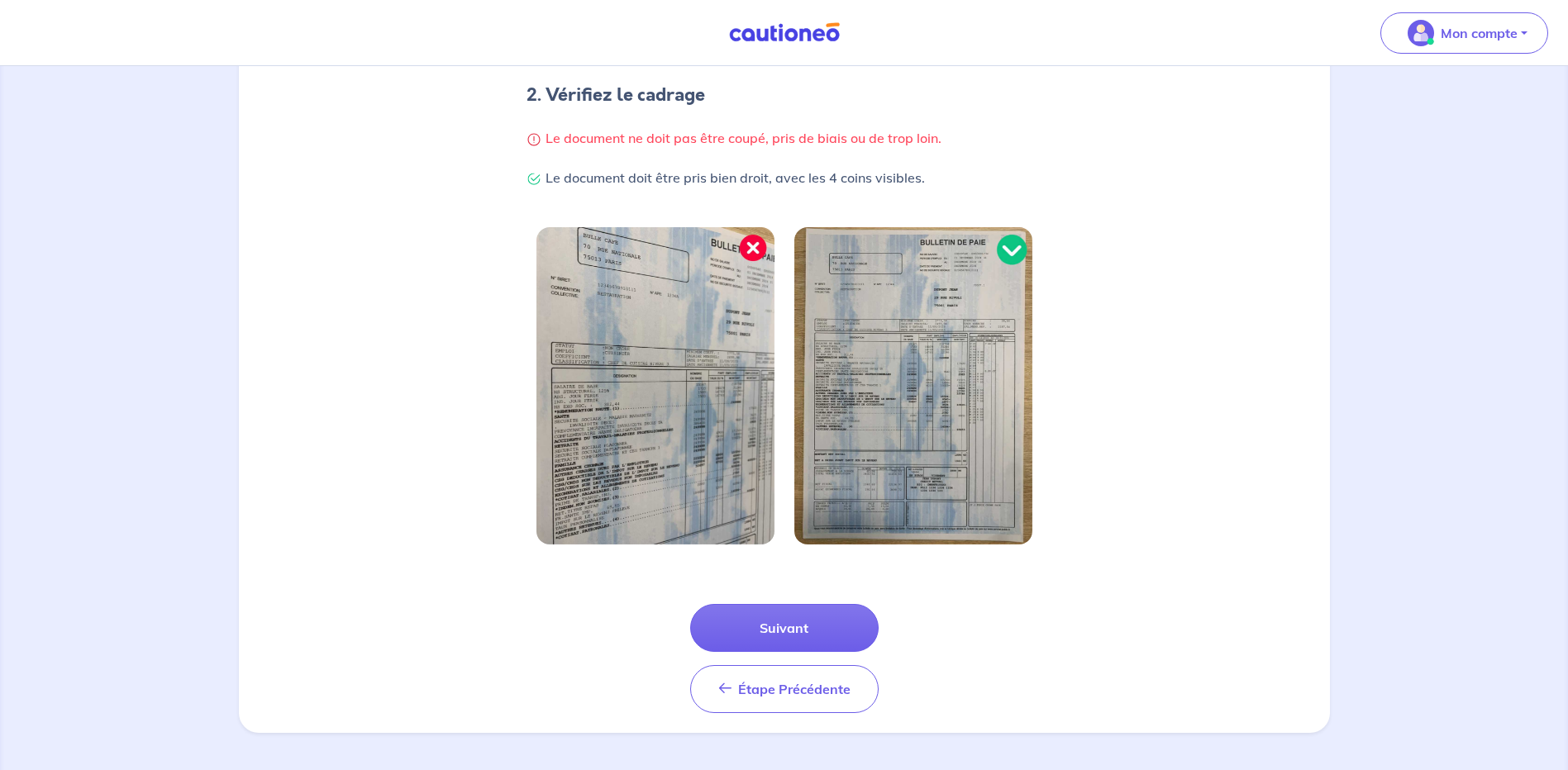
scroll to position [334, 0]
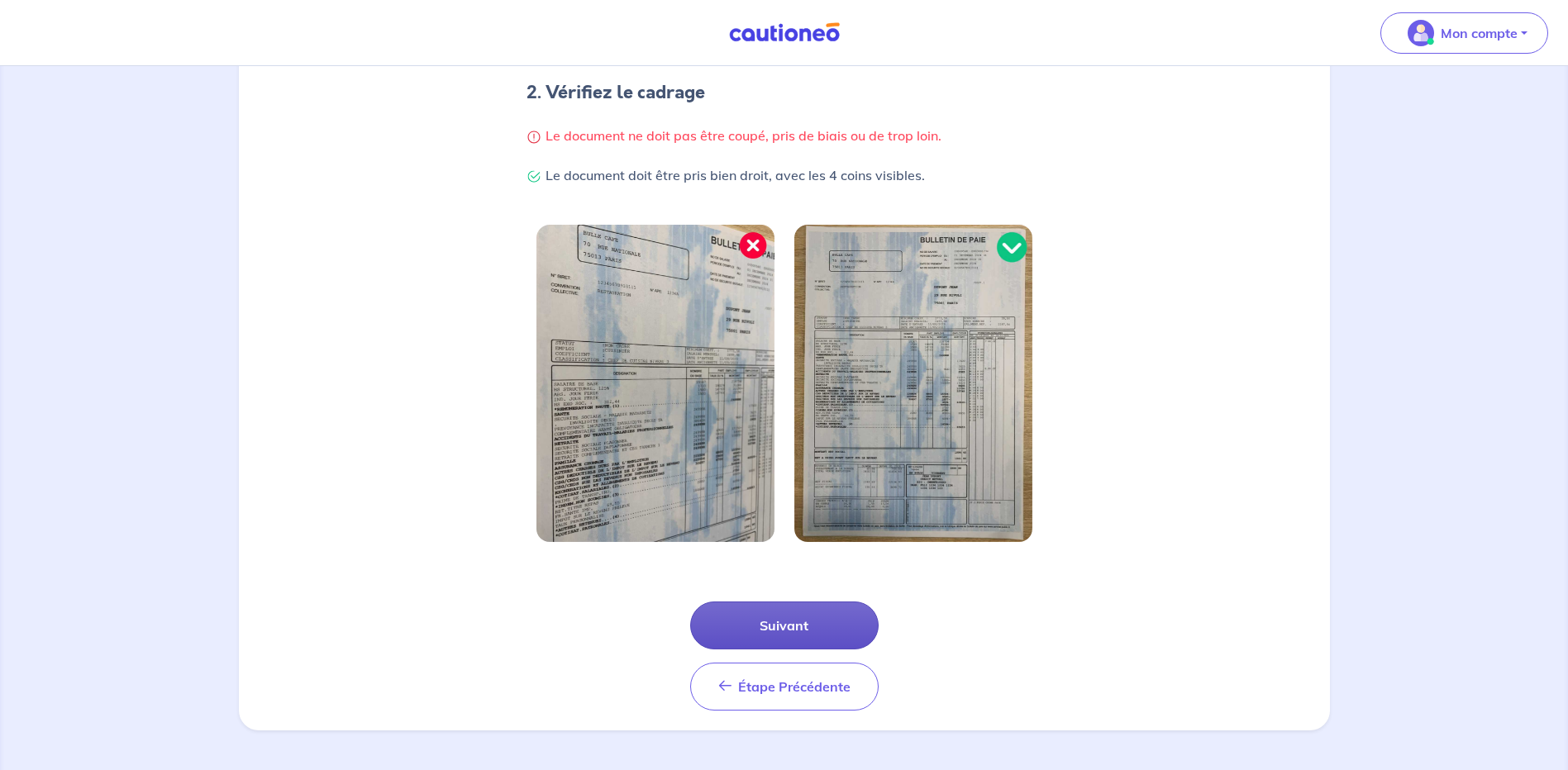
click at [767, 624] on button "Suivant" at bounding box center [784, 626] width 188 height 48
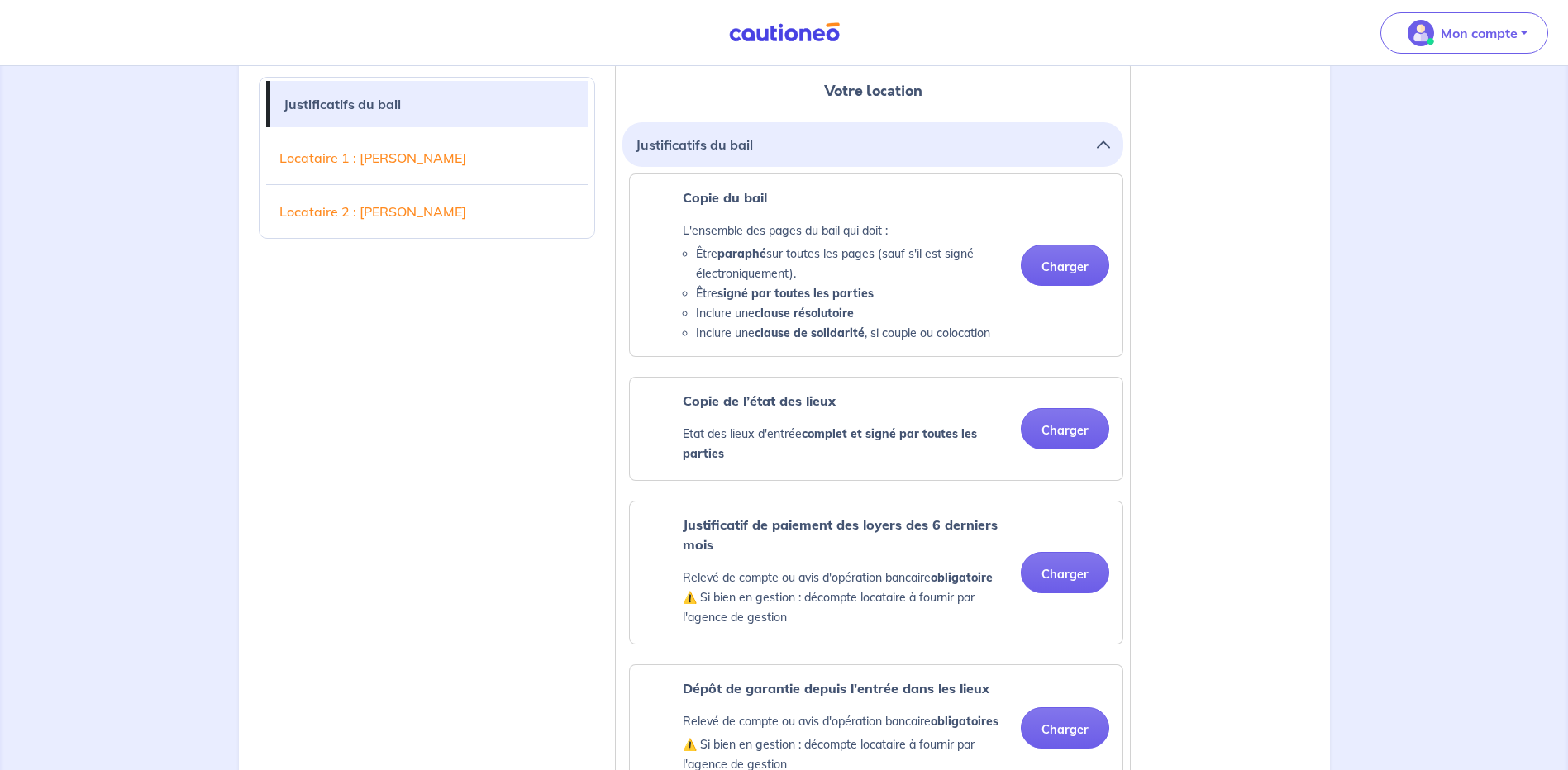
scroll to position [421, 0]
